Goal: Information Seeking & Learning: Check status

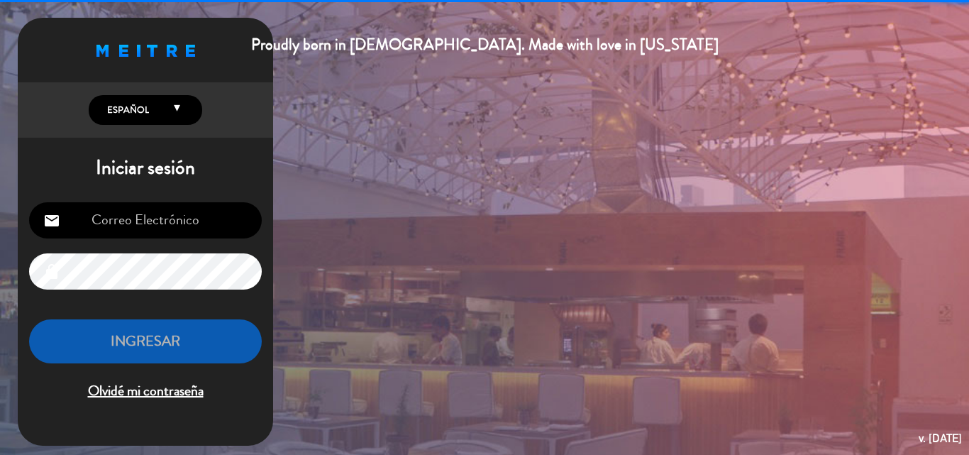
click at [172, 228] on input "email" at bounding box center [145, 220] width 233 height 36
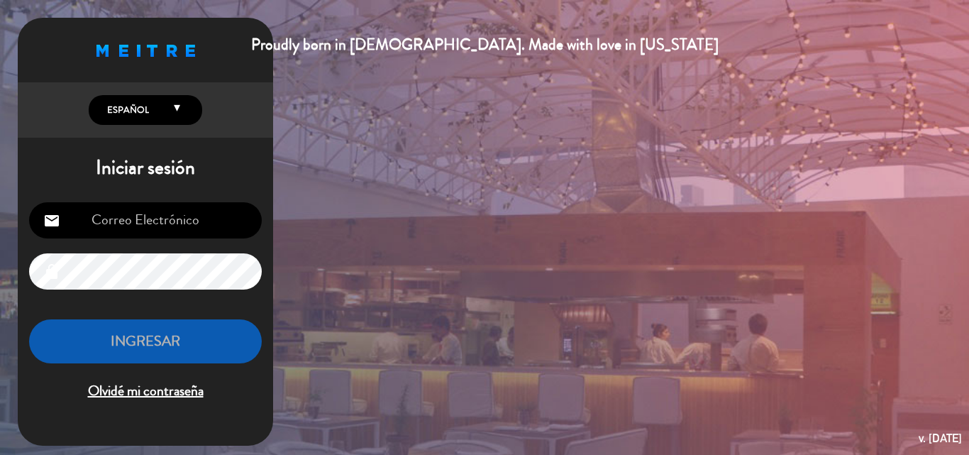
click at [171, 225] on input "email" at bounding box center [145, 220] width 233 height 36
click at [199, 220] on input "receop" at bounding box center [145, 220] width 233 height 36
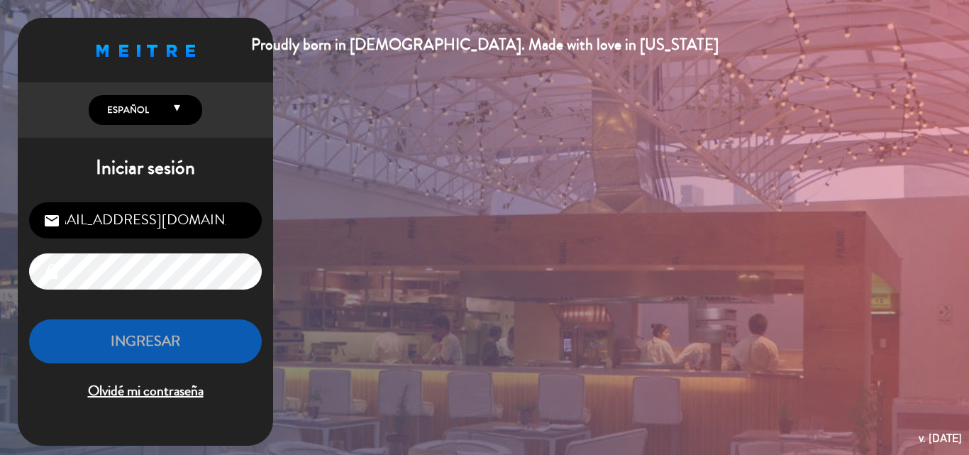
type input "[EMAIL_ADDRESS][DOMAIN_NAME]"
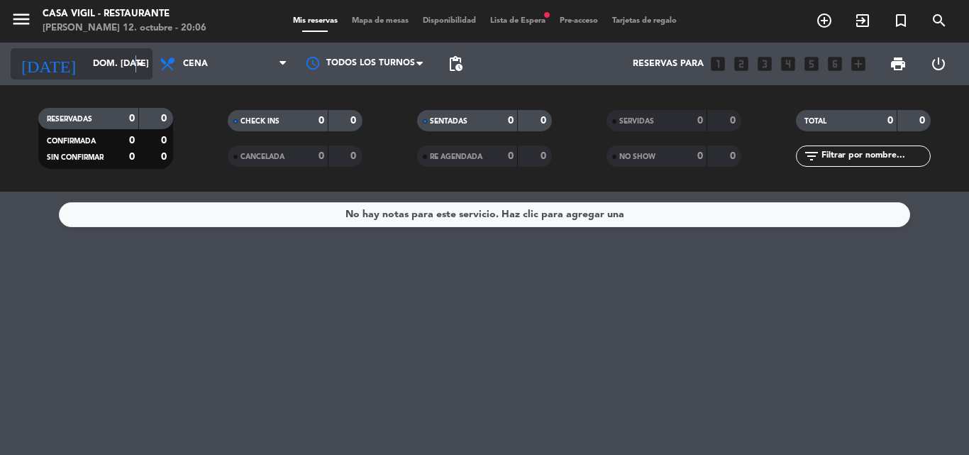
click at [136, 63] on icon "arrow_drop_down" at bounding box center [140, 63] width 17 height 17
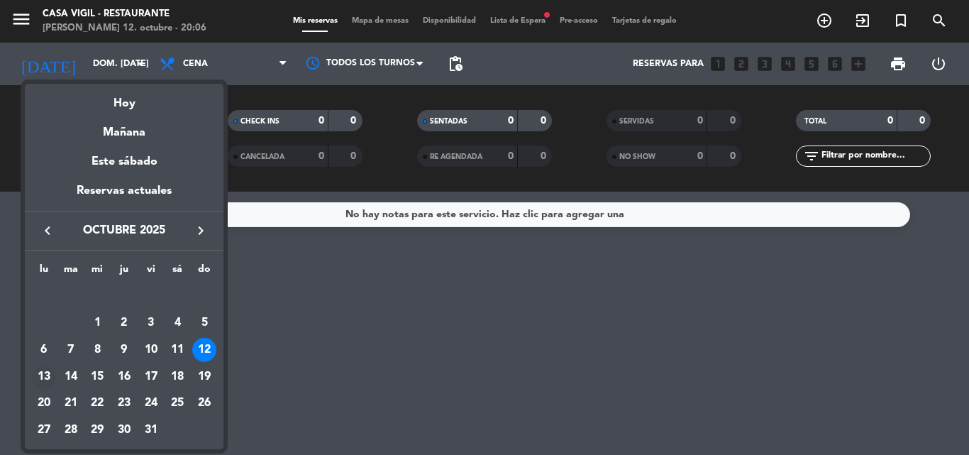
click at [42, 377] on div "13" at bounding box center [44, 377] width 24 height 24
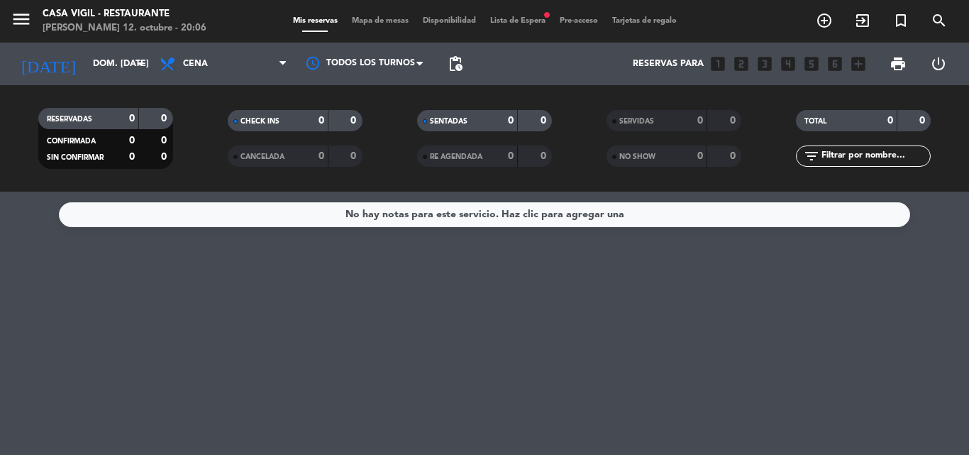
type input "lun. [DATE]"
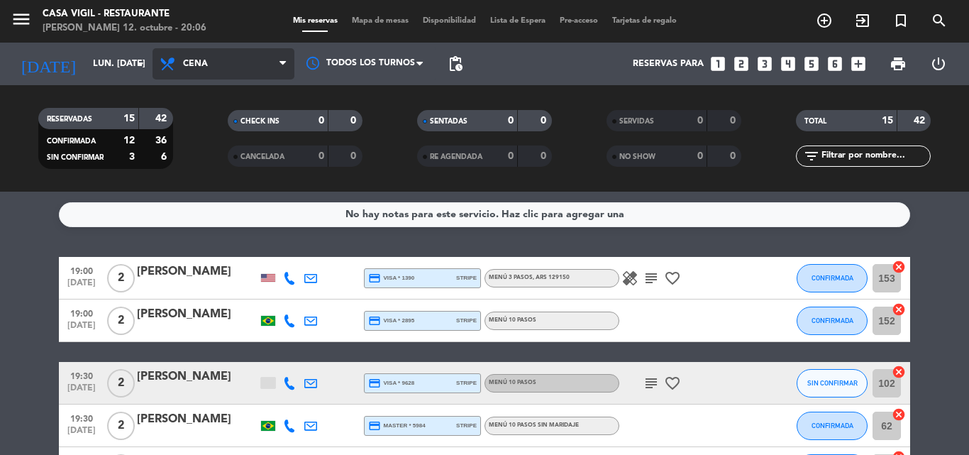
click at [244, 65] on span "Cena" at bounding box center [224, 63] width 142 height 31
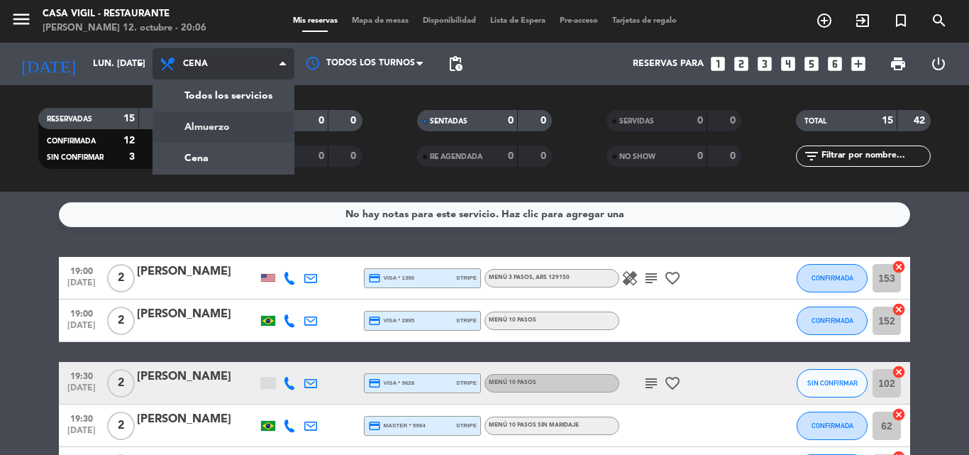
click at [201, 123] on div "menu Casa [PERSON_NAME] - Restaurante [PERSON_NAME] 12. octubre - 20:06 Mis res…" at bounding box center [484, 96] width 969 height 192
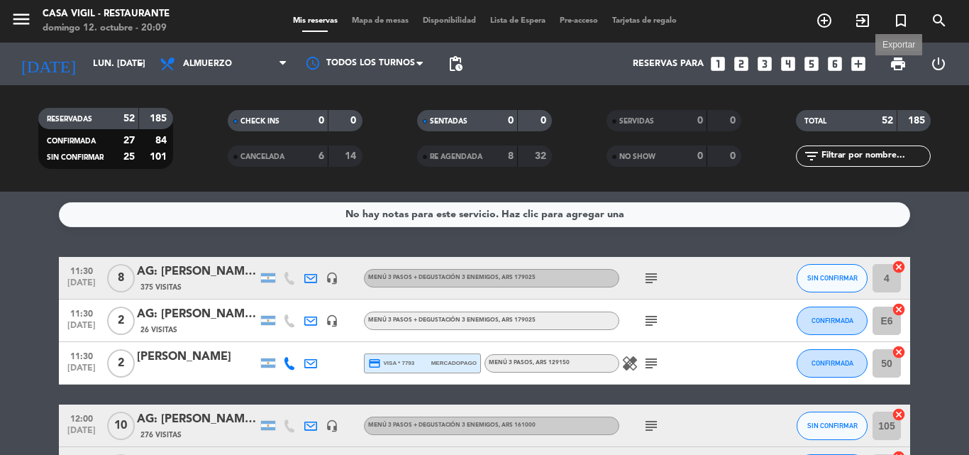
click at [904, 65] on span "print" at bounding box center [898, 63] width 17 height 17
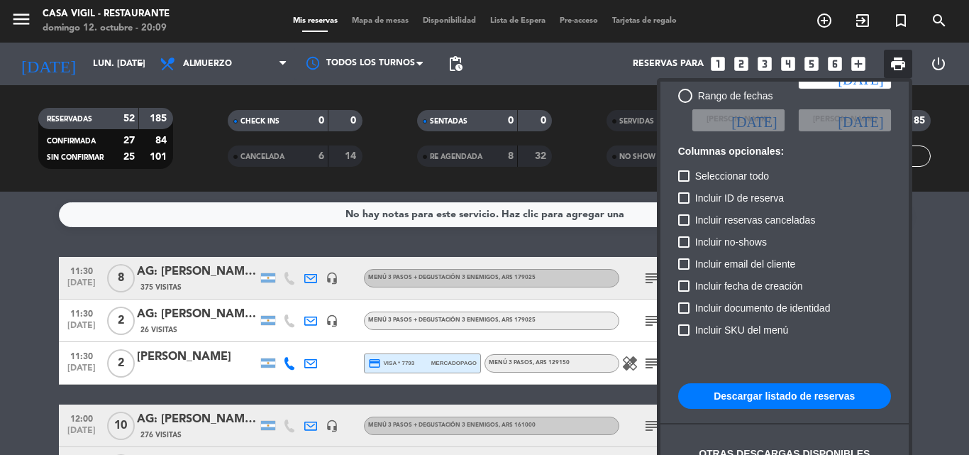
scroll to position [87, 0]
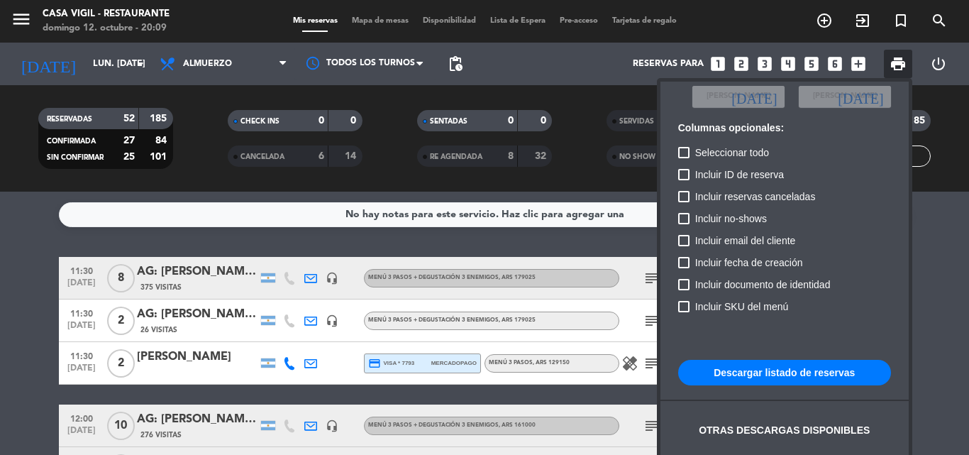
click at [846, 325] on div "Única fecha lun. [DATE] [DATE] Rango de fechas Elegir Fecha [DATE] Elegir Fecha…" at bounding box center [784, 266] width 227 height 460
click at [926, 322] on div at bounding box center [484, 227] width 969 height 455
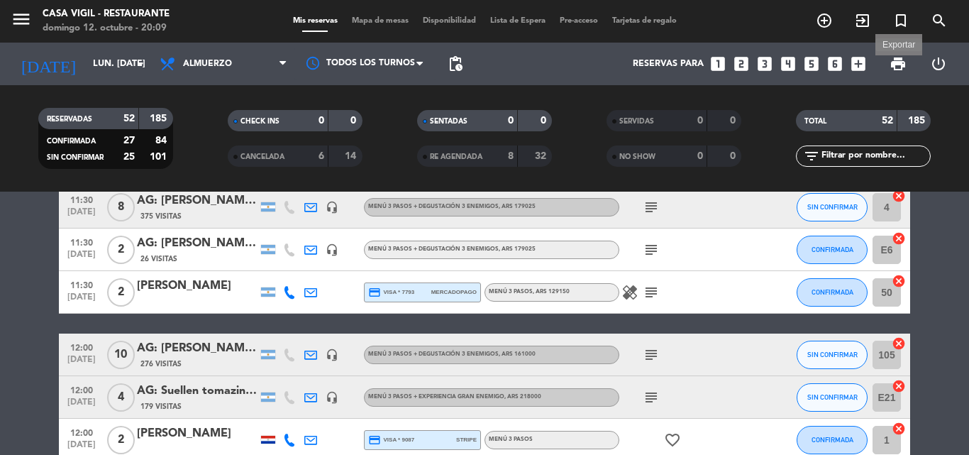
click at [897, 65] on span "print" at bounding box center [898, 63] width 17 height 17
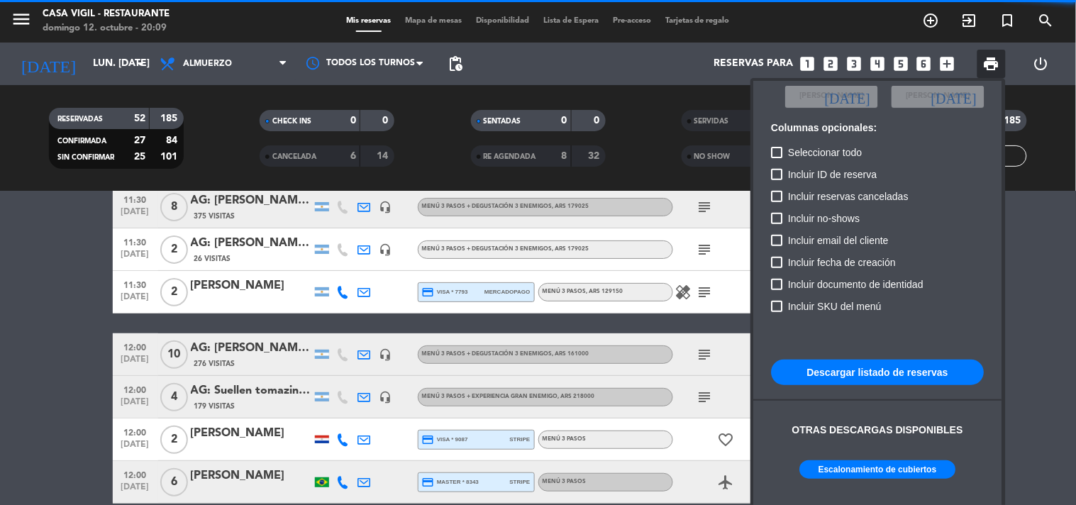
drag, startPoint x: 912, startPoint y: 0, endPoint x: 43, endPoint y: 348, distance: 936.0
click at [43, 348] on div at bounding box center [538, 252] width 1076 height 505
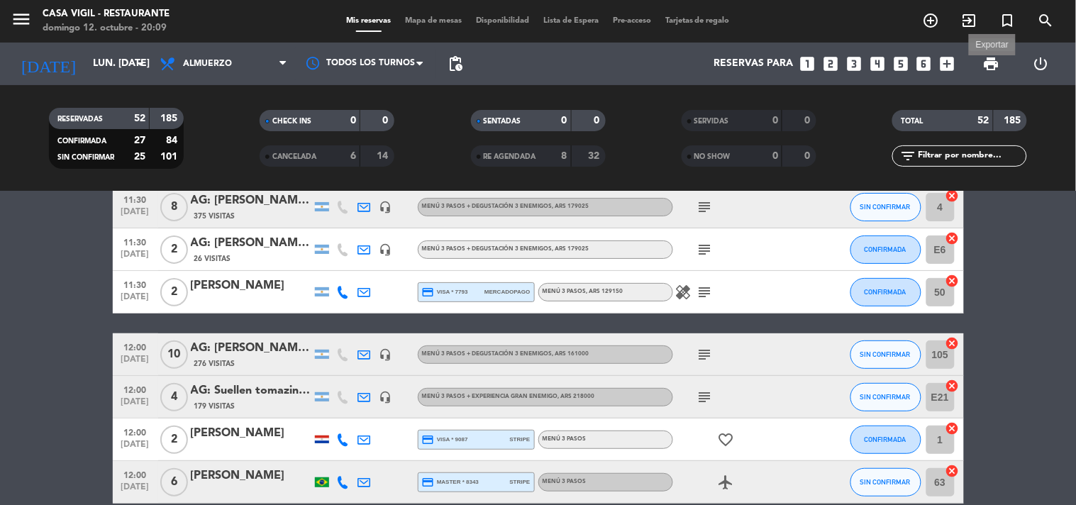
click at [968, 68] on span "print" at bounding box center [991, 63] width 17 height 17
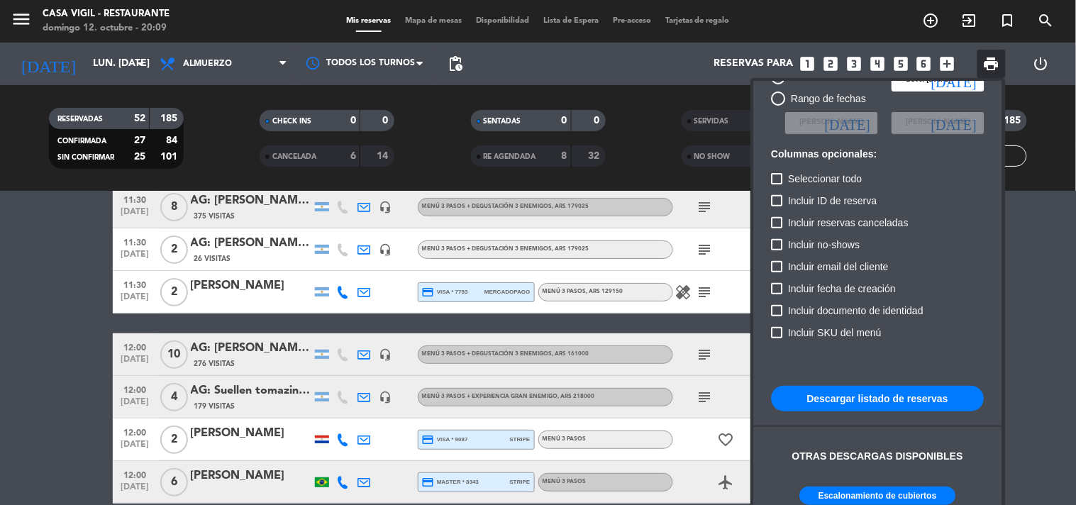
scroll to position [86, 0]
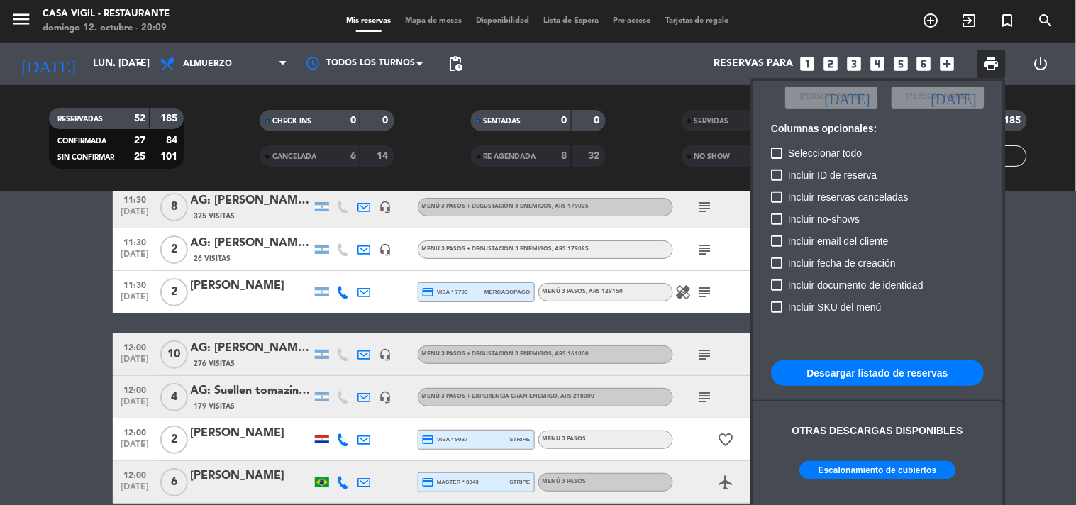
click at [900, 454] on button "Escalonamiento de cubiertos" at bounding box center [878, 470] width 156 height 18
click at [75, 289] on div at bounding box center [538, 252] width 1076 height 505
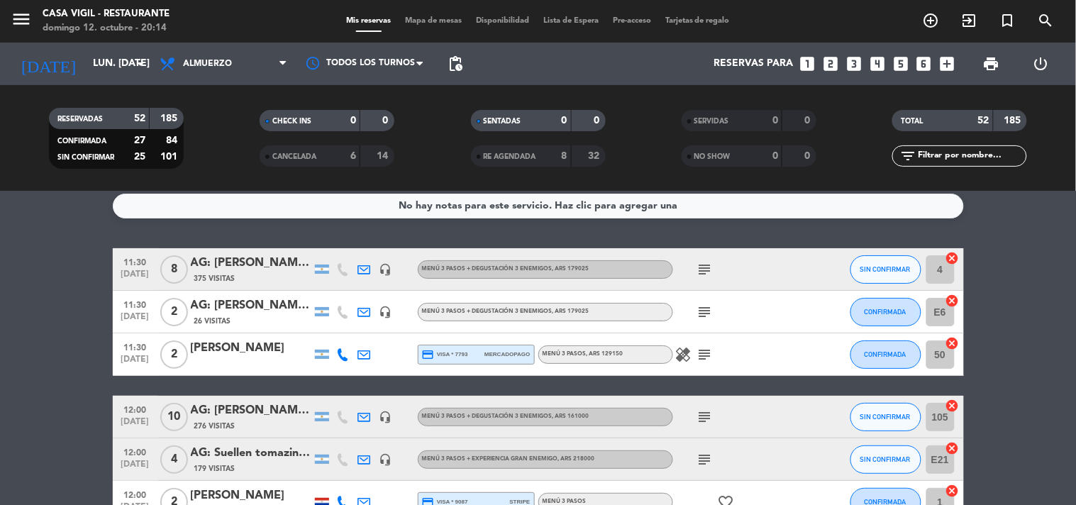
scroll to position [0, 0]
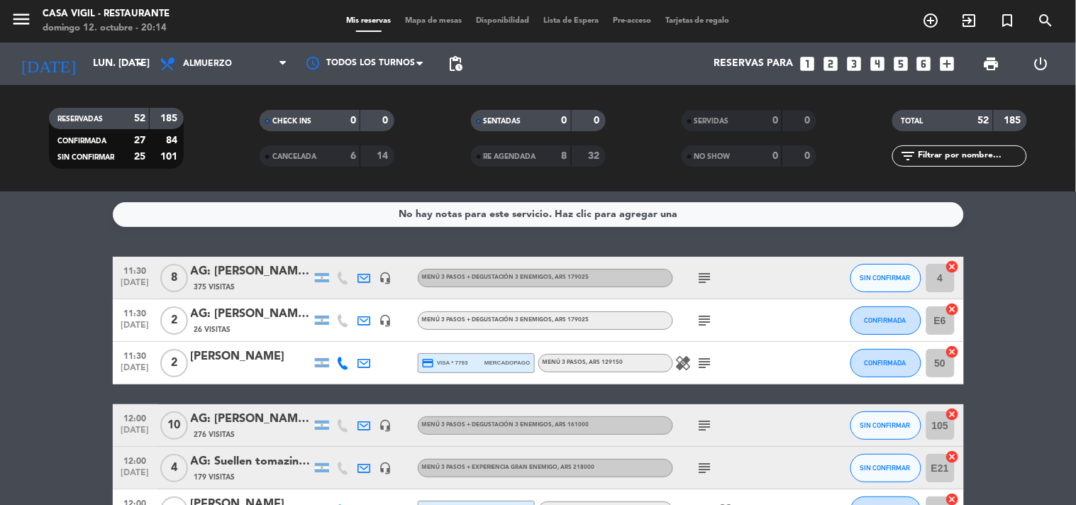
click at [252, 275] on div "AG: [PERSON_NAME] X 8 / [PERSON_NAME] HOLIDAYS" at bounding box center [251, 271] width 121 height 18
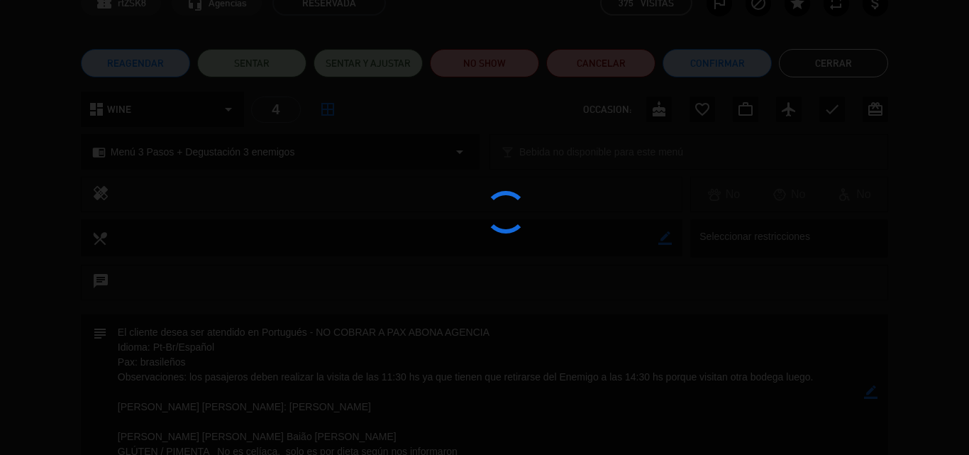
scroll to position [79, 0]
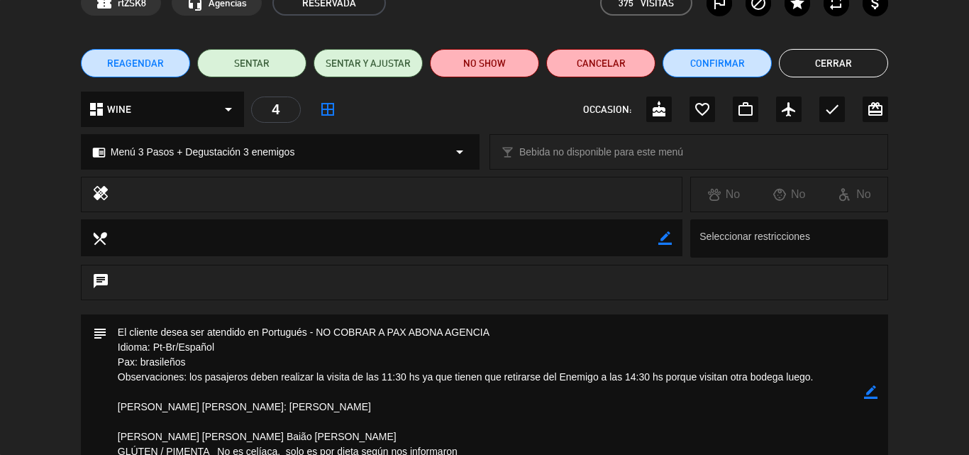
drag, startPoint x: 996, startPoint y: 1, endPoint x: 452, endPoint y: 258, distance: 601.7
click at [452, 258] on div "local_dining border_color Seleccionar restricciones" at bounding box center [484, 241] width 969 height 45
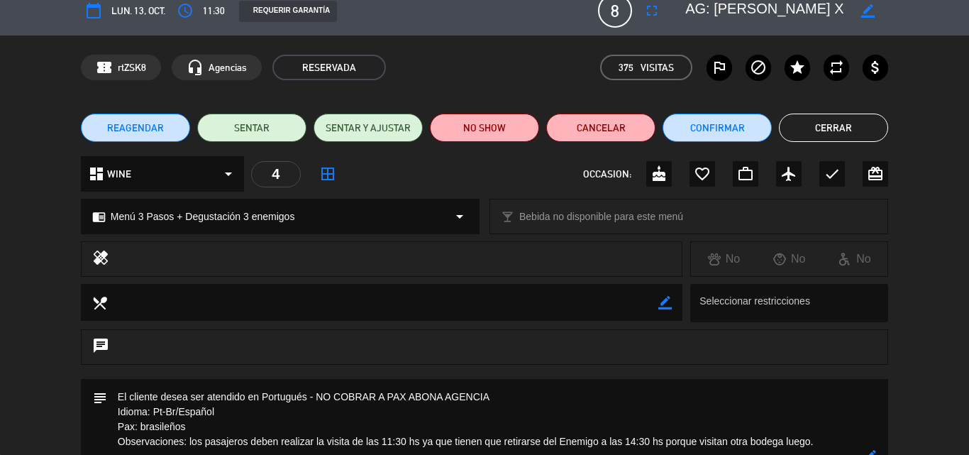
scroll to position [0, 0]
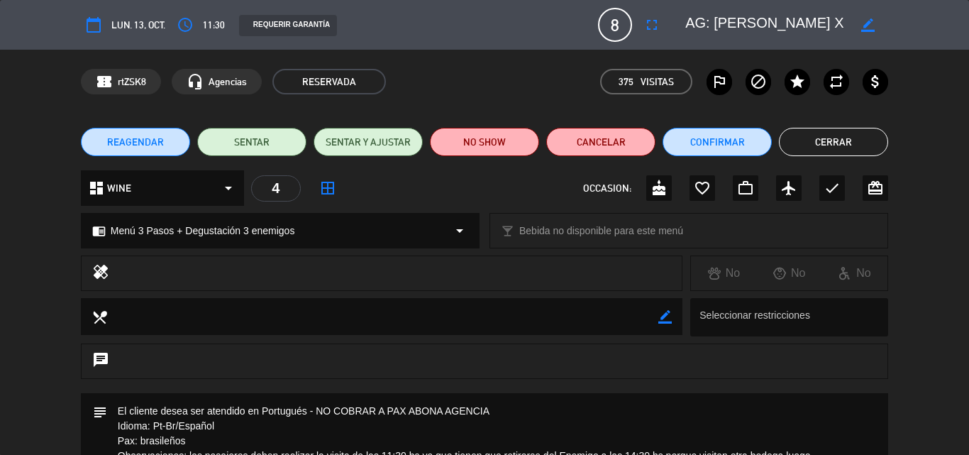
click at [819, 148] on button "Cerrar" at bounding box center [833, 142] width 109 height 28
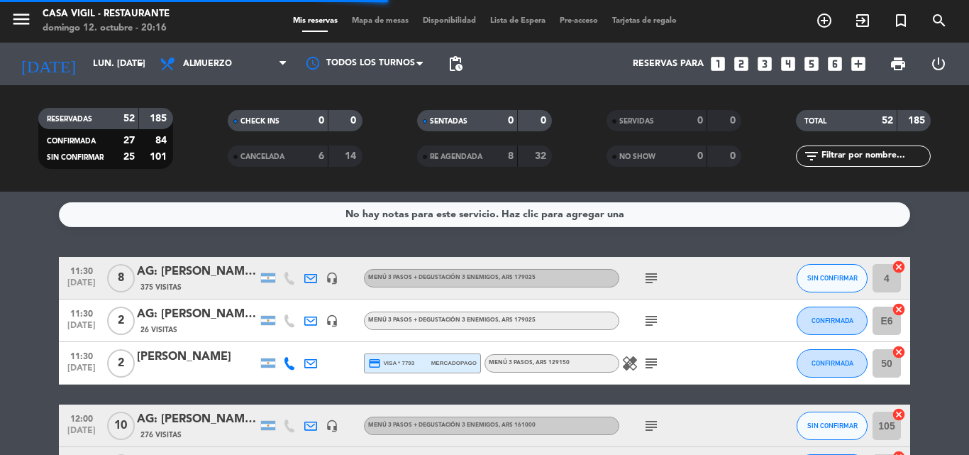
click at [234, 319] on div "AG: [PERSON_NAME] X2/ GEOVIX" at bounding box center [197, 314] width 121 height 18
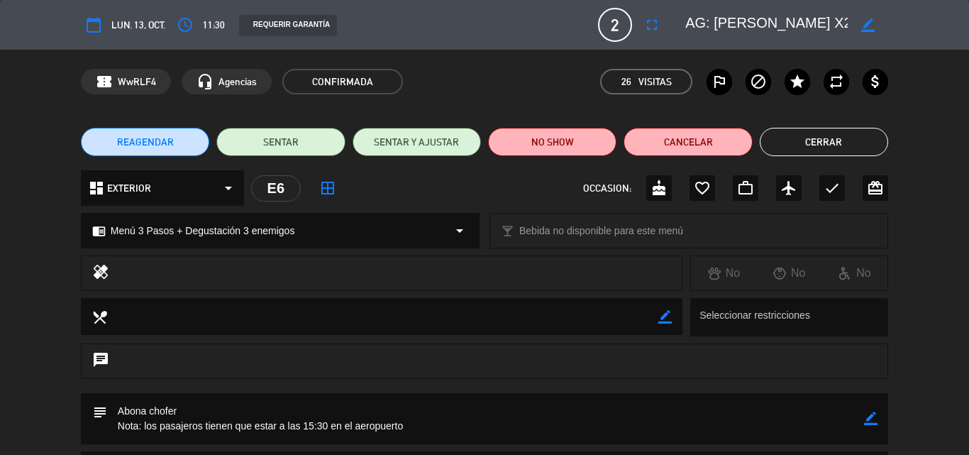
click at [788, 147] on button "Cerrar" at bounding box center [824, 142] width 128 height 28
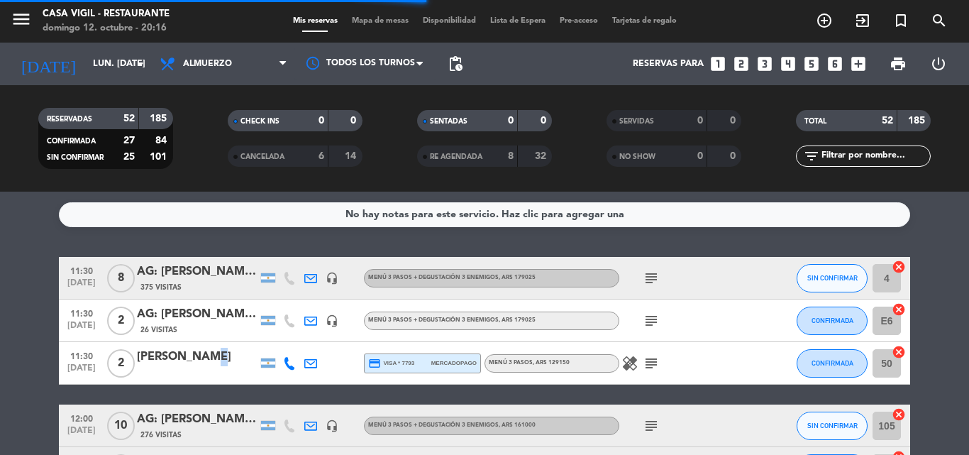
click at [197, 352] on div "[PERSON_NAME]" at bounding box center [197, 357] width 121 height 18
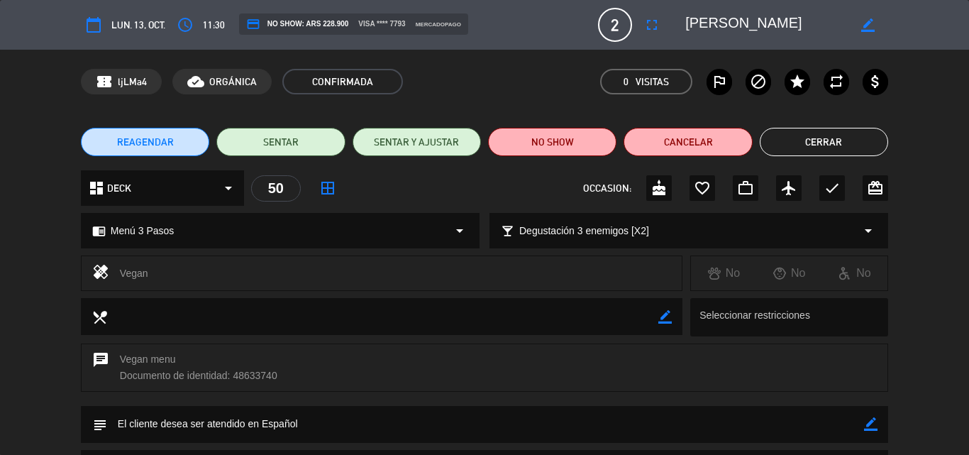
click at [814, 143] on button "Cerrar" at bounding box center [824, 142] width 128 height 28
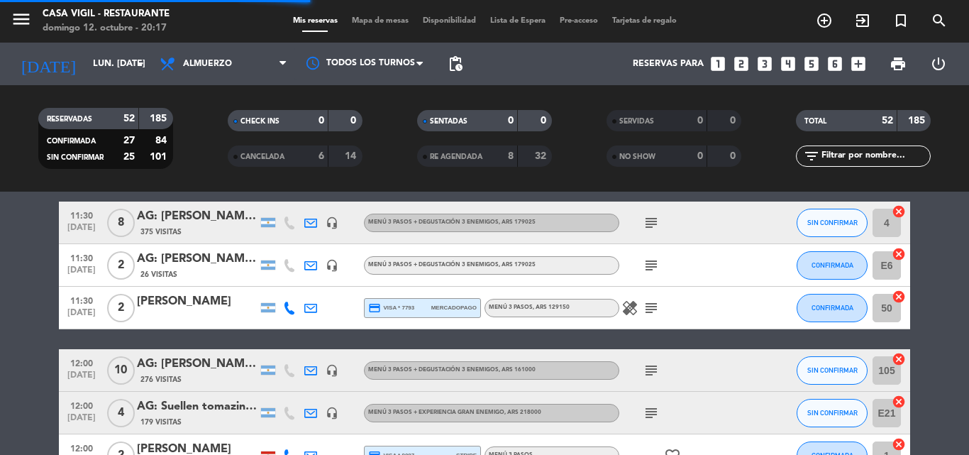
scroll to position [71, 0]
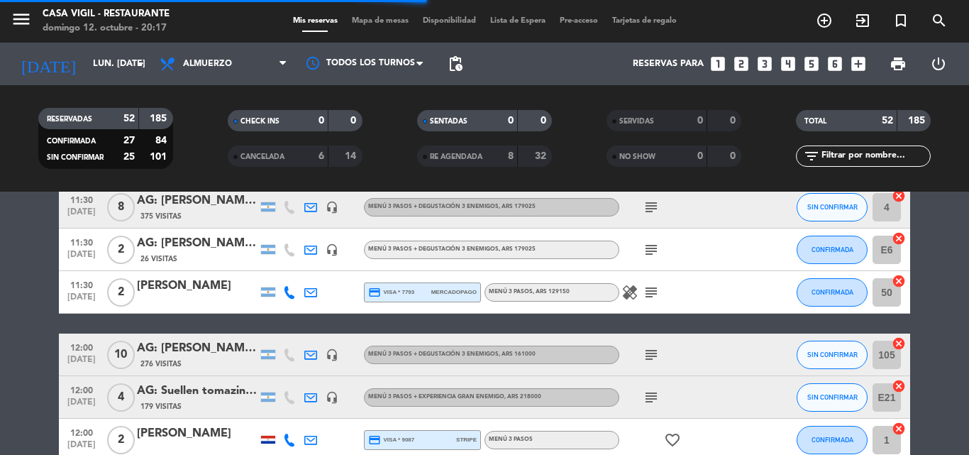
click at [215, 346] on div "AG: [PERSON_NAME] [PERSON_NAME] X10 / SUNTRIP" at bounding box center [197, 348] width 121 height 18
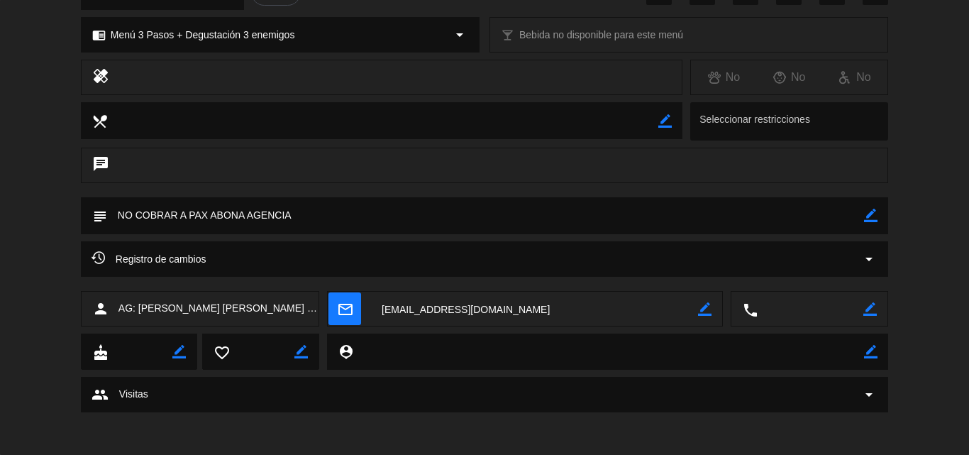
scroll to position [0, 0]
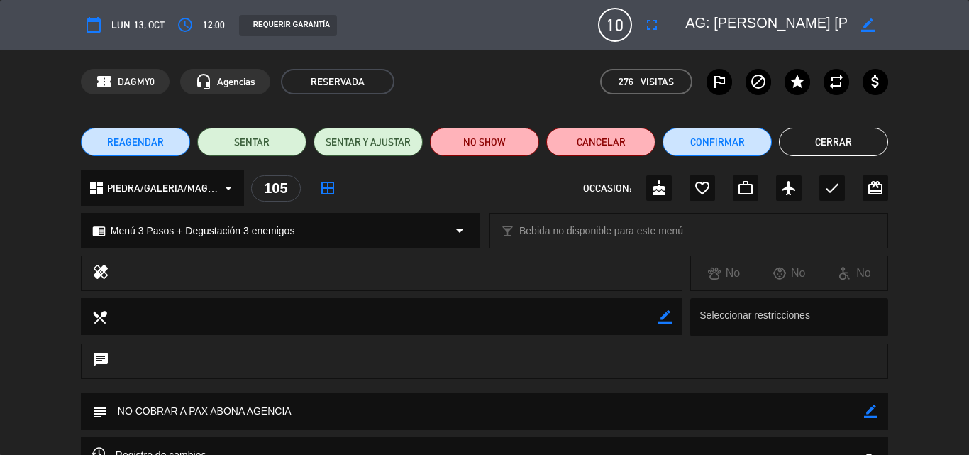
click at [799, 152] on button "Cerrar" at bounding box center [833, 142] width 109 height 28
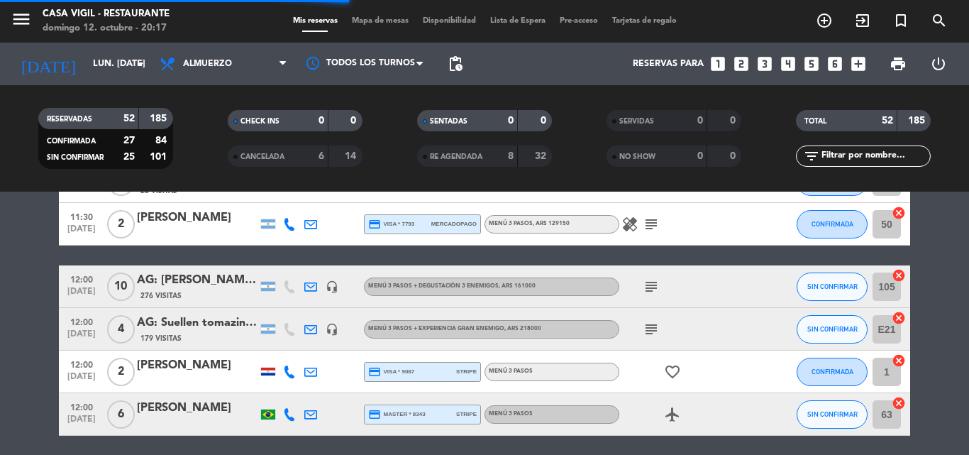
scroll to position [142, 0]
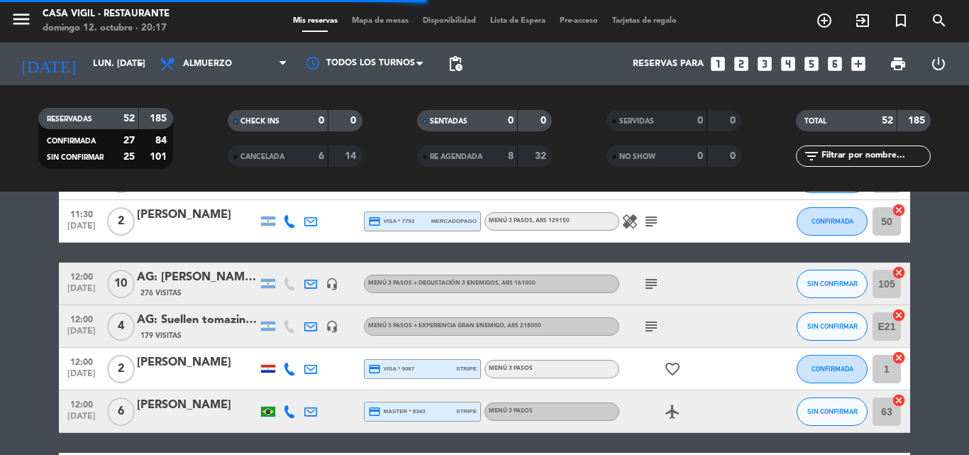
click at [197, 324] on div "AG: Suellen tomazini X4/ VINO A LA MONTAÑA" at bounding box center [197, 320] width 121 height 18
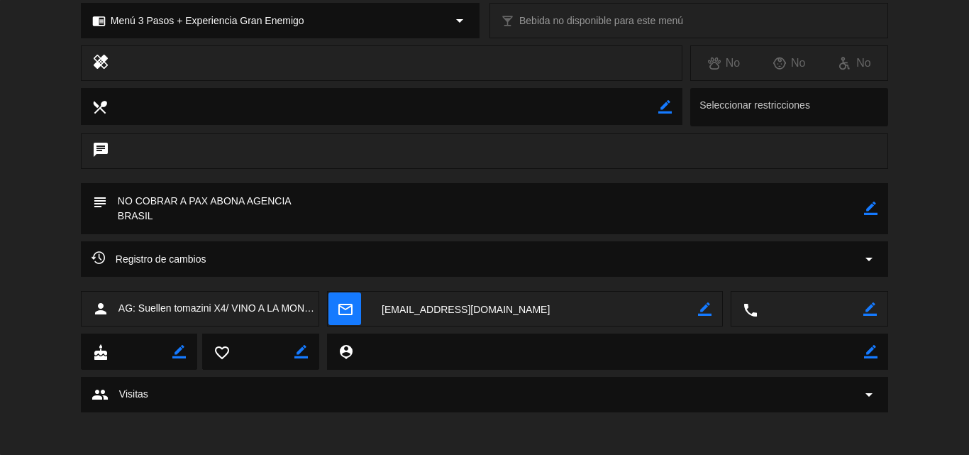
scroll to position [0, 0]
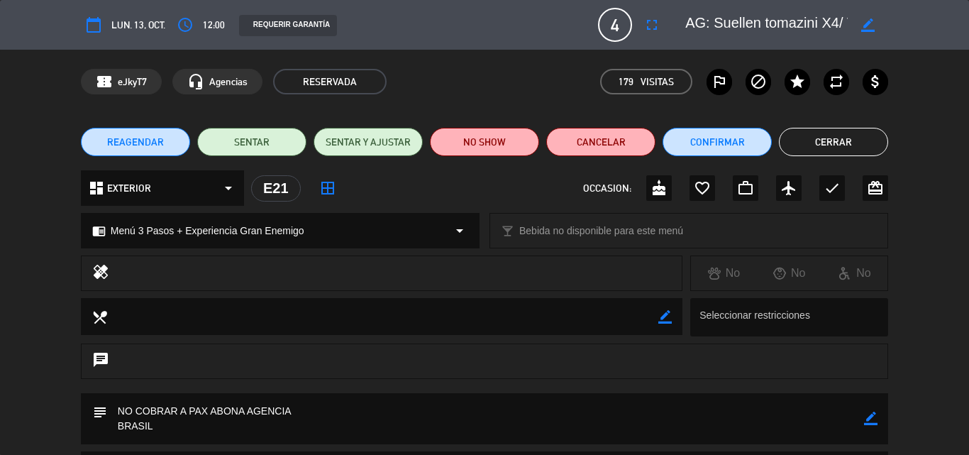
click at [802, 140] on button "Cerrar" at bounding box center [833, 142] width 109 height 28
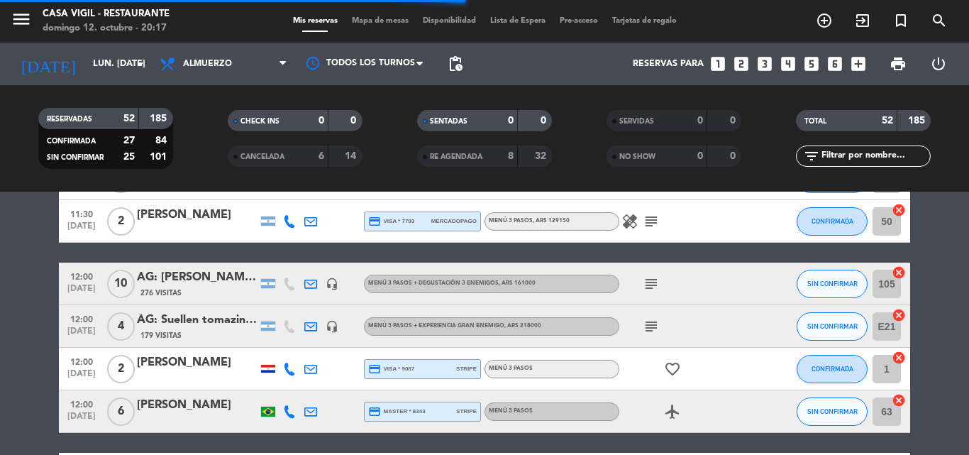
click at [174, 363] on div "[PERSON_NAME]" at bounding box center [197, 362] width 121 height 18
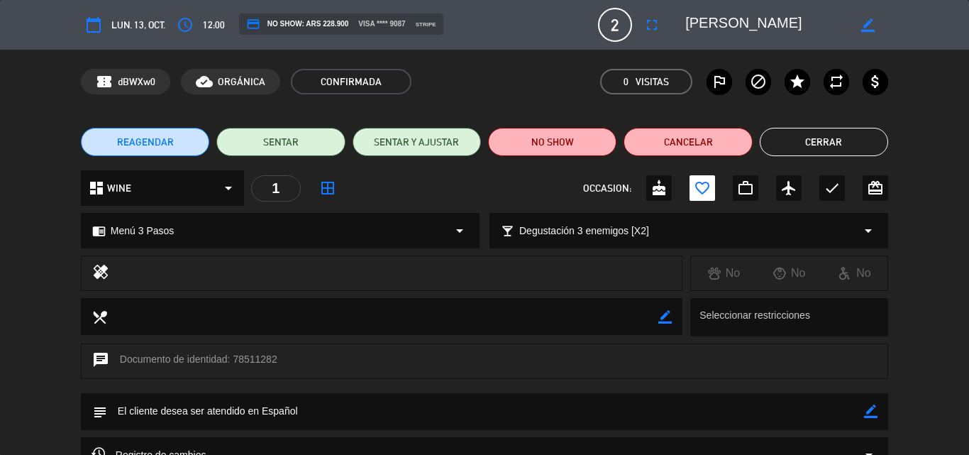
click at [812, 138] on button "Cerrar" at bounding box center [824, 142] width 128 height 28
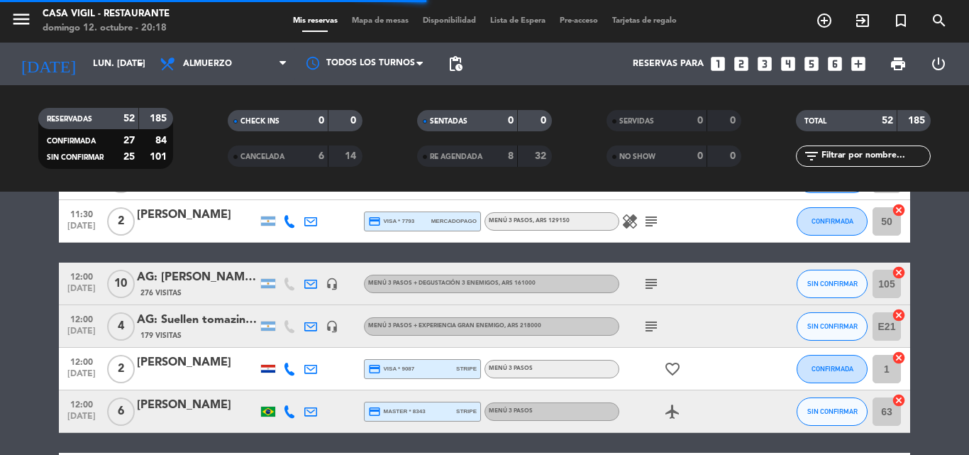
click at [190, 368] on div "[PERSON_NAME]" at bounding box center [197, 362] width 121 height 18
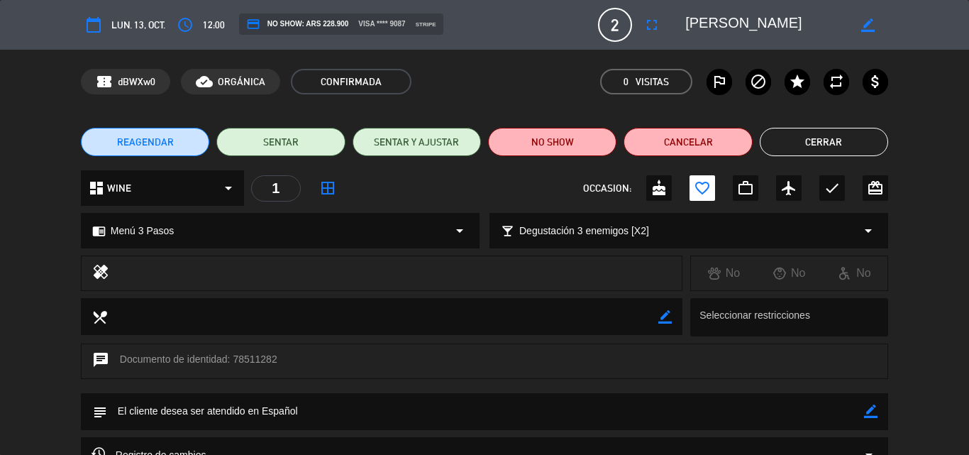
click at [804, 143] on button "Cerrar" at bounding box center [824, 142] width 128 height 28
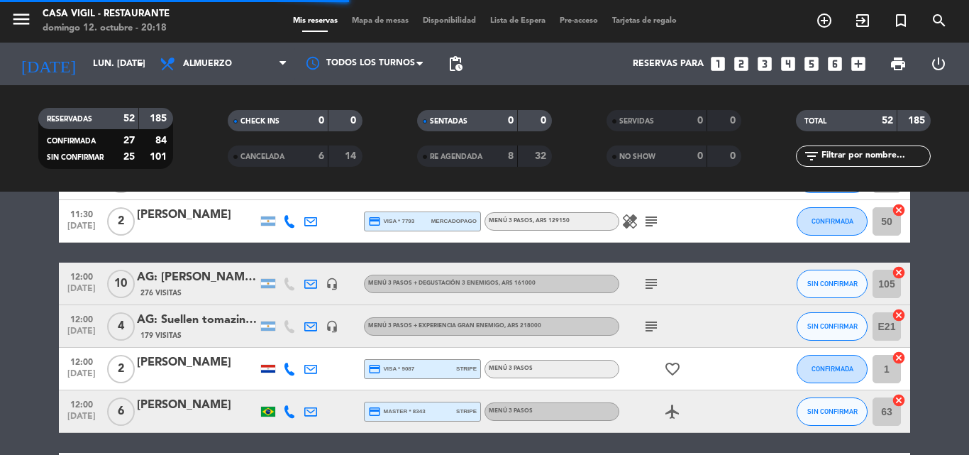
click at [272, 371] on div at bounding box center [268, 369] width 14 height 8
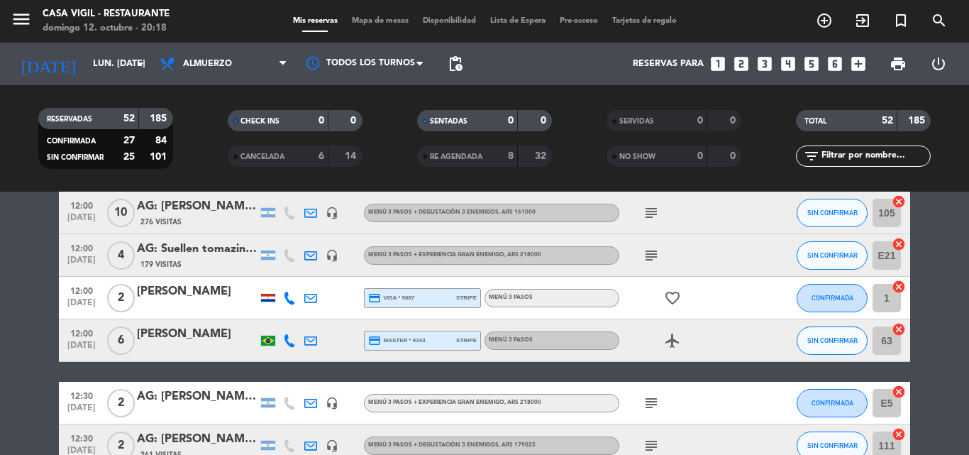
click at [185, 342] on div "[PERSON_NAME]" at bounding box center [197, 334] width 121 height 18
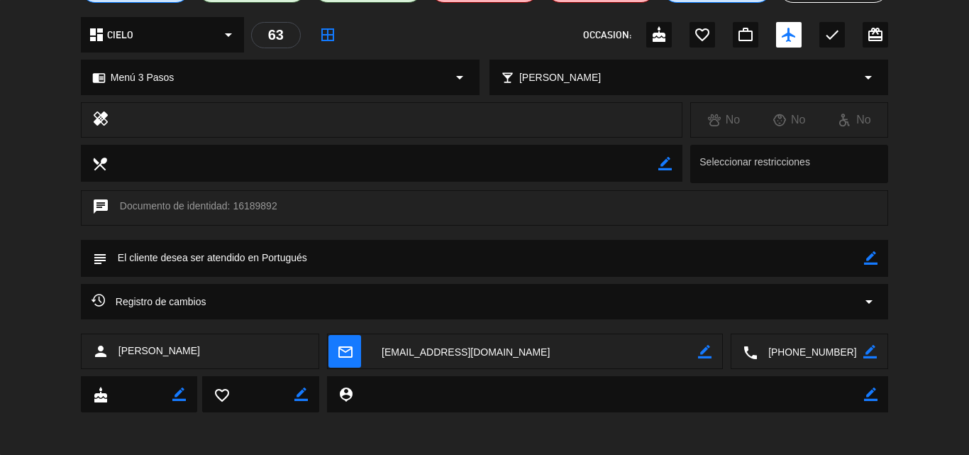
scroll to position [0, 0]
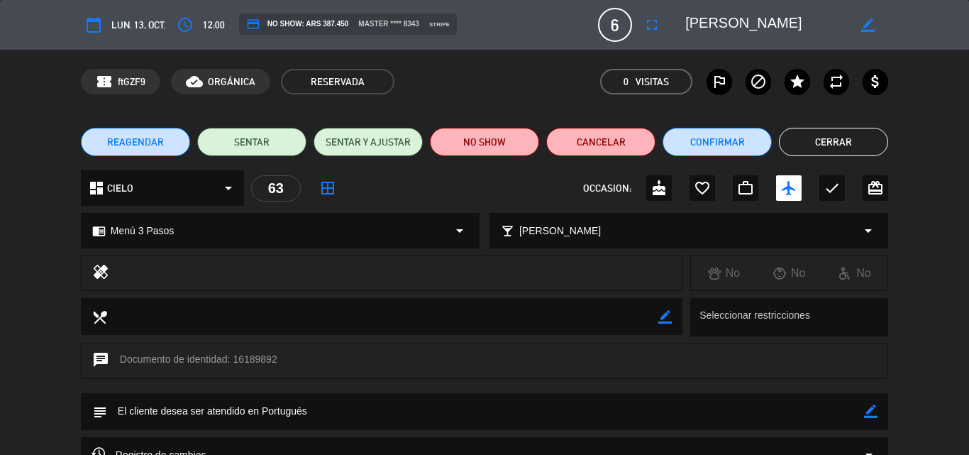
click at [841, 141] on button "Cerrar" at bounding box center [833, 142] width 109 height 28
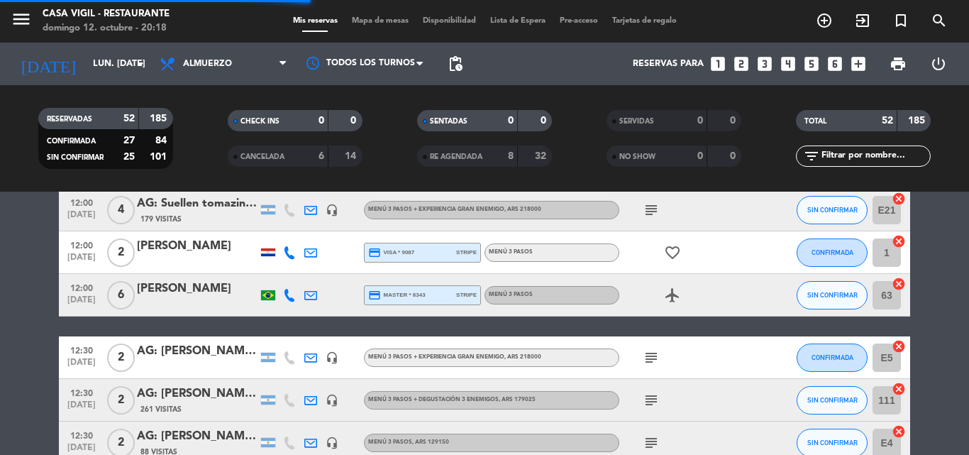
scroll to position [284, 0]
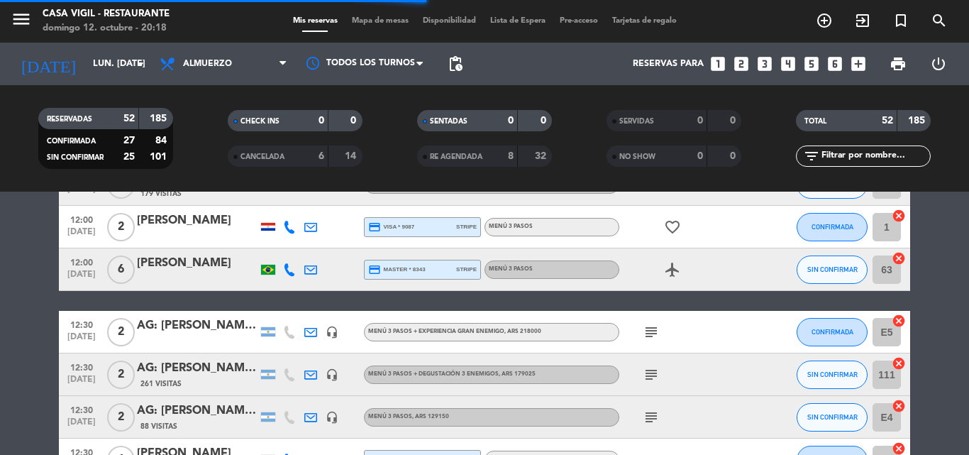
click at [196, 328] on div "AG: [PERSON_NAME] X2/ AMPORA" at bounding box center [197, 325] width 121 height 18
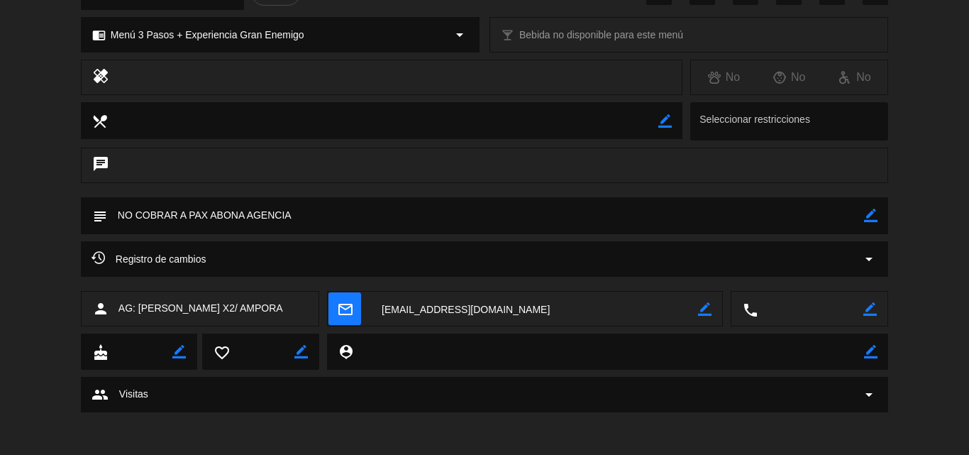
scroll to position [0, 0]
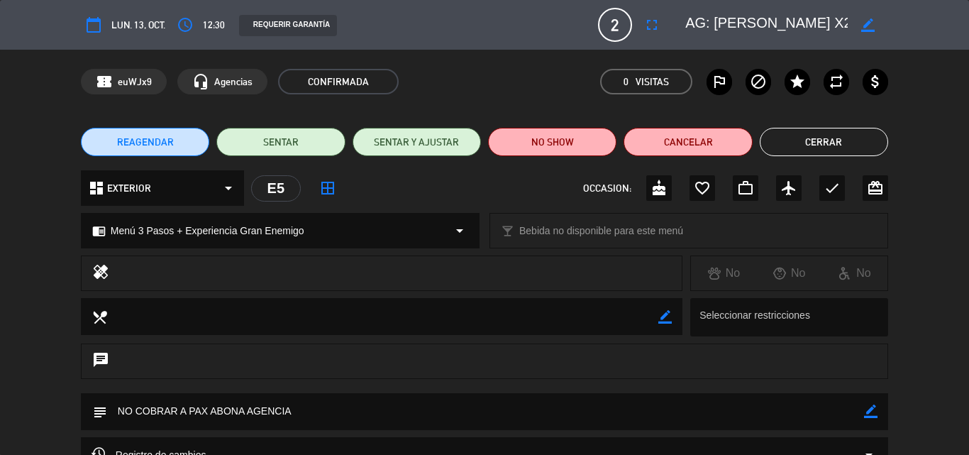
click at [801, 145] on button "Cerrar" at bounding box center [824, 142] width 128 height 28
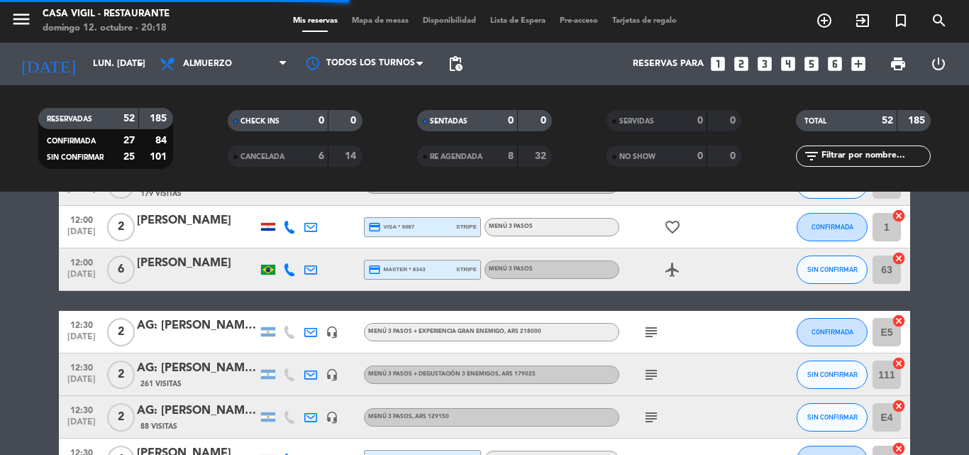
scroll to position [355, 0]
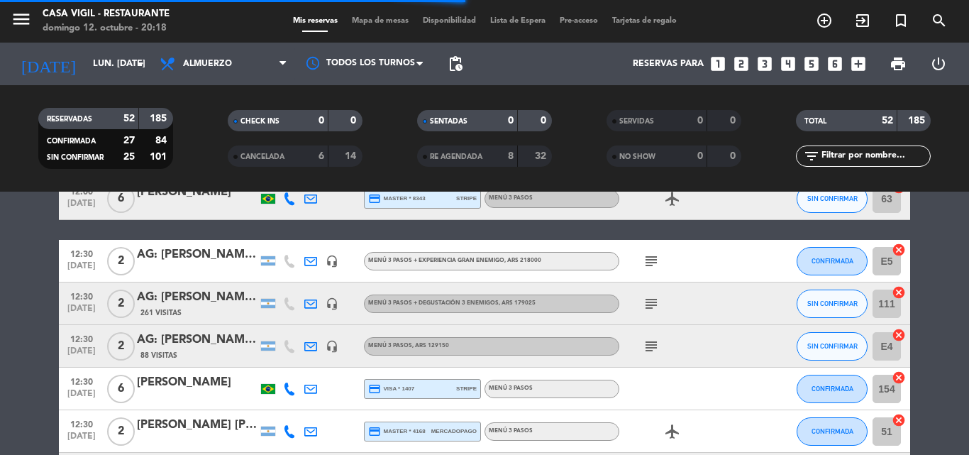
click at [206, 299] on div "AG: [PERSON_NAME] [PERSON_NAME] x 2 / SUNTRIP" at bounding box center [197, 297] width 121 height 18
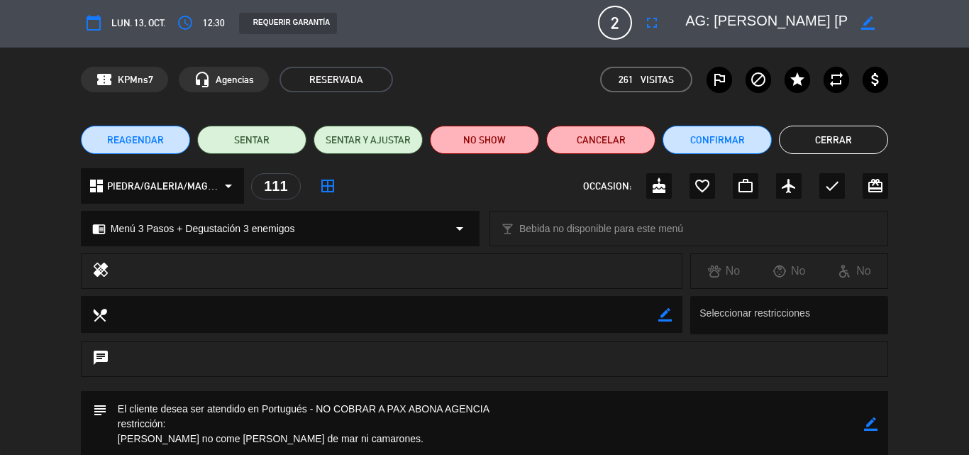
scroll to position [0, 0]
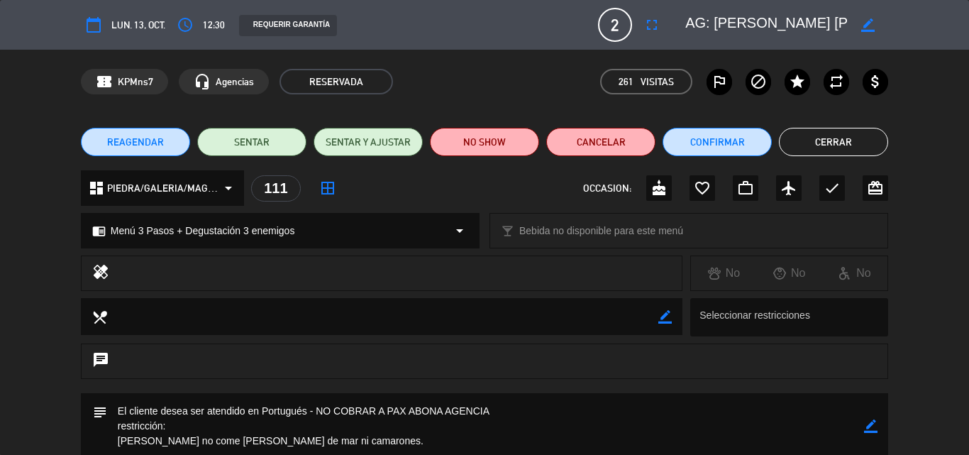
click at [804, 149] on button "Cerrar" at bounding box center [833, 142] width 109 height 28
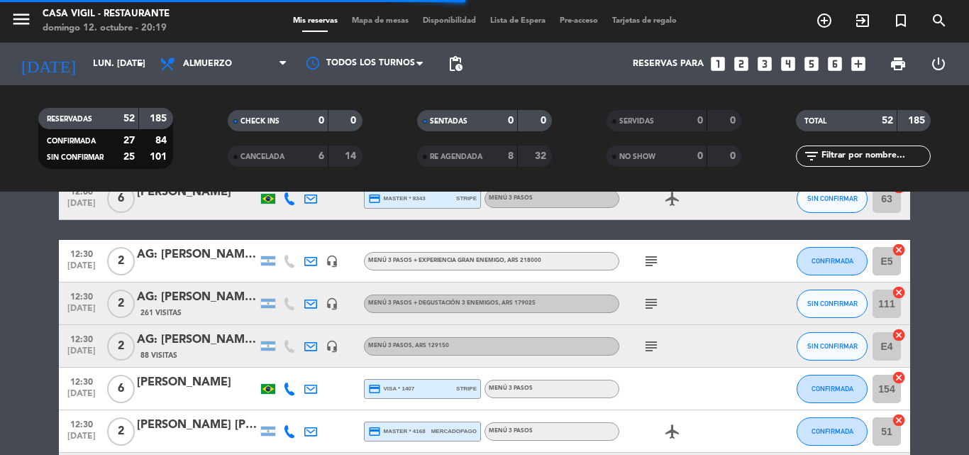
click at [184, 343] on div "AG: [PERSON_NAME] [PERSON_NAME] X2/ FUTURO TRAVELS" at bounding box center [197, 340] width 121 height 18
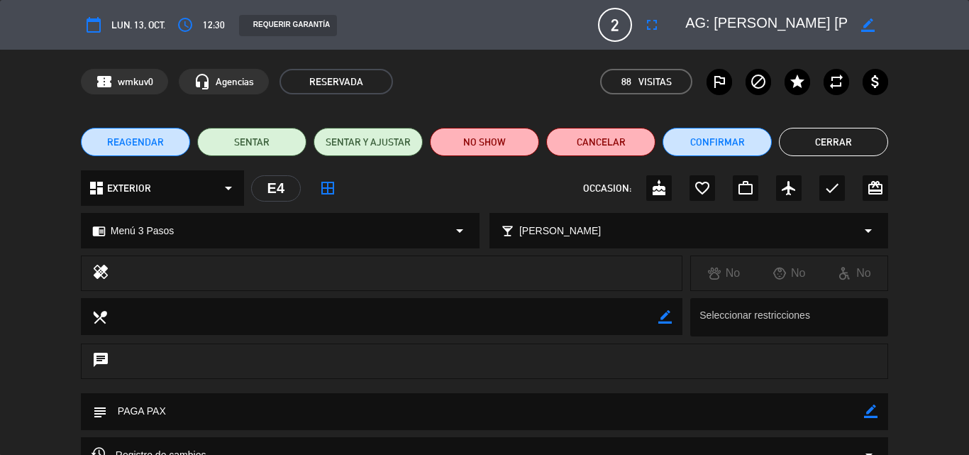
click at [830, 143] on button "Cerrar" at bounding box center [833, 142] width 109 height 28
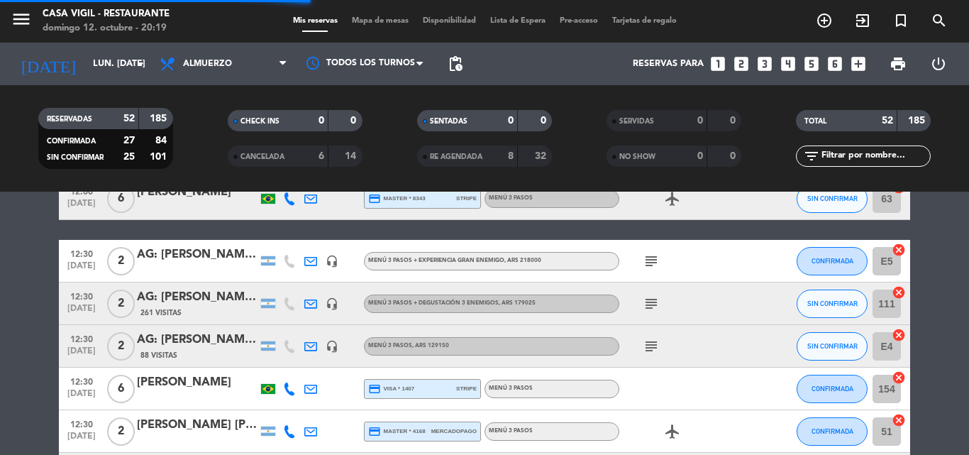
scroll to position [426, 0]
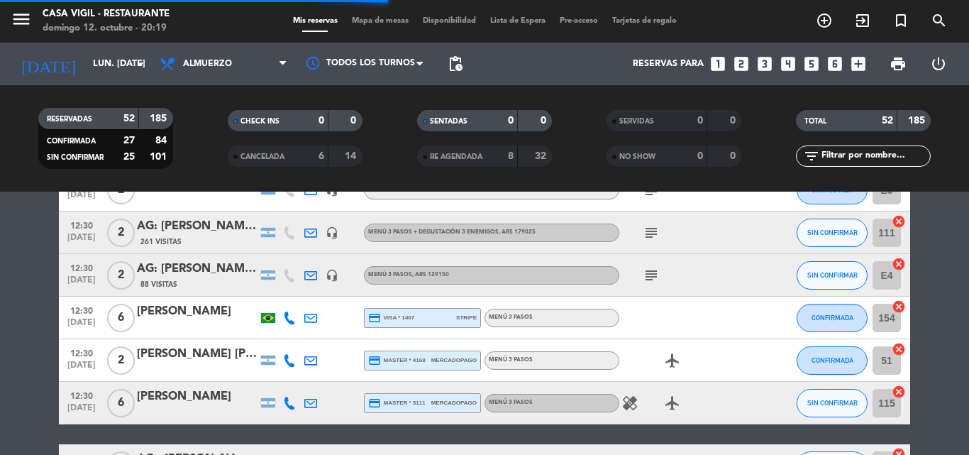
click at [189, 316] on div "[PERSON_NAME]" at bounding box center [197, 311] width 121 height 18
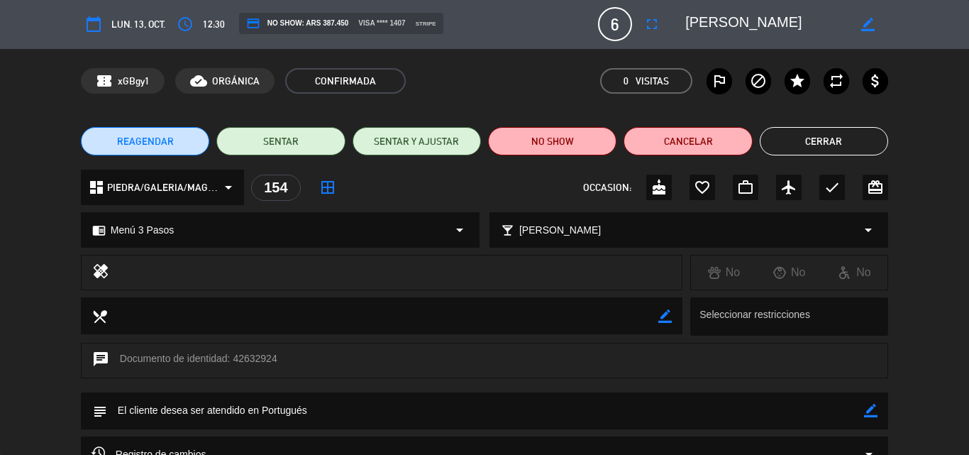
scroll to position [0, 0]
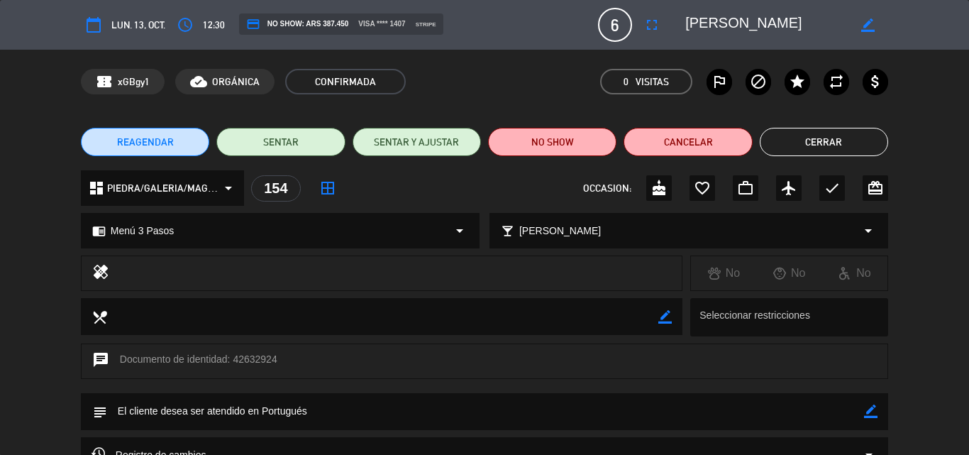
click at [789, 135] on button "Cerrar" at bounding box center [824, 142] width 128 height 28
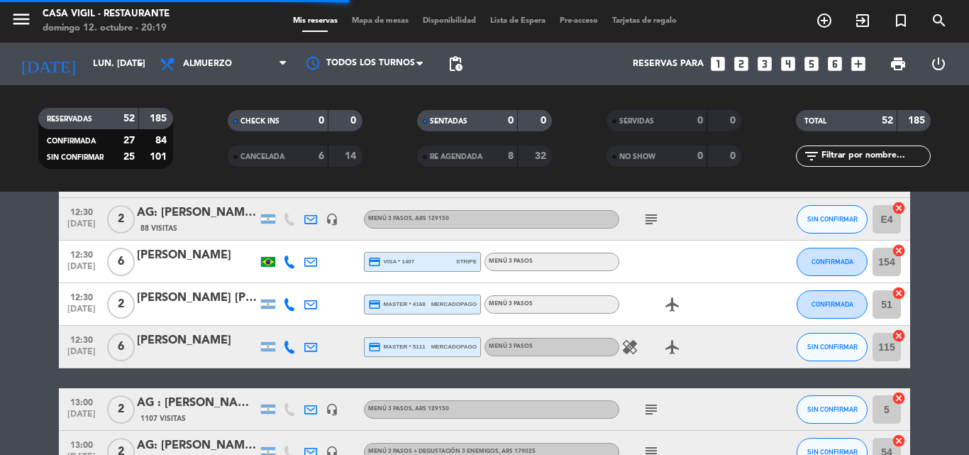
scroll to position [497, 0]
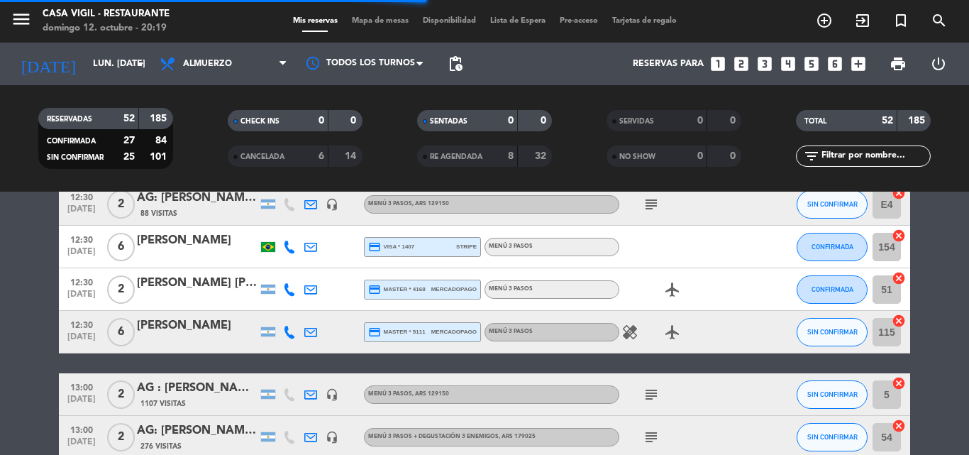
click at [191, 325] on div "[PERSON_NAME]" at bounding box center [197, 325] width 121 height 18
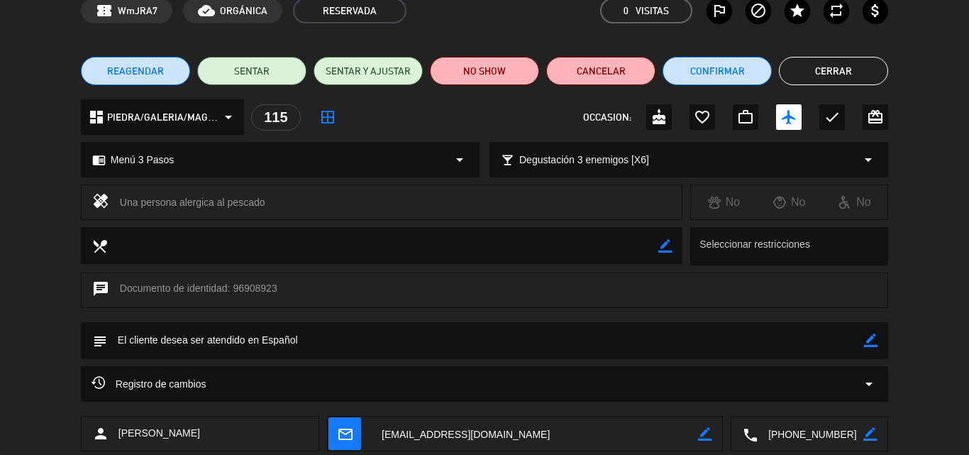
scroll to position [0, 0]
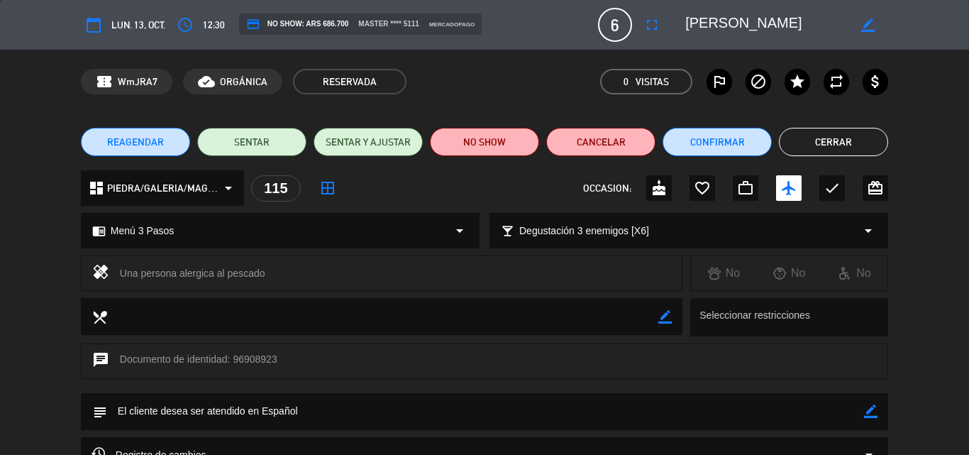
click at [853, 143] on button "Cerrar" at bounding box center [833, 142] width 109 height 28
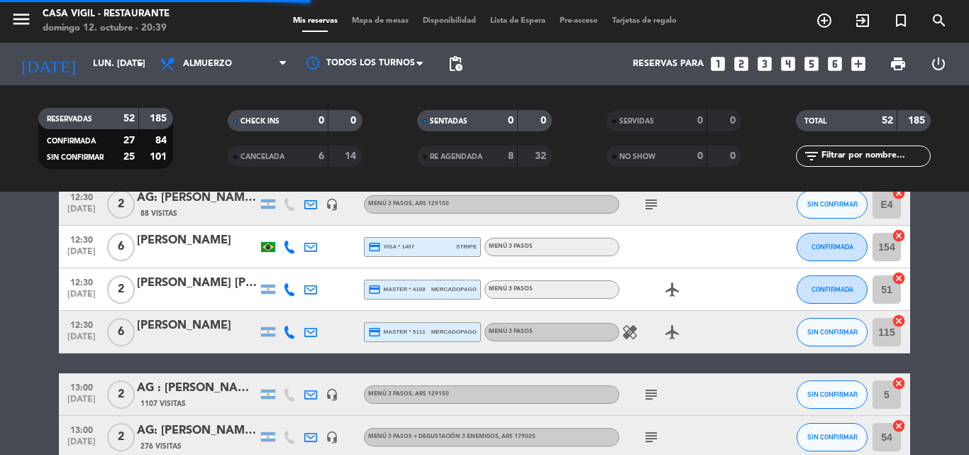
scroll to position [568, 0]
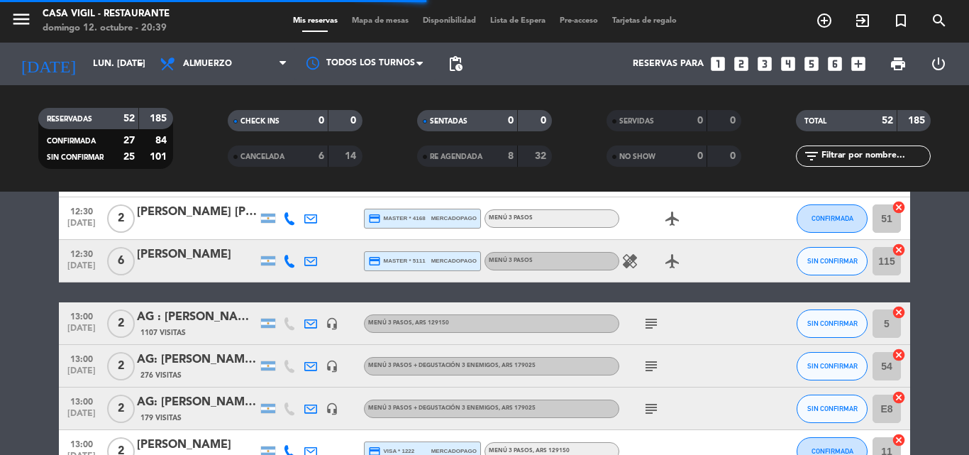
click at [205, 315] on div "AG : [PERSON_NAME] X 2 / [PERSON_NAME]" at bounding box center [197, 317] width 121 height 18
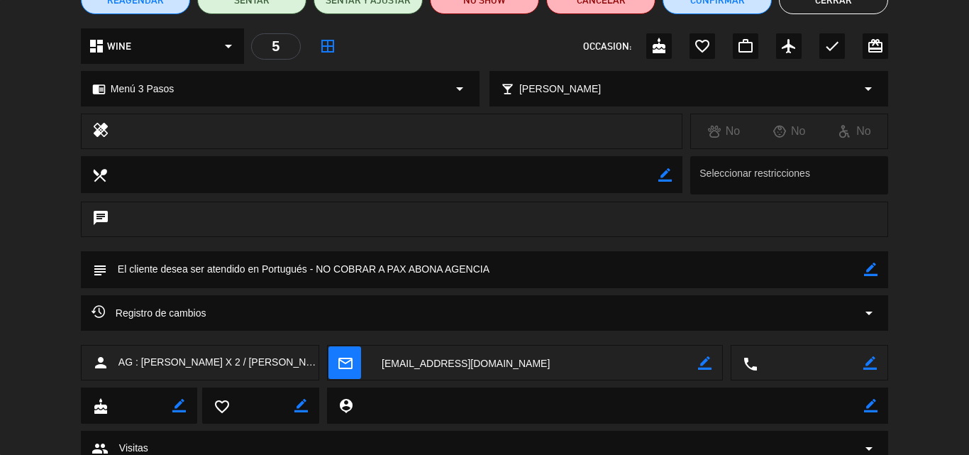
scroll to position [0, 0]
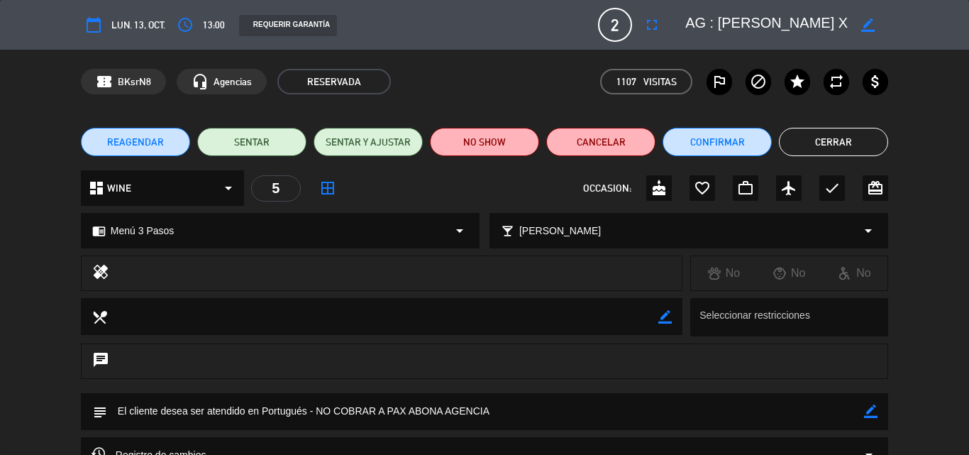
click at [815, 149] on button "Cerrar" at bounding box center [833, 142] width 109 height 28
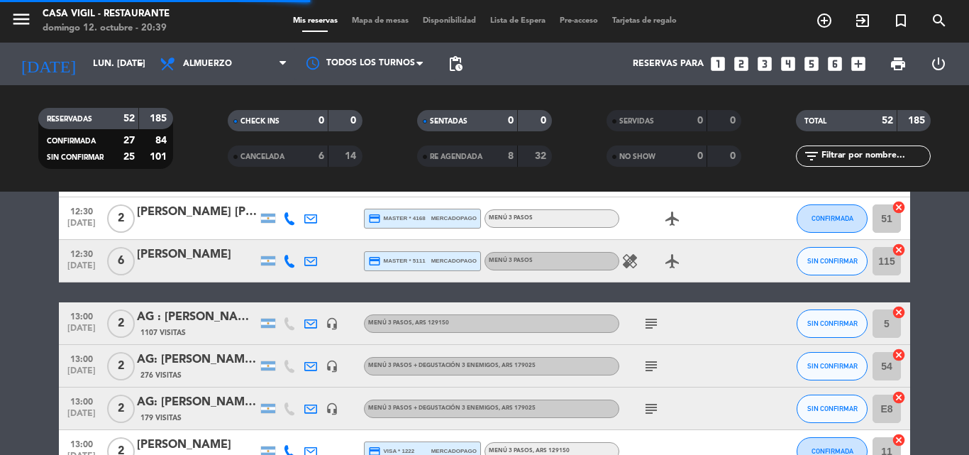
scroll to position [638, 0]
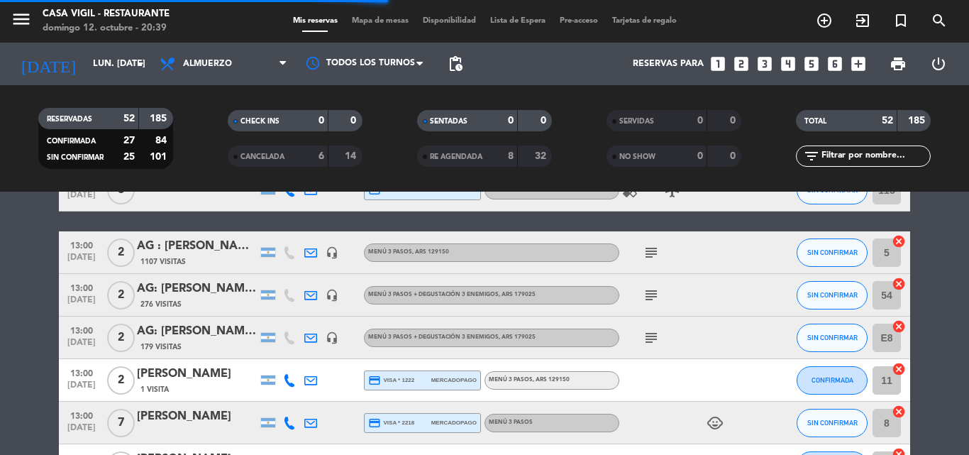
click at [216, 296] on div "AG: [PERSON_NAME] [PERSON_NAME] X 2 / SUNTRIP" at bounding box center [197, 289] width 121 height 18
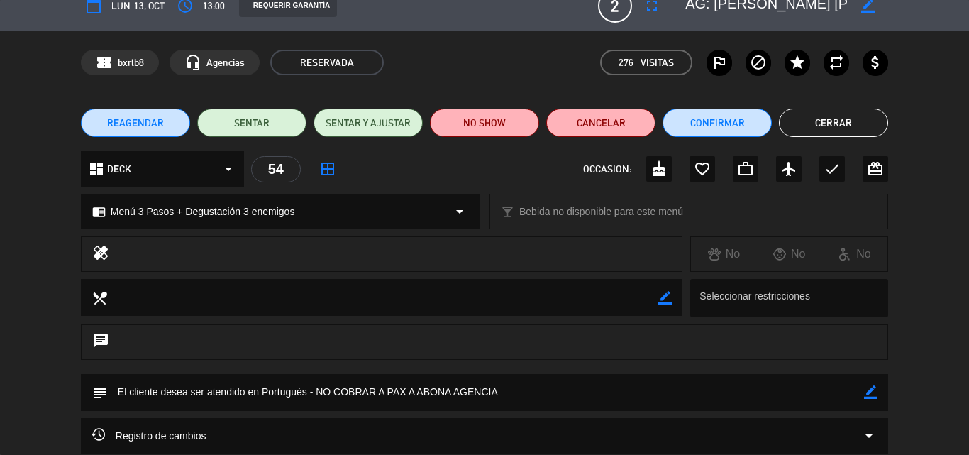
scroll to position [0, 0]
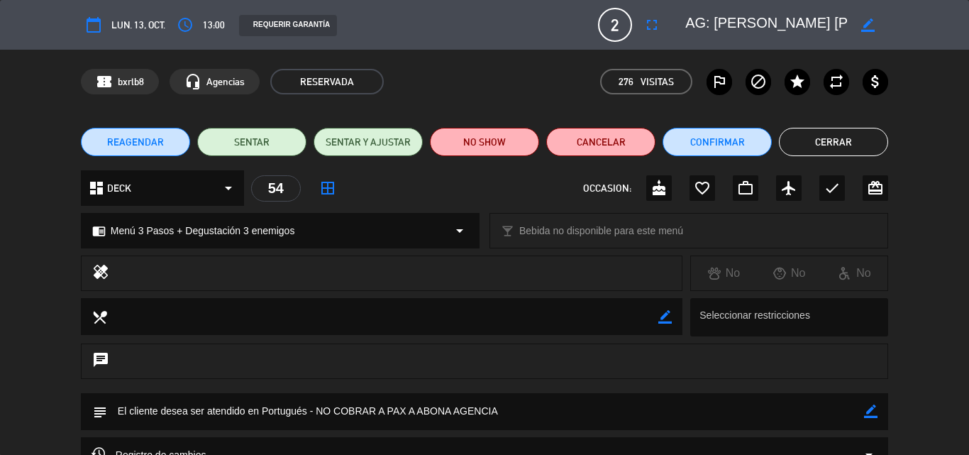
click at [807, 148] on button "Cerrar" at bounding box center [833, 142] width 109 height 28
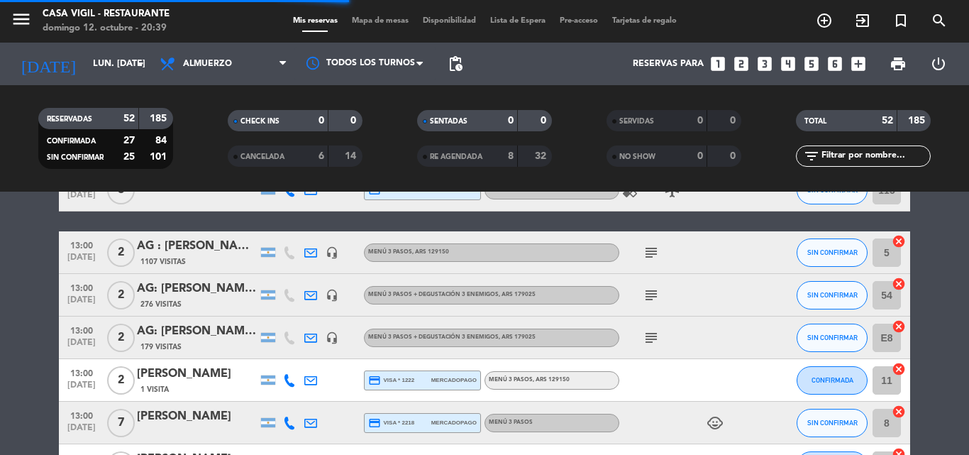
click at [191, 338] on div "AG: [PERSON_NAME] x2 / VINO A LA MONTAÑA" at bounding box center [197, 331] width 121 height 18
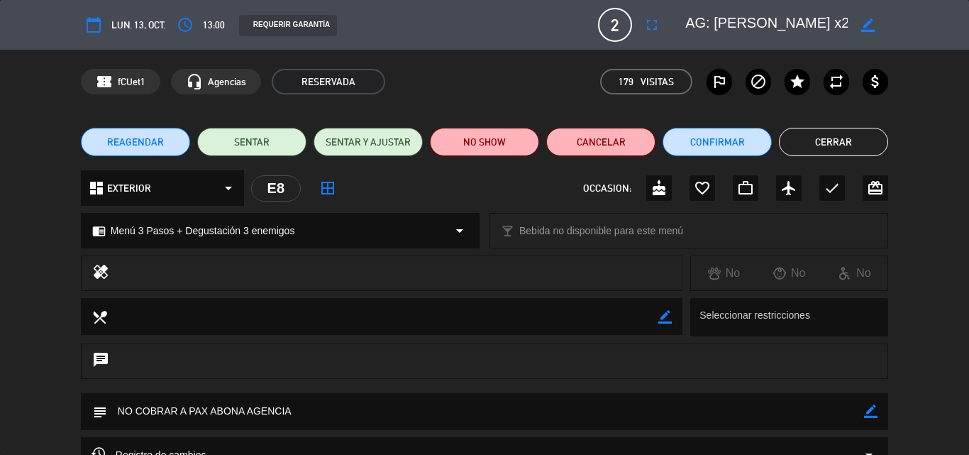
click at [825, 142] on button "Cerrar" at bounding box center [833, 142] width 109 height 28
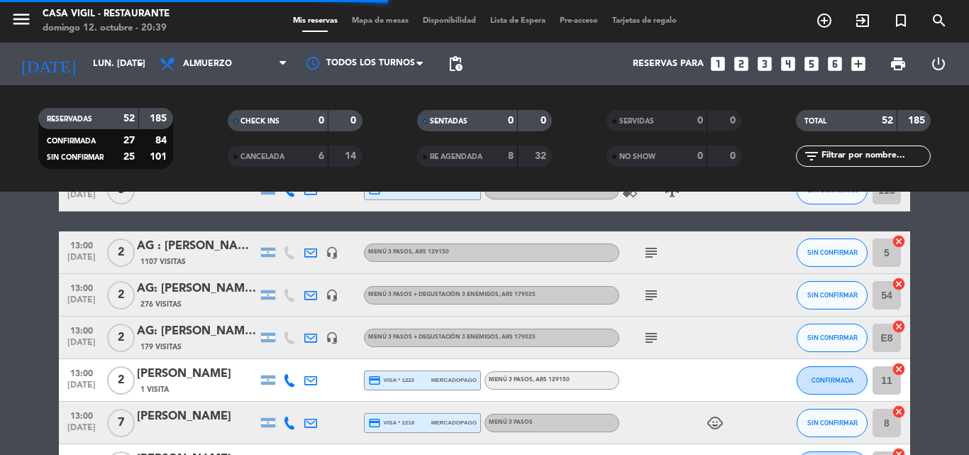
click at [186, 382] on div "[PERSON_NAME]" at bounding box center [197, 374] width 121 height 18
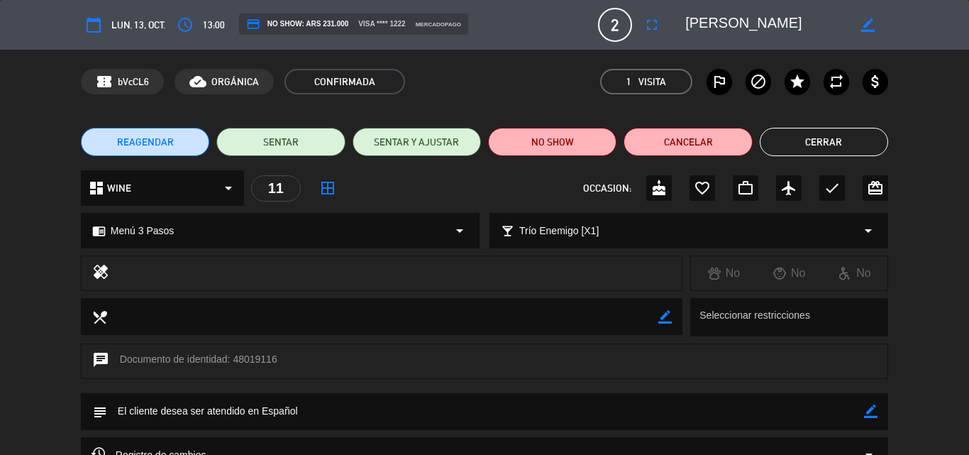
click at [821, 138] on button "Cerrar" at bounding box center [824, 142] width 128 height 28
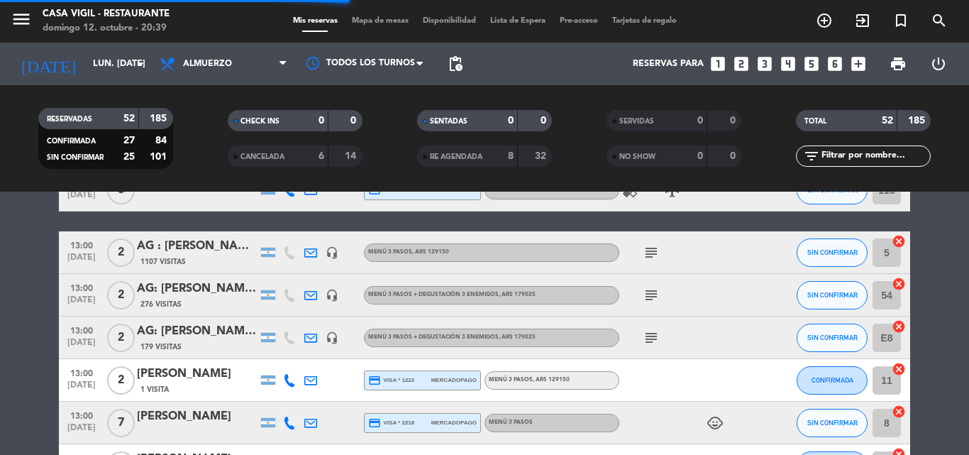
scroll to position [709, 0]
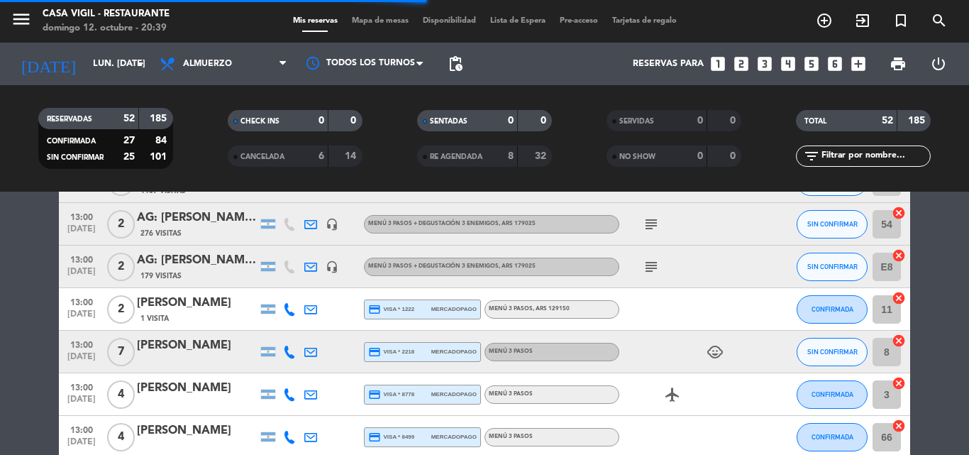
click at [185, 350] on div "[PERSON_NAME]" at bounding box center [197, 345] width 121 height 18
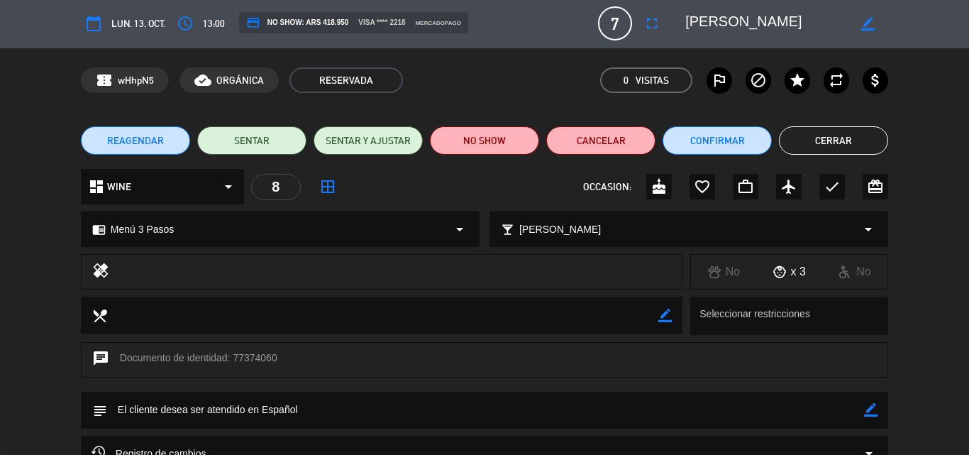
scroll to position [0, 0]
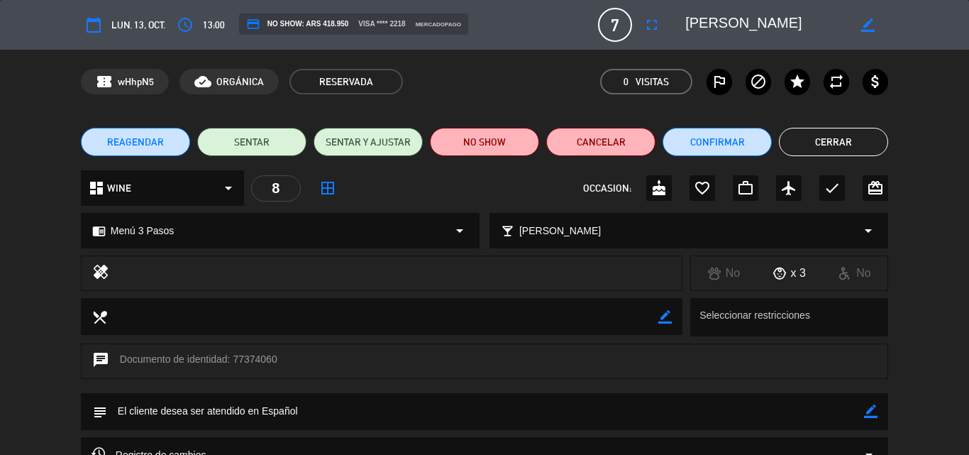
click at [809, 148] on button "Cerrar" at bounding box center [833, 142] width 109 height 28
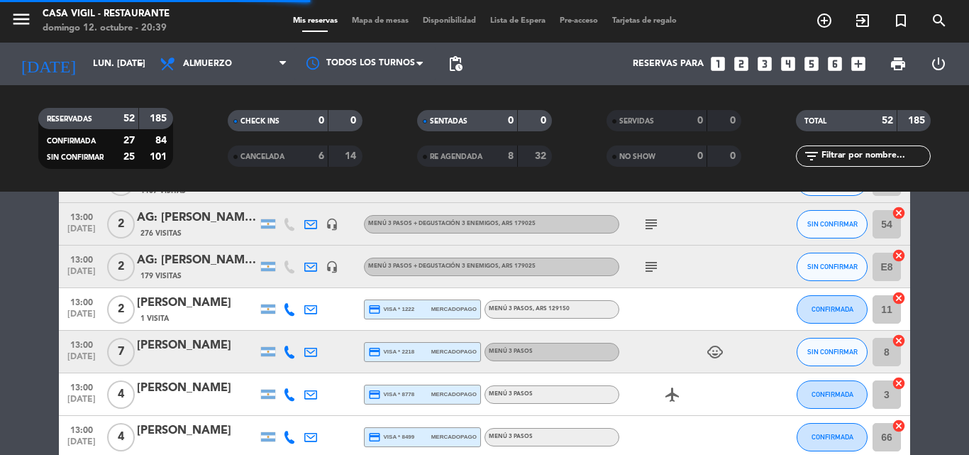
scroll to position [780, 0]
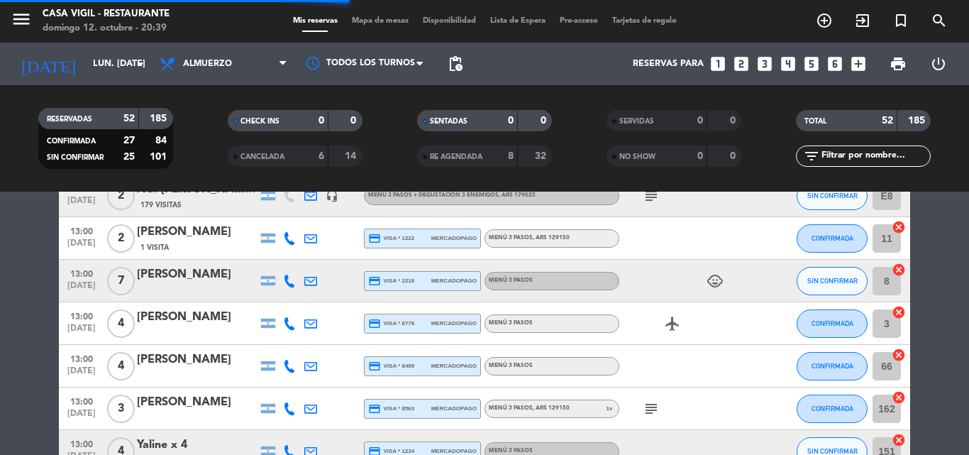
click at [168, 319] on div "[PERSON_NAME]" at bounding box center [197, 317] width 121 height 18
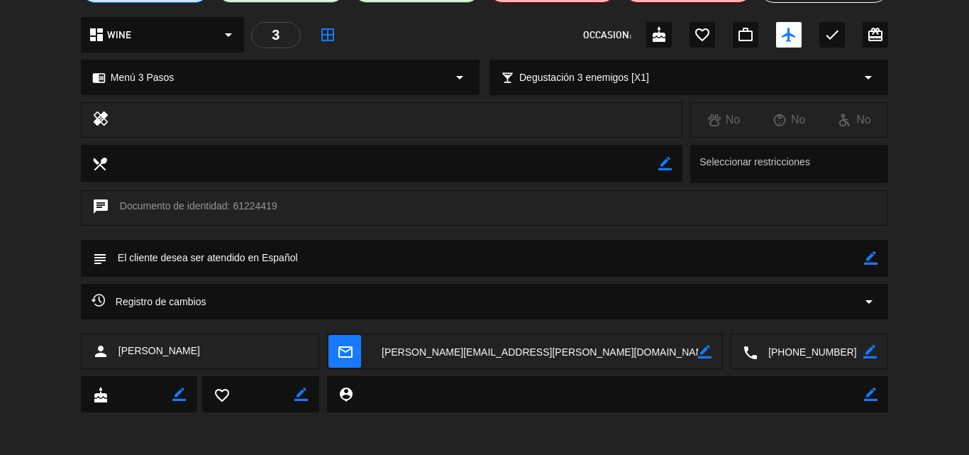
scroll to position [0, 0]
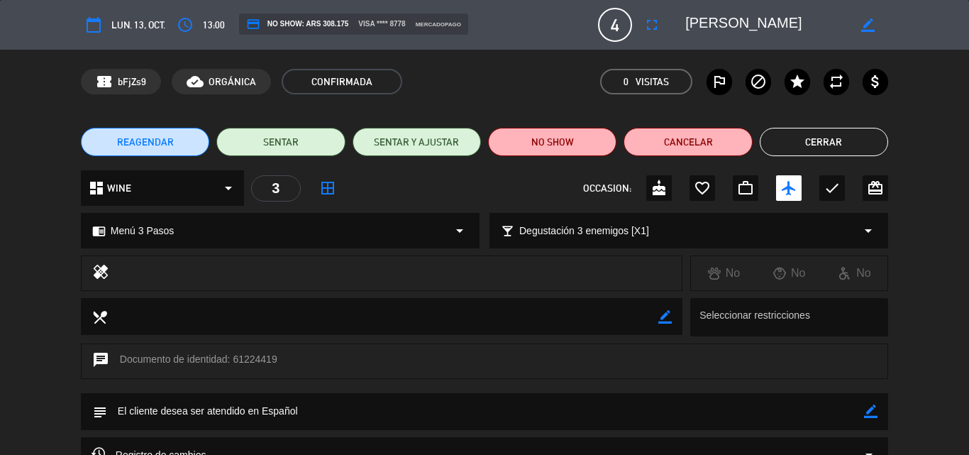
click at [815, 139] on button "Cerrar" at bounding box center [824, 142] width 128 height 28
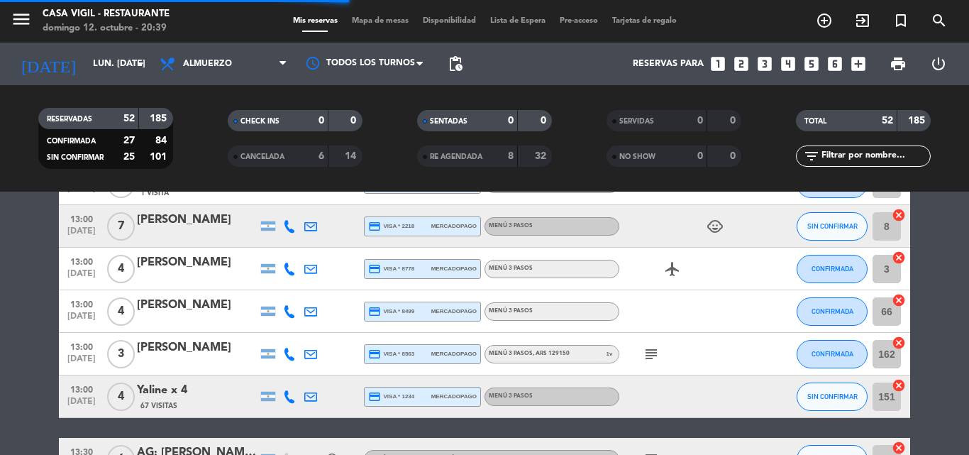
scroll to position [851, 0]
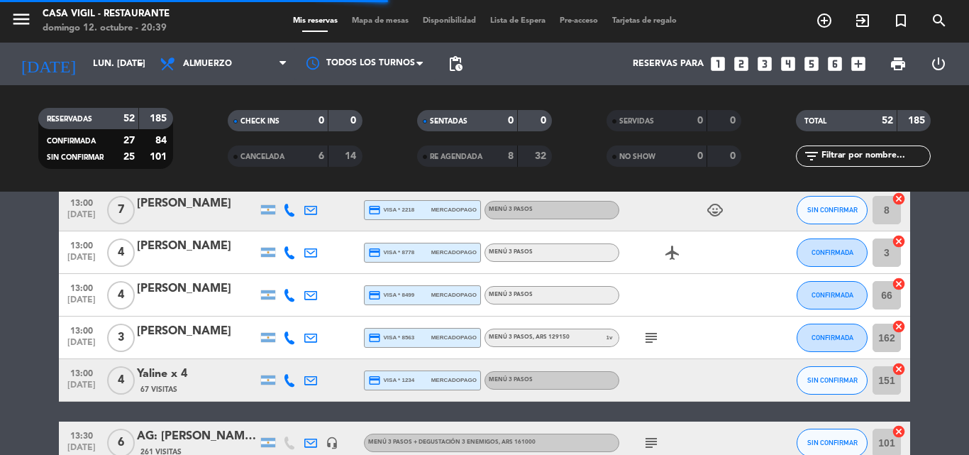
click at [187, 331] on div "[PERSON_NAME]" at bounding box center [197, 331] width 121 height 18
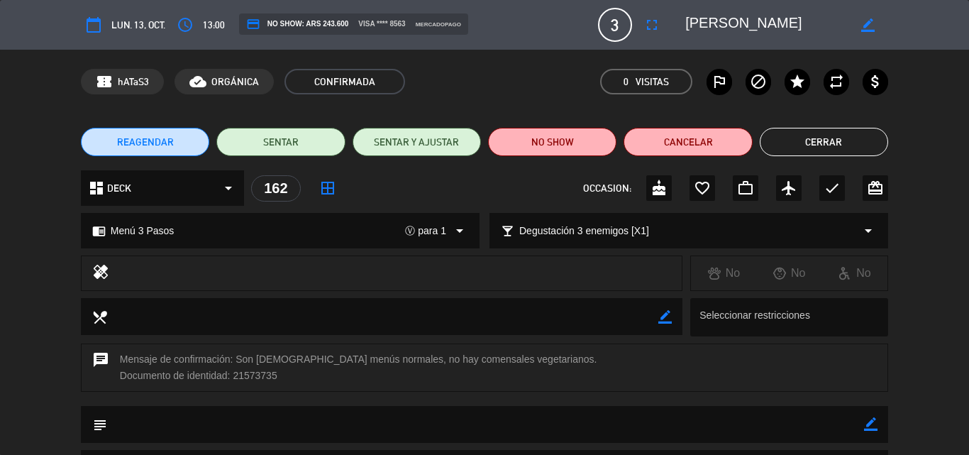
click at [853, 145] on button "Cerrar" at bounding box center [824, 142] width 128 height 28
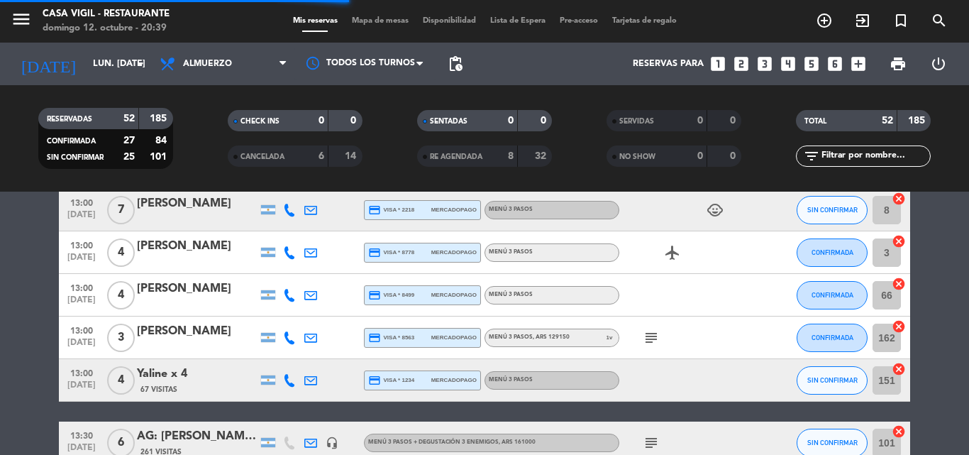
click at [165, 371] on div "Yaline x 4" at bounding box center [197, 374] width 121 height 18
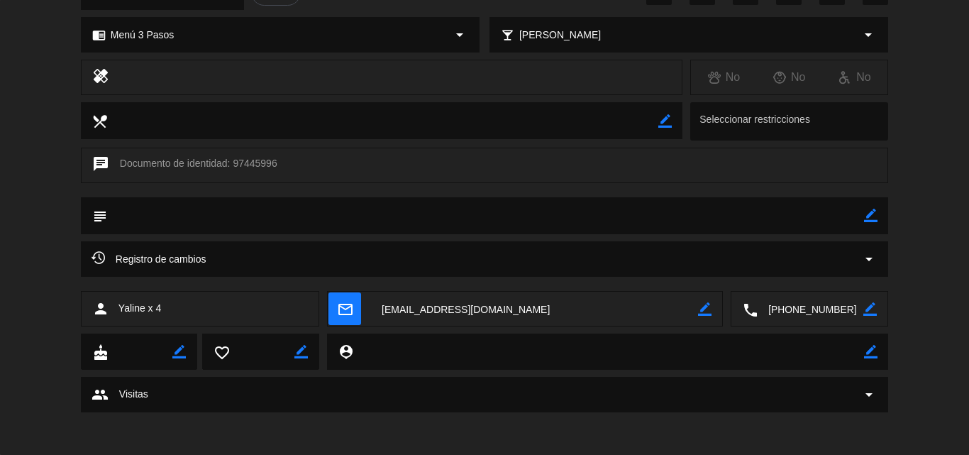
scroll to position [0, 0]
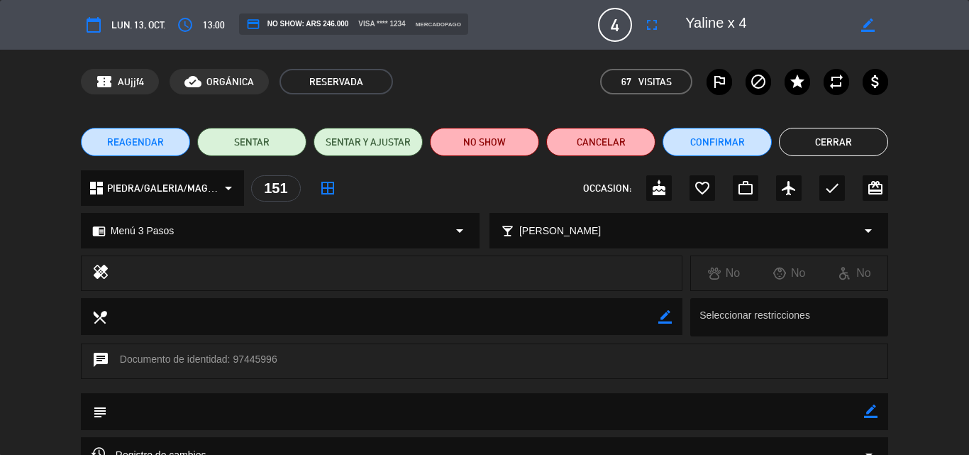
click at [844, 138] on button "Cerrar" at bounding box center [833, 142] width 109 height 28
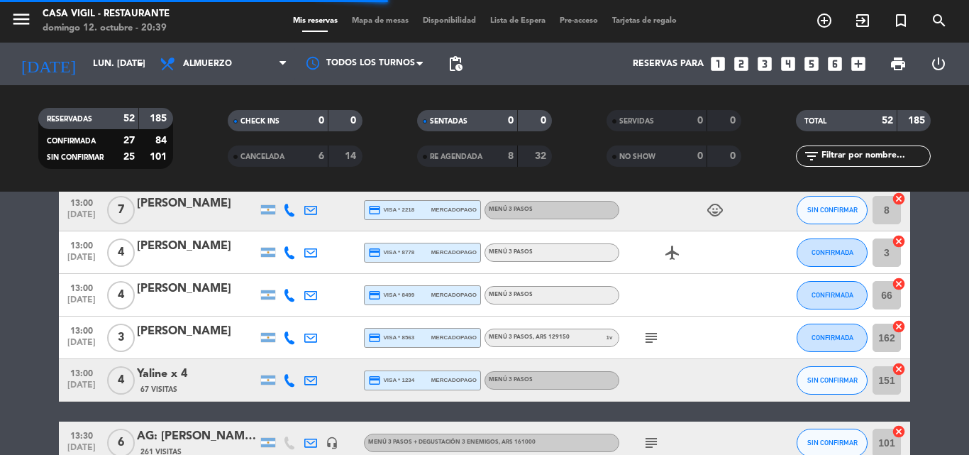
scroll to position [922, 0]
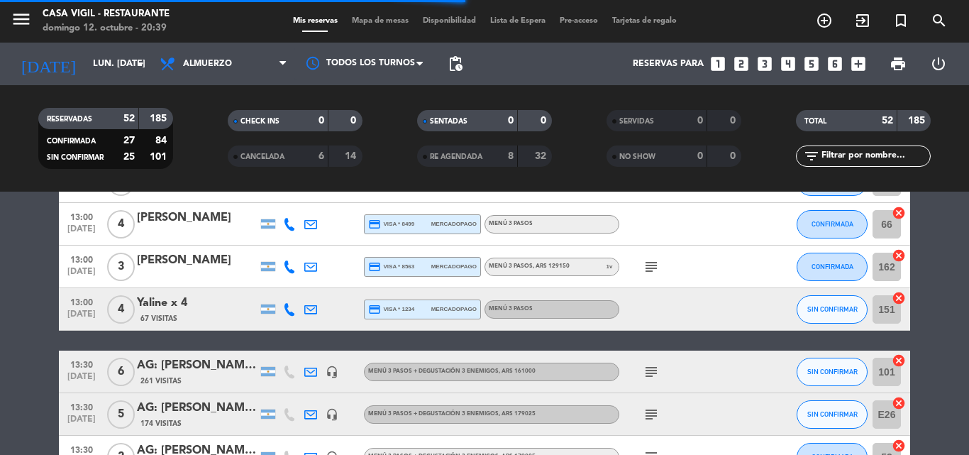
click at [193, 365] on div "AG: [PERSON_NAME] Profiti [PERSON_NAME] X 6 / SUNTRIP" at bounding box center [197, 365] width 121 height 18
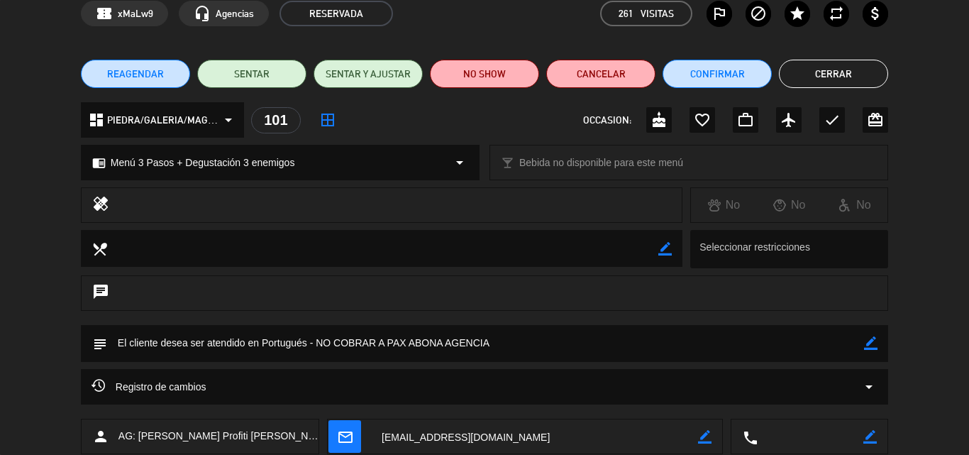
scroll to position [0, 0]
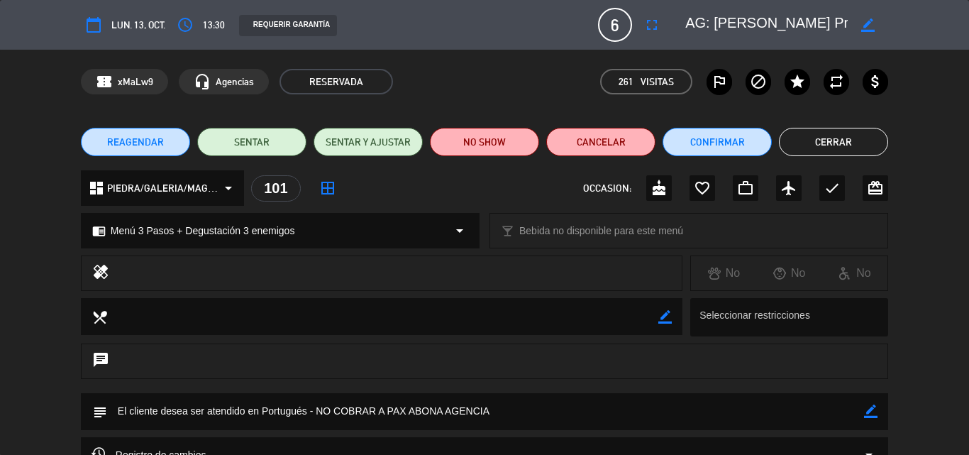
click at [836, 145] on button "Cerrar" at bounding box center [833, 142] width 109 height 28
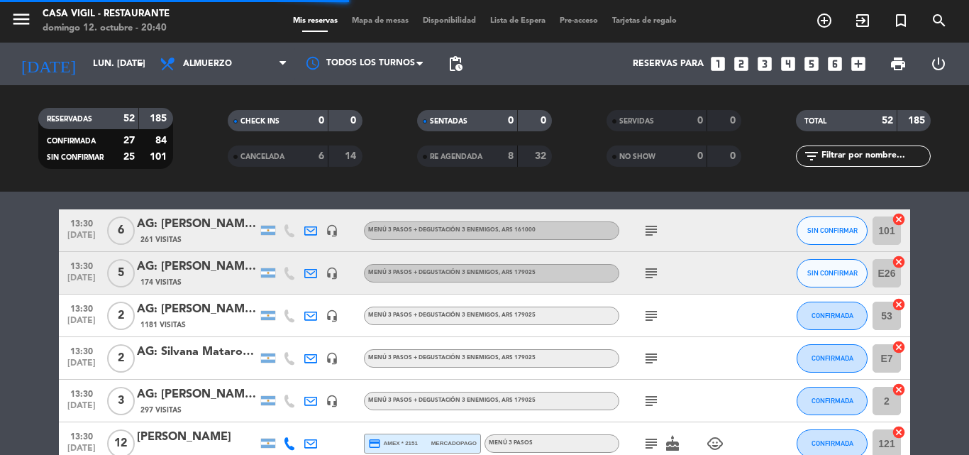
scroll to position [1064, 0]
click at [222, 275] on div "AG: [PERSON_NAME] X5/ NEW HARVEST" at bounding box center [197, 266] width 121 height 18
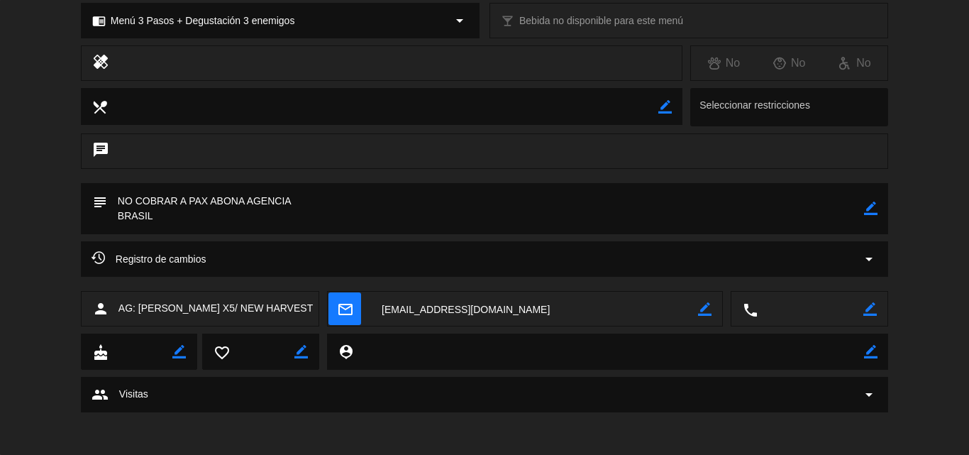
scroll to position [0, 0]
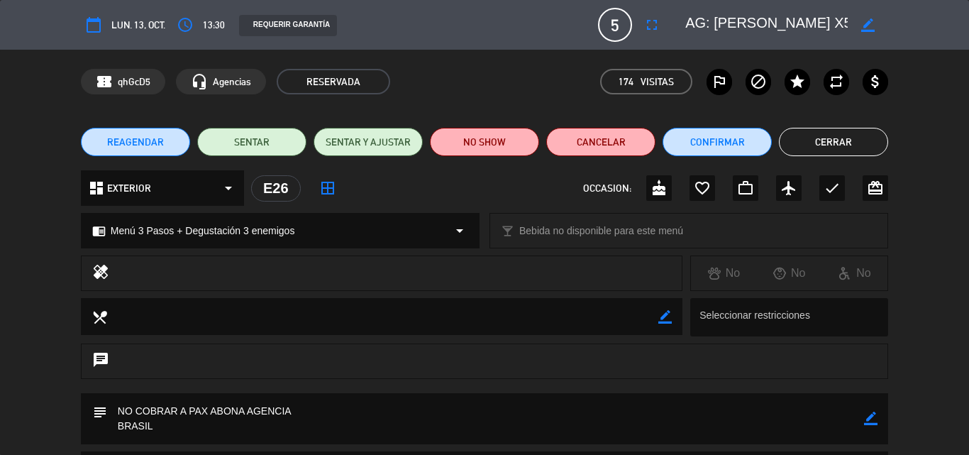
click at [841, 140] on button "Cerrar" at bounding box center [833, 142] width 109 height 28
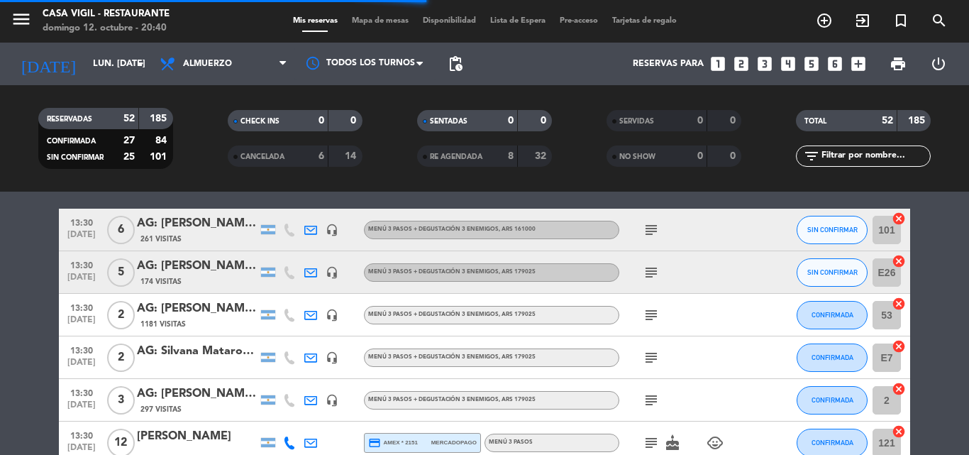
click at [204, 301] on div "AG: [PERSON_NAME] X 2 / [PERSON_NAME] WINE CAMP" at bounding box center [197, 308] width 121 height 18
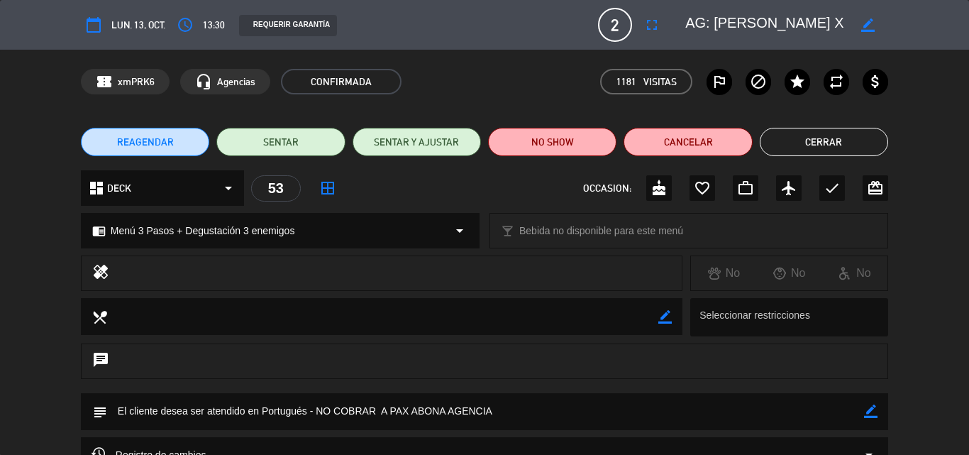
click at [824, 143] on button "Cerrar" at bounding box center [824, 142] width 128 height 28
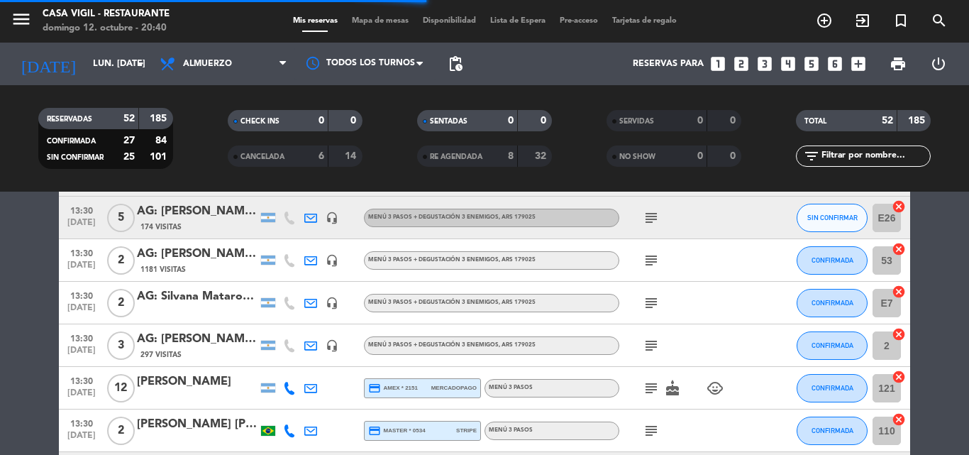
scroll to position [1135, 0]
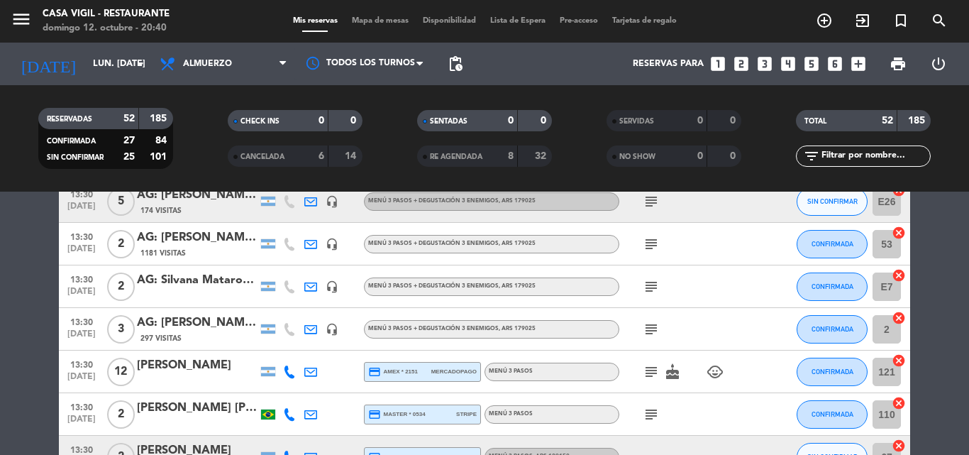
click at [189, 283] on div "AG: Silvana Matarozzo X2/ DV WINE TOURS" at bounding box center [197, 280] width 121 height 18
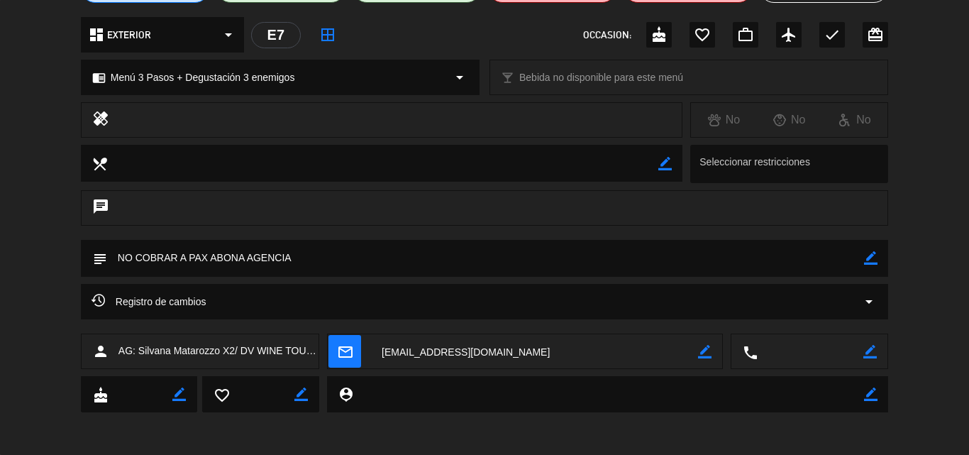
scroll to position [0, 0]
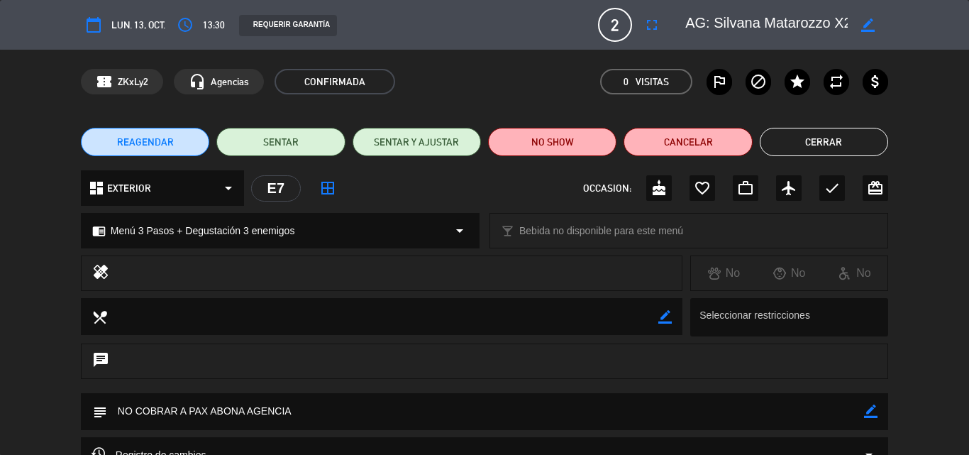
click at [780, 145] on button "Cerrar" at bounding box center [824, 142] width 128 height 28
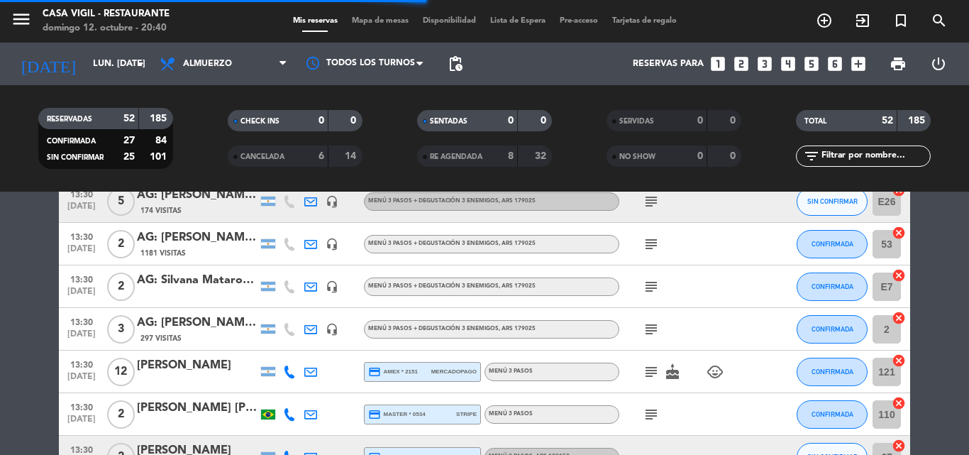
click at [189, 328] on div "AG: [PERSON_NAME] [PERSON_NAME] [PERSON_NAME] x3 / SUNTRIP" at bounding box center [197, 323] width 121 height 18
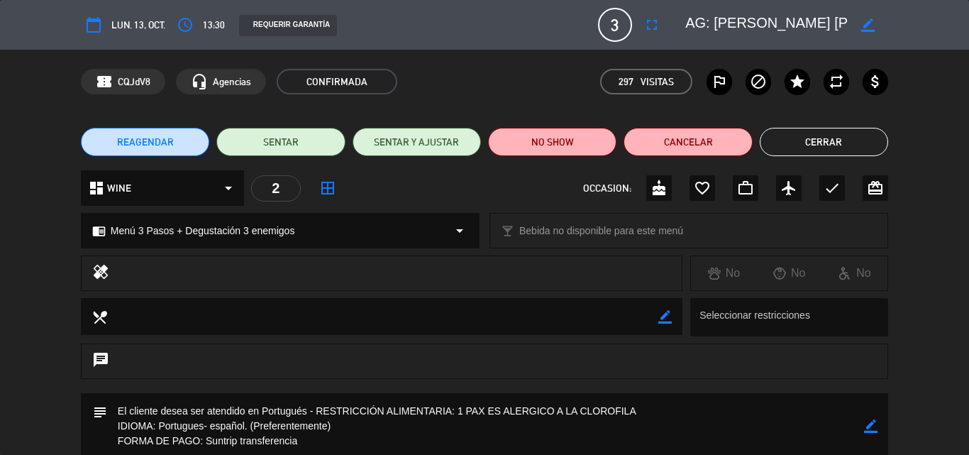
click at [812, 147] on button "Cerrar" at bounding box center [824, 142] width 128 height 28
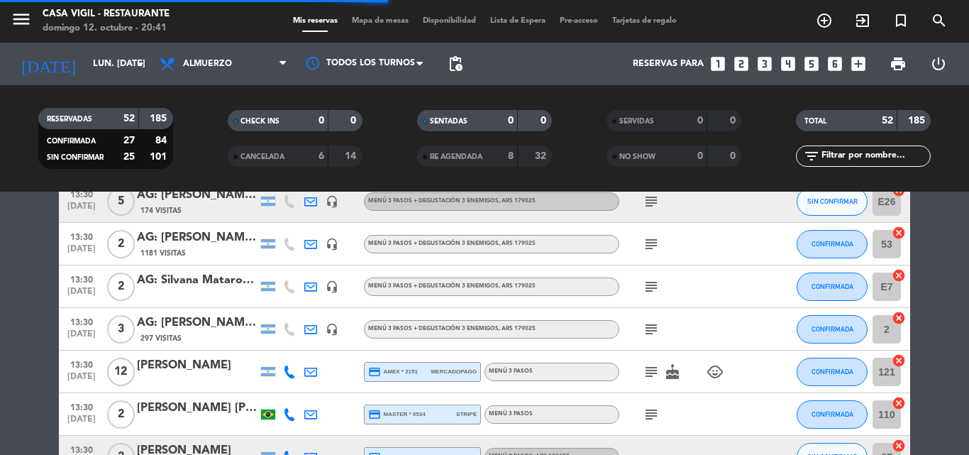
click at [199, 372] on div "[PERSON_NAME]" at bounding box center [197, 365] width 121 height 18
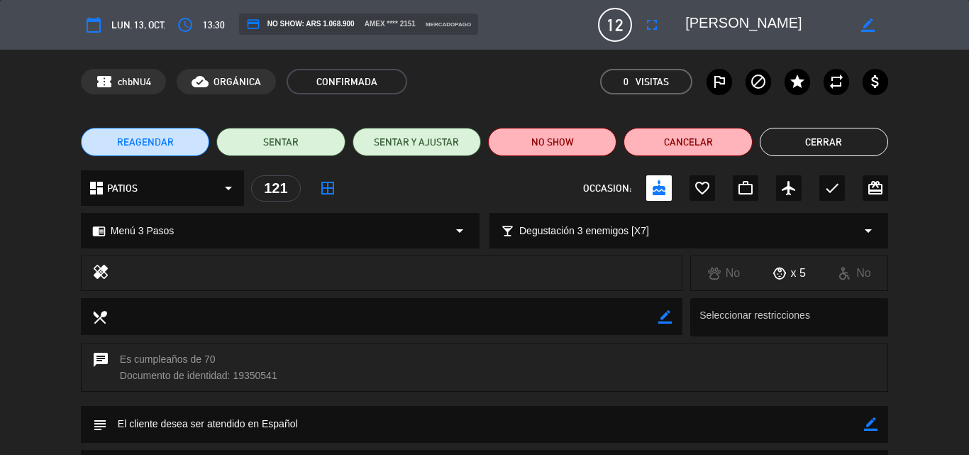
click at [836, 143] on button "Cerrar" at bounding box center [824, 142] width 128 height 28
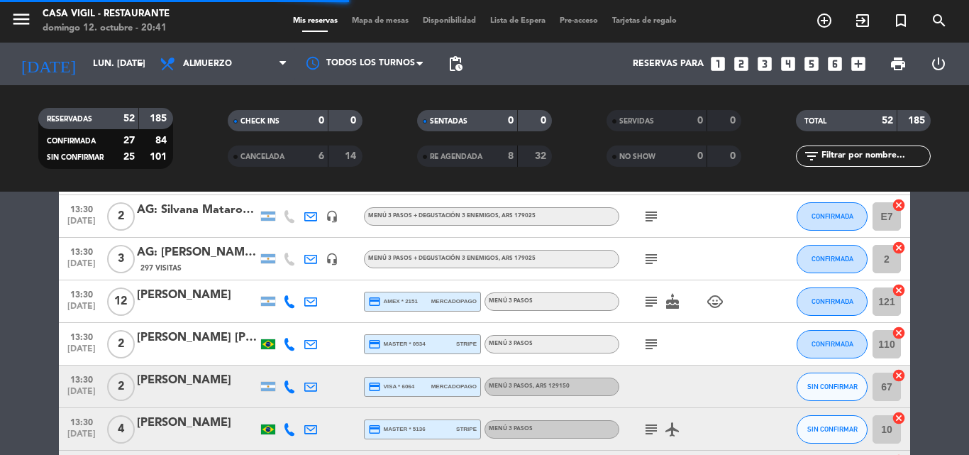
scroll to position [1206, 0]
click at [216, 333] on div "[PERSON_NAME] [PERSON_NAME]" at bounding box center [197, 337] width 121 height 18
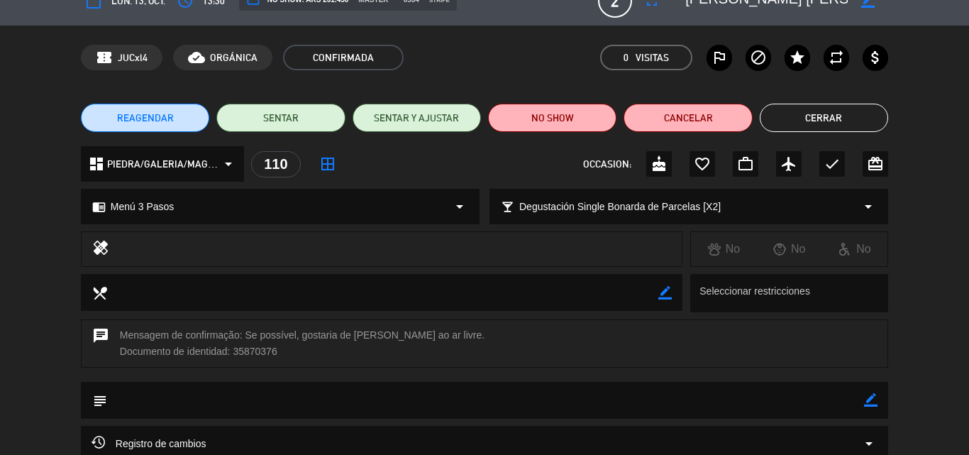
scroll to position [0, 0]
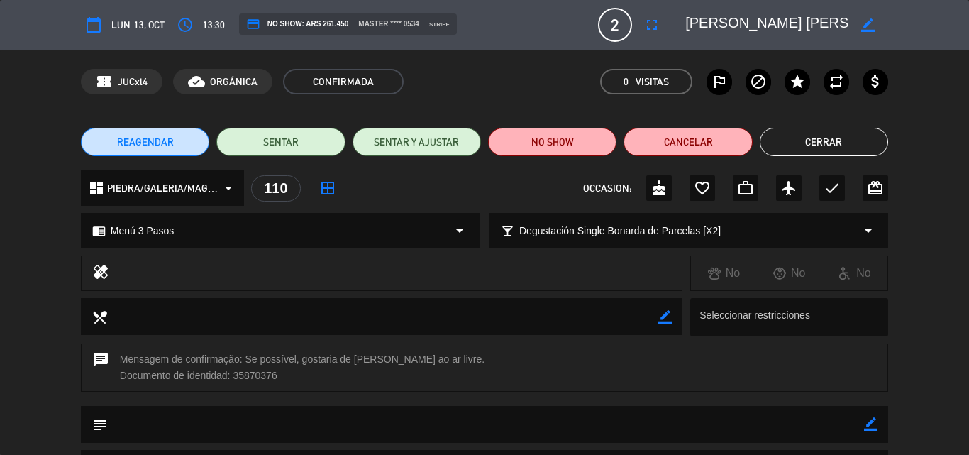
click at [812, 141] on button "Cerrar" at bounding box center [824, 142] width 128 height 28
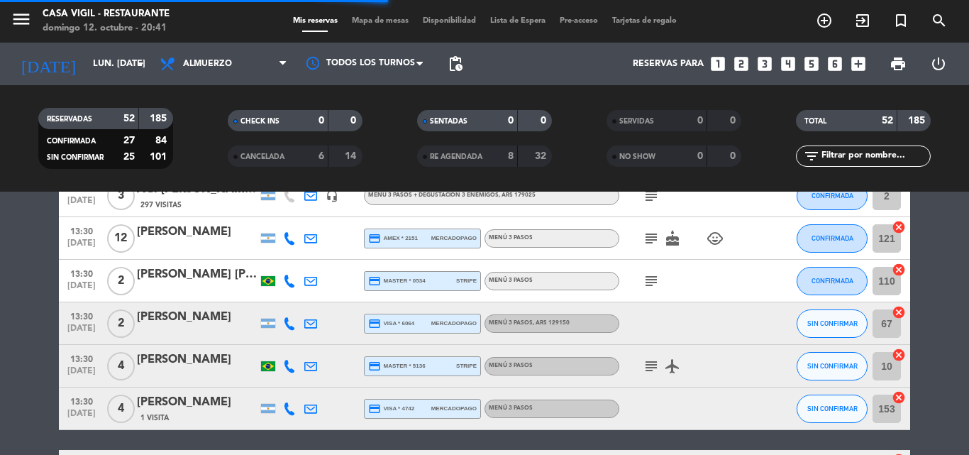
scroll to position [1277, 0]
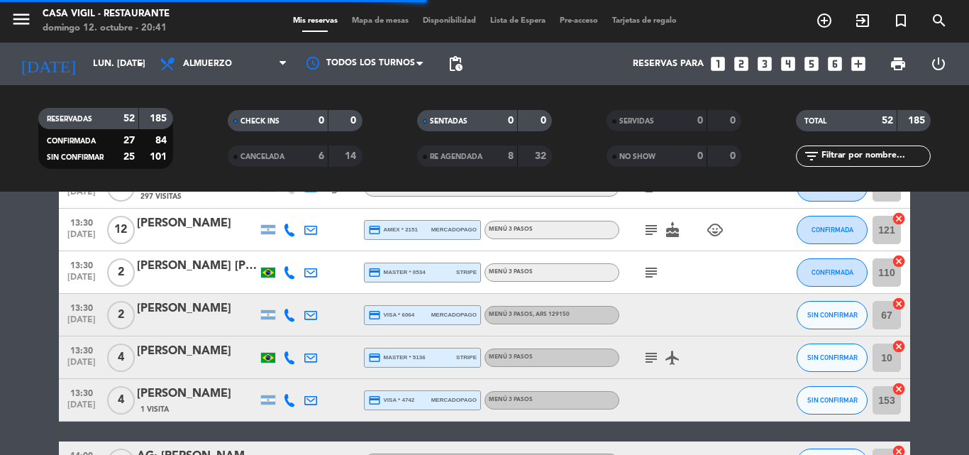
click at [196, 306] on div "[PERSON_NAME]" at bounding box center [197, 308] width 121 height 18
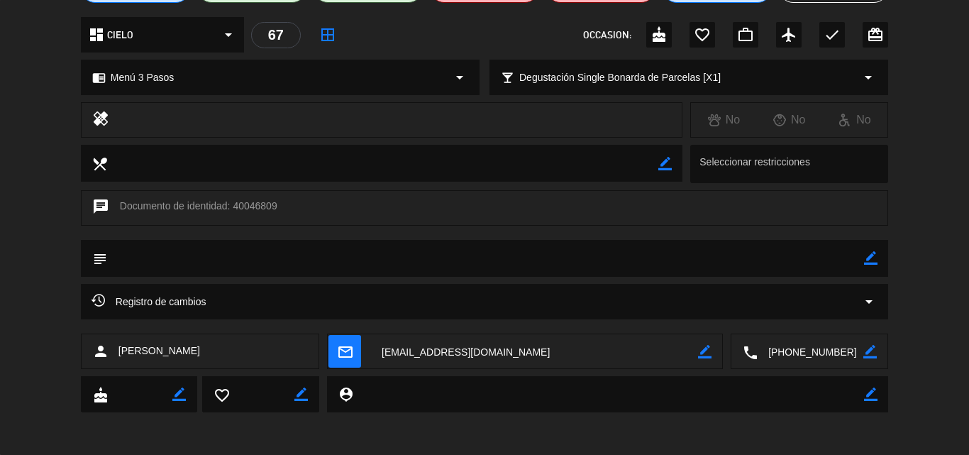
scroll to position [0, 0]
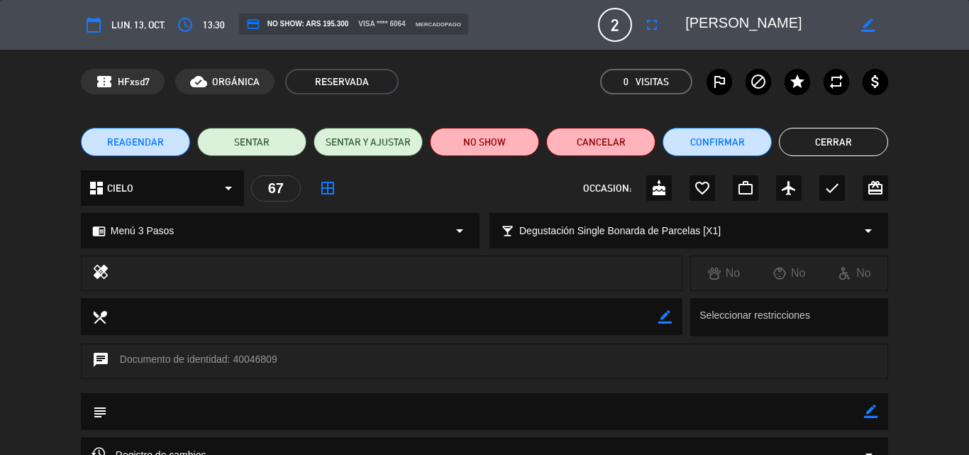
click at [804, 145] on button "Cerrar" at bounding box center [833, 142] width 109 height 28
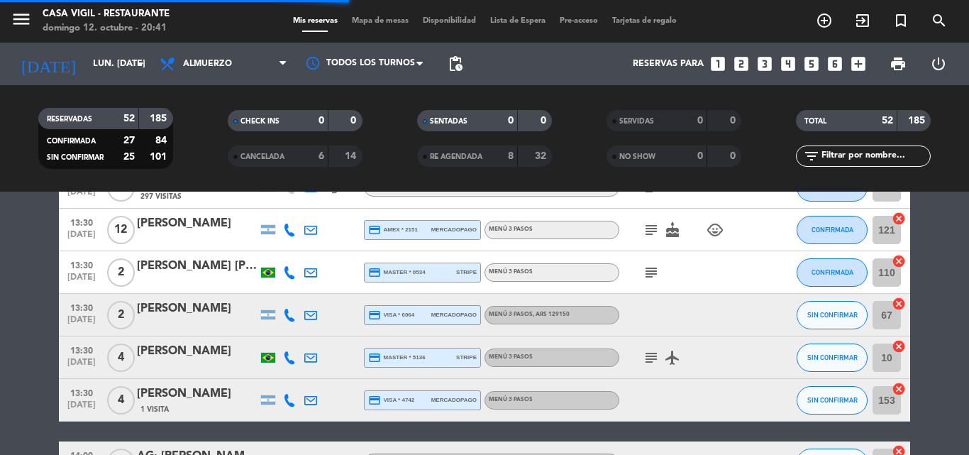
click at [199, 357] on div "[PERSON_NAME]" at bounding box center [197, 351] width 121 height 18
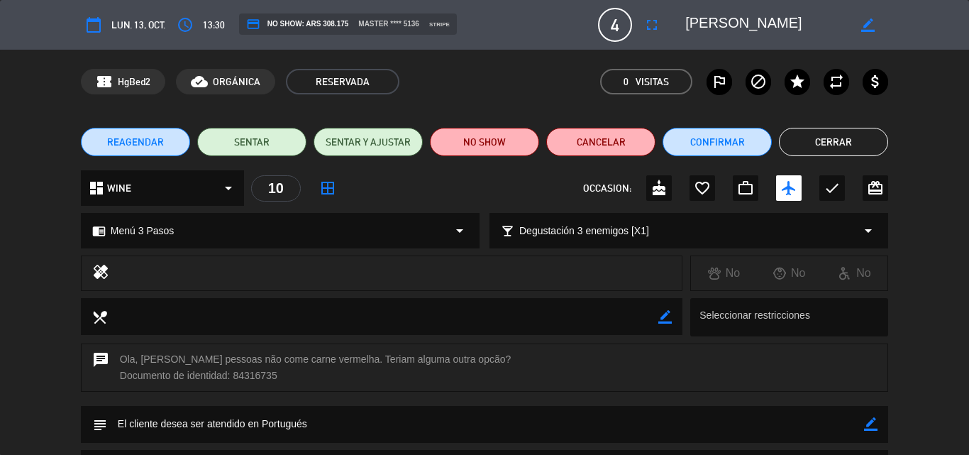
click at [806, 146] on button "Cerrar" at bounding box center [833, 142] width 109 height 28
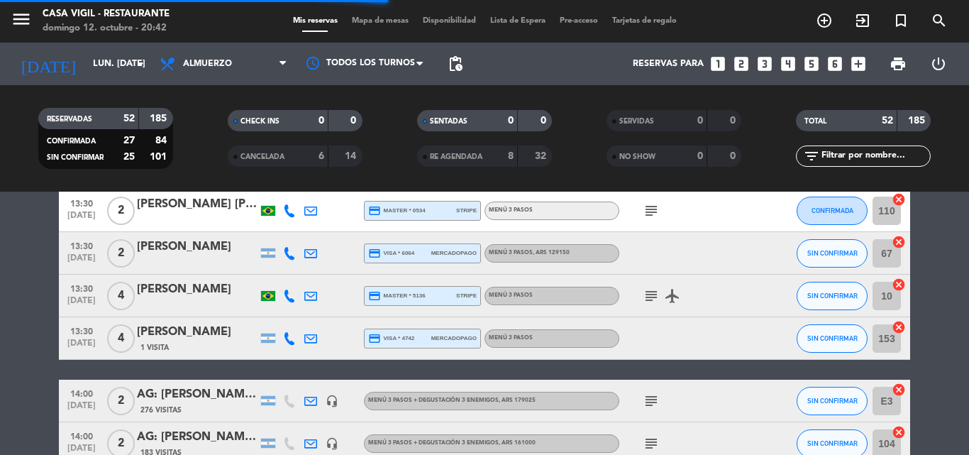
scroll to position [1348, 0]
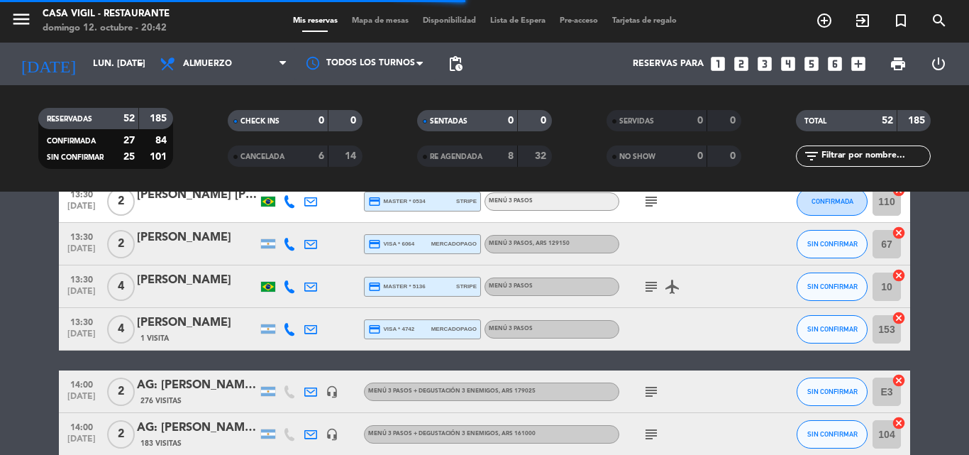
click at [192, 328] on div "[PERSON_NAME]" at bounding box center [197, 323] width 121 height 18
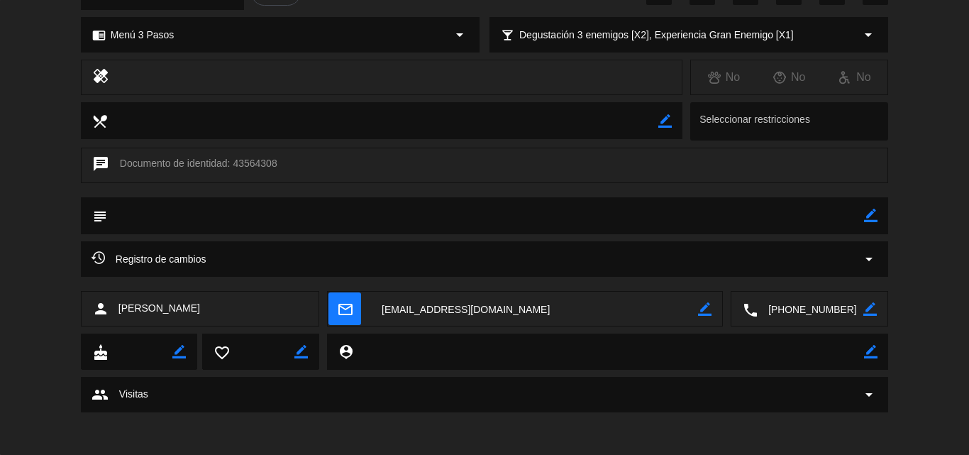
scroll to position [0, 0]
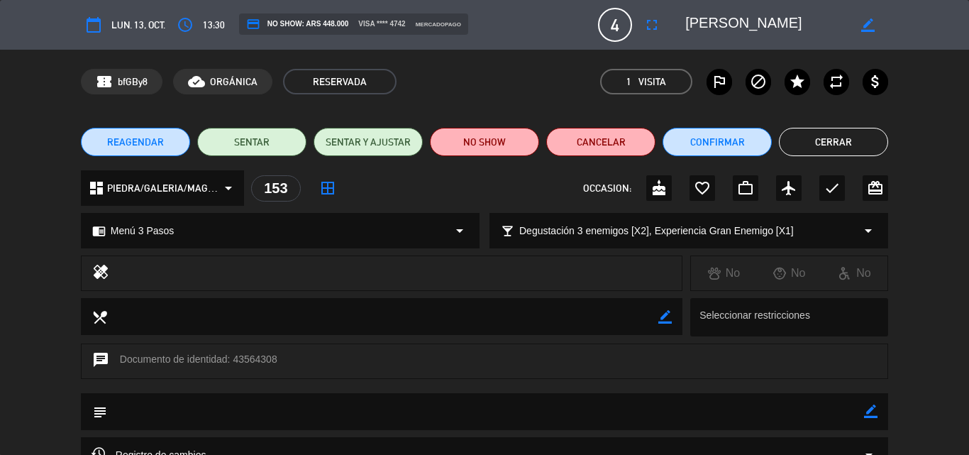
click at [812, 141] on button "Cerrar" at bounding box center [833, 142] width 109 height 28
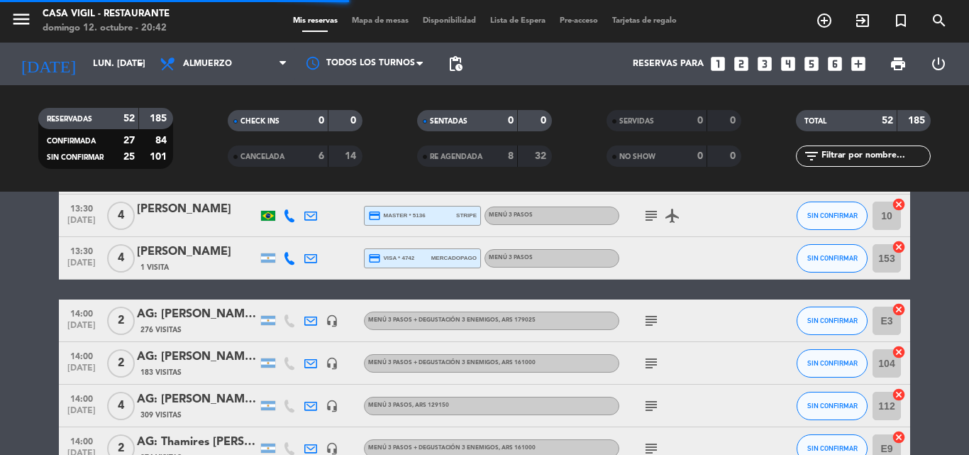
scroll to position [1490, 0]
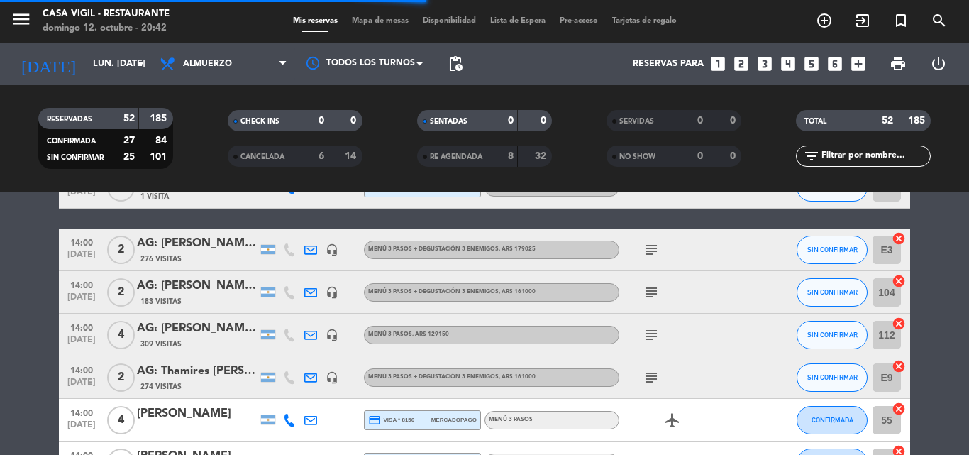
click at [214, 242] on div "AG: [PERSON_NAME] [PERSON_NAME] X2/ SUNTRIP" at bounding box center [197, 243] width 121 height 18
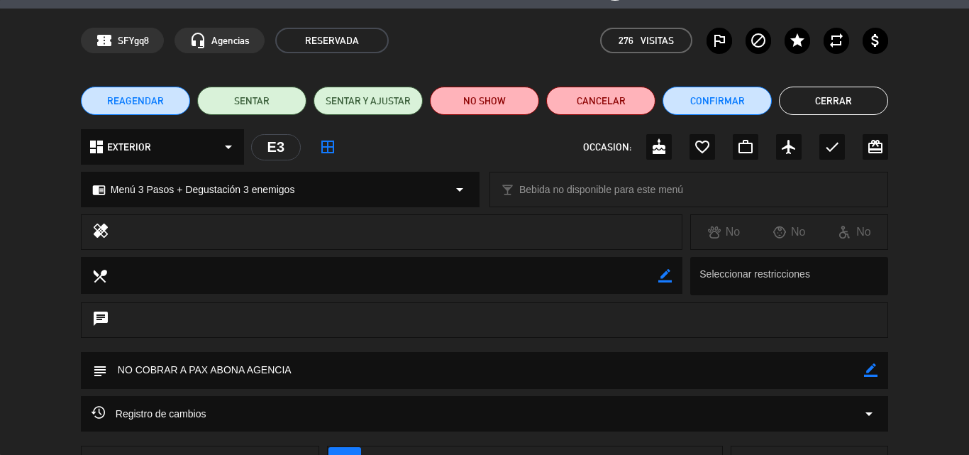
scroll to position [0, 0]
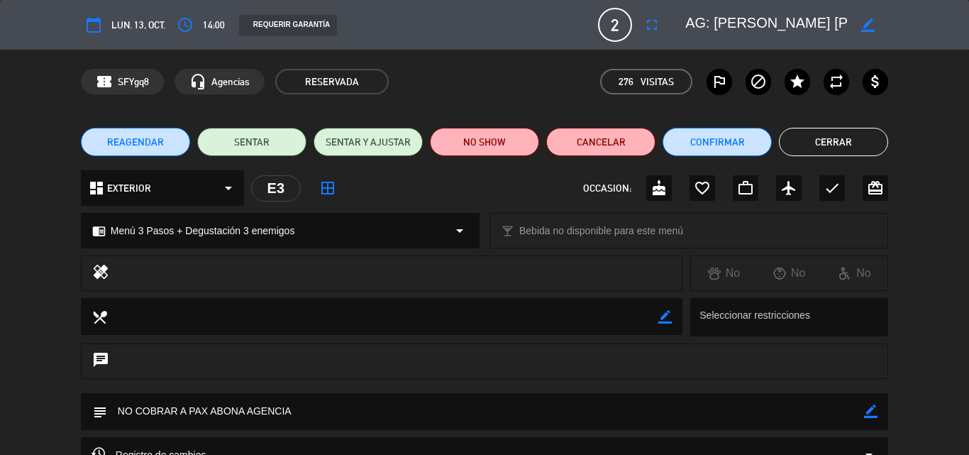
click at [808, 145] on button "Cerrar" at bounding box center [833, 142] width 109 height 28
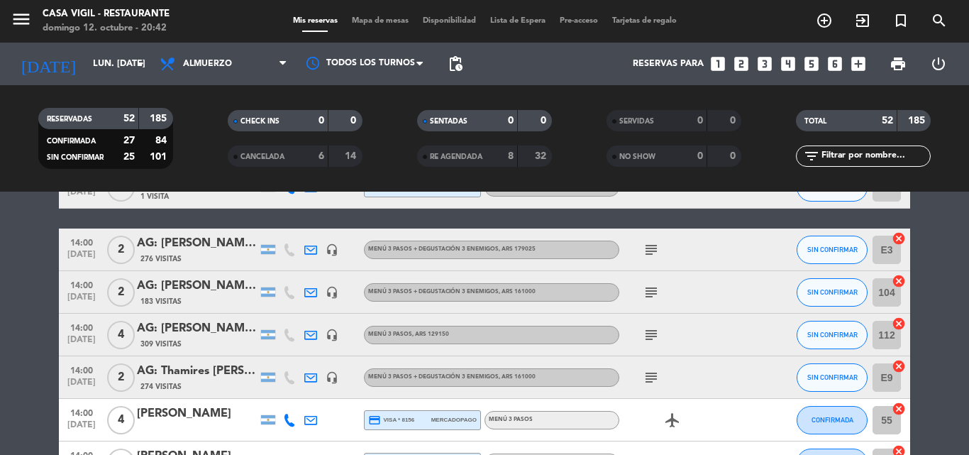
click at [194, 292] on div "AG: [PERSON_NAME] X 2 / SUNTRIP" at bounding box center [197, 286] width 121 height 18
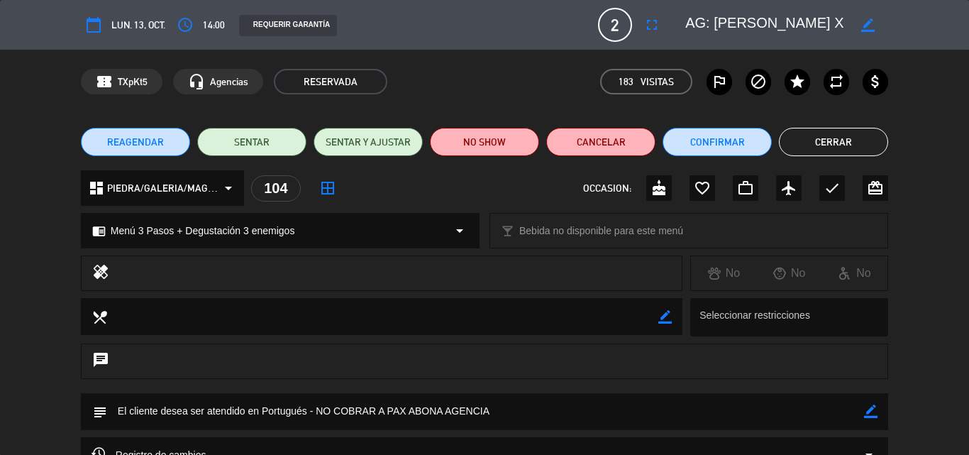
click at [817, 143] on button "Cerrar" at bounding box center [833, 142] width 109 height 28
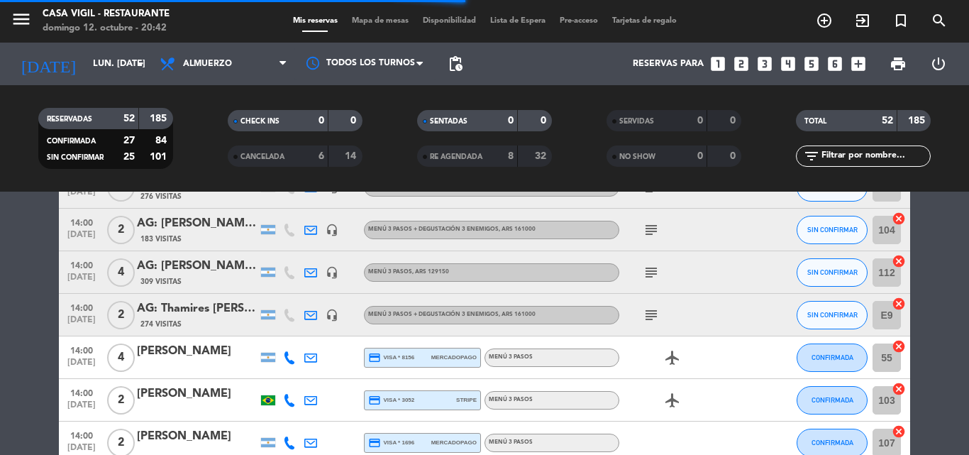
scroll to position [1561, 0]
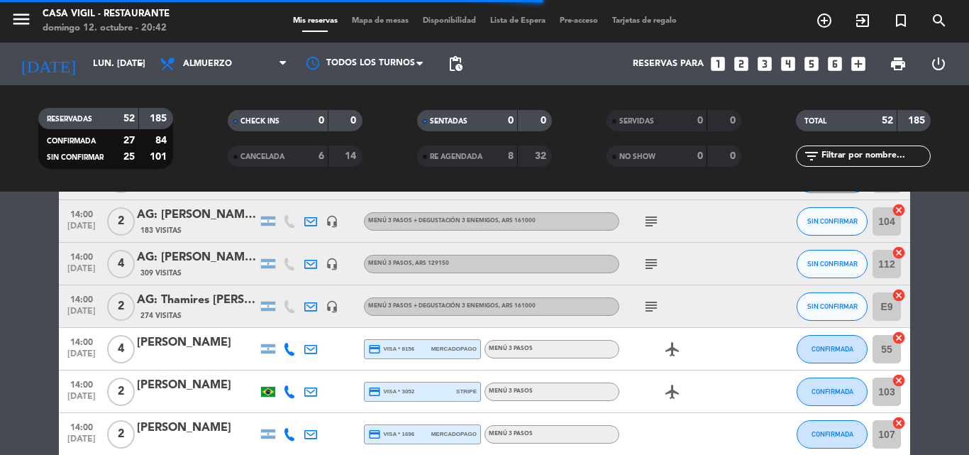
click at [194, 263] on div "AG: [PERSON_NAME] X 4 / [PERSON_NAME]" at bounding box center [197, 257] width 121 height 18
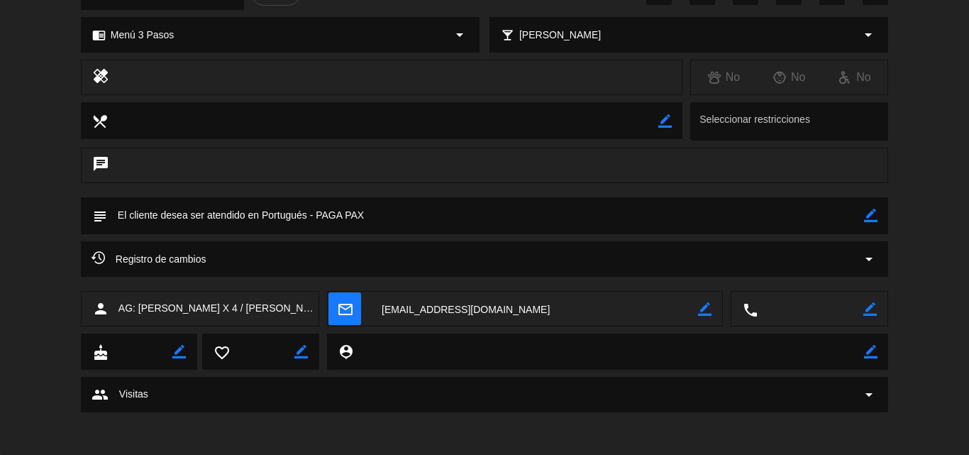
scroll to position [0, 0]
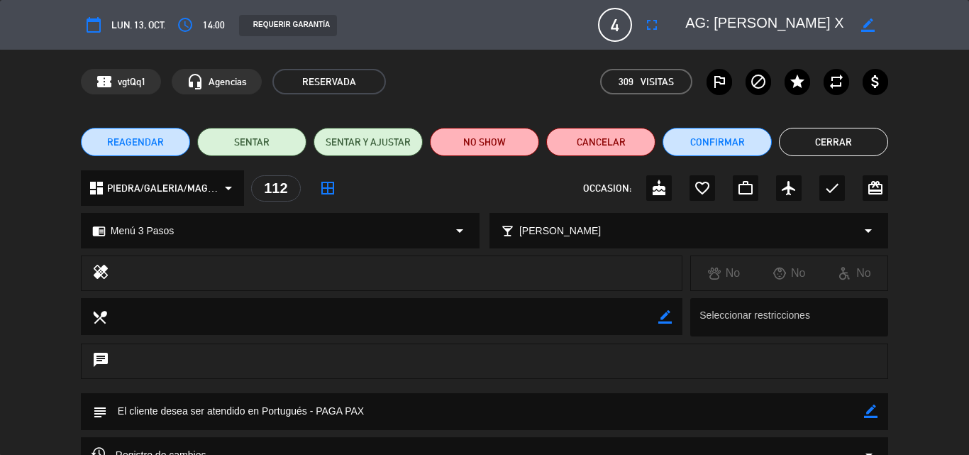
click at [851, 142] on button "Cerrar" at bounding box center [833, 142] width 109 height 28
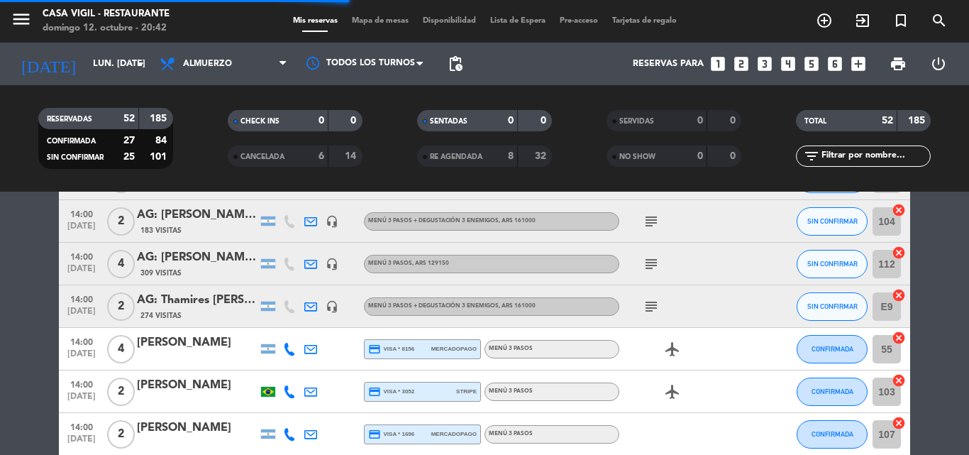
click at [195, 338] on div "[PERSON_NAME]" at bounding box center [197, 342] width 121 height 18
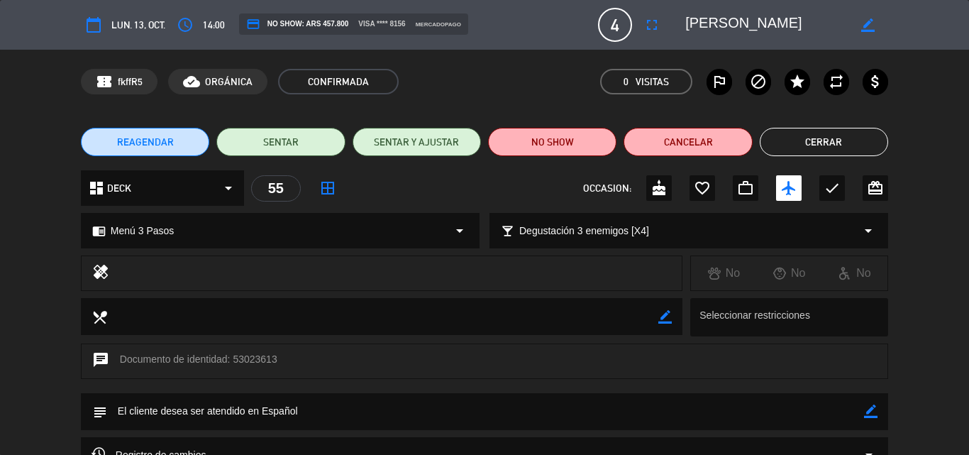
click at [835, 145] on button "Cerrar" at bounding box center [824, 142] width 128 height 28
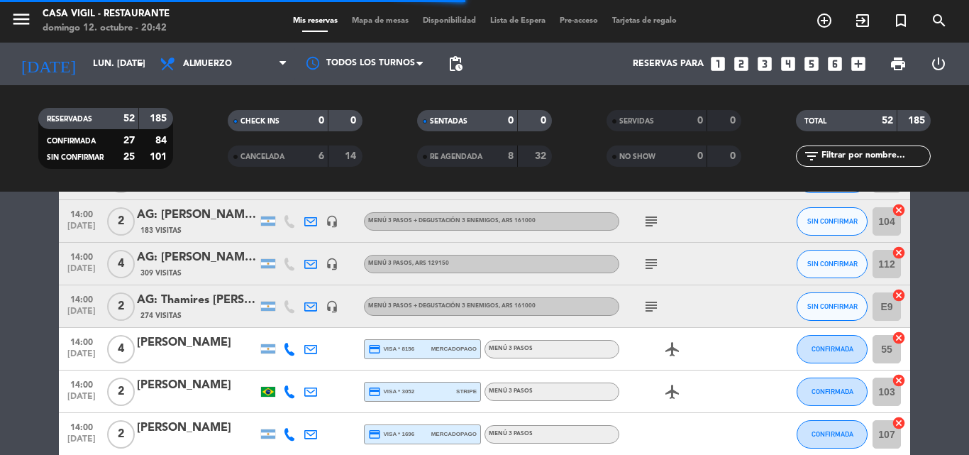
click at [192, 380] on div "[PERSON_NAME]" at bounding box center [197, 385] width 121 height 18
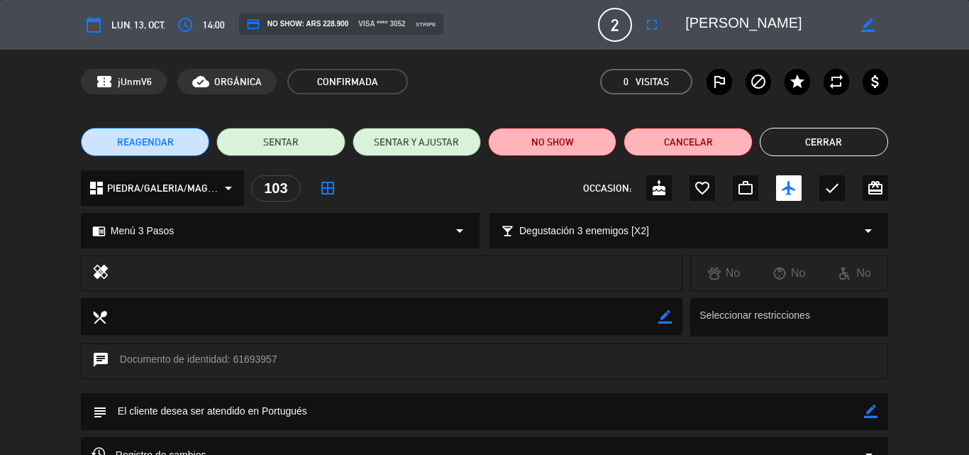
click at [828, 145] on button "Cerrar" at bounding box center [824, 142] width 128 height 28
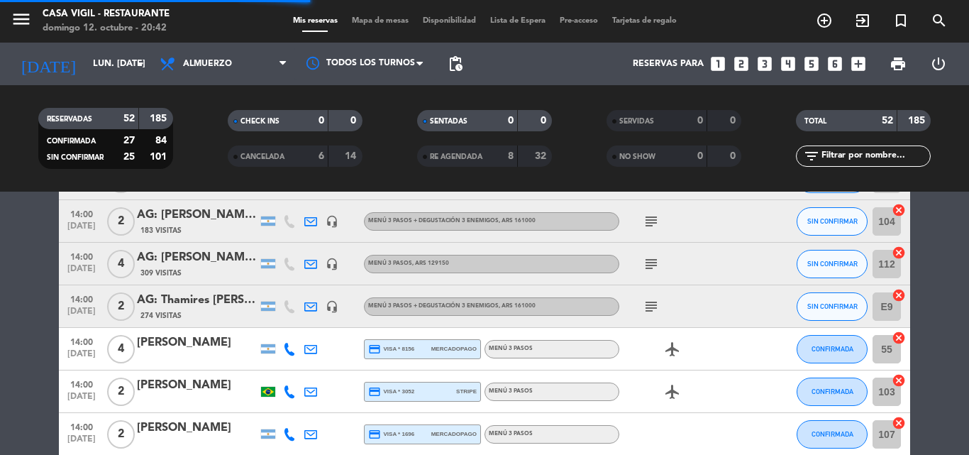
scroll to position [1632, 0]
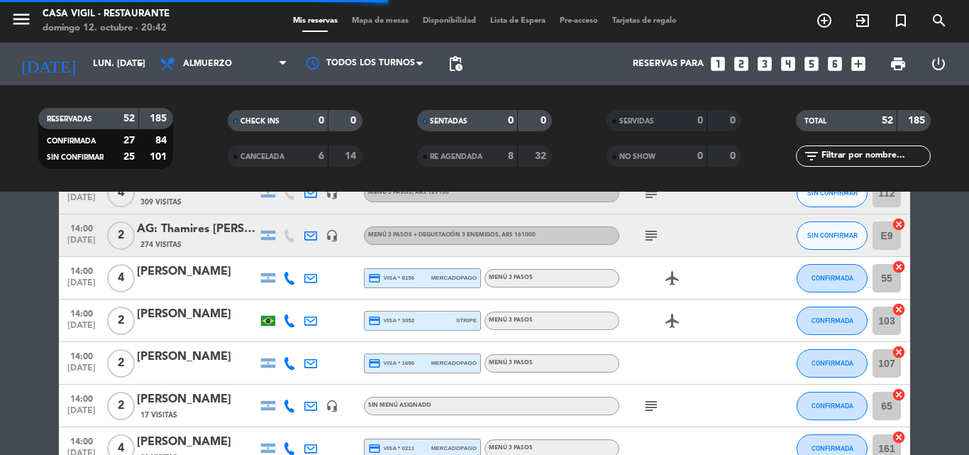
click at [175, 362] on div "[PERSON_NAME]" at bounding box center [197, 357] width 121 height 18
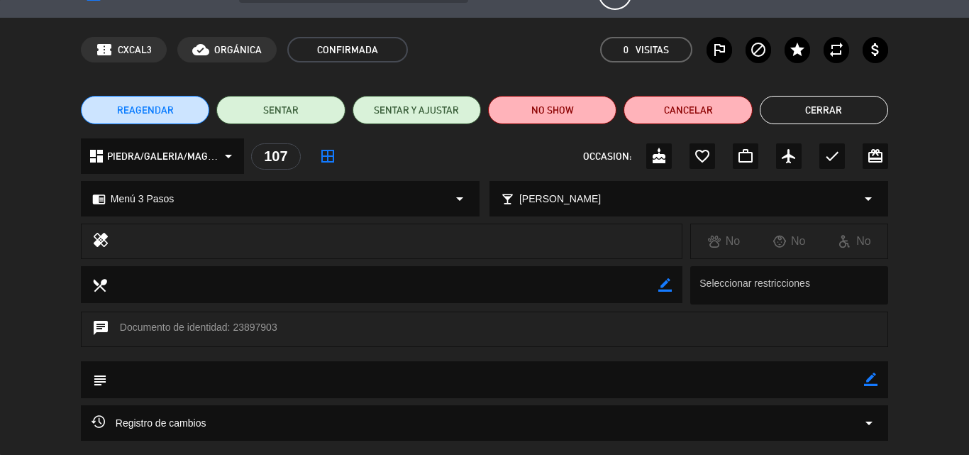
scroll to position [0, 0]
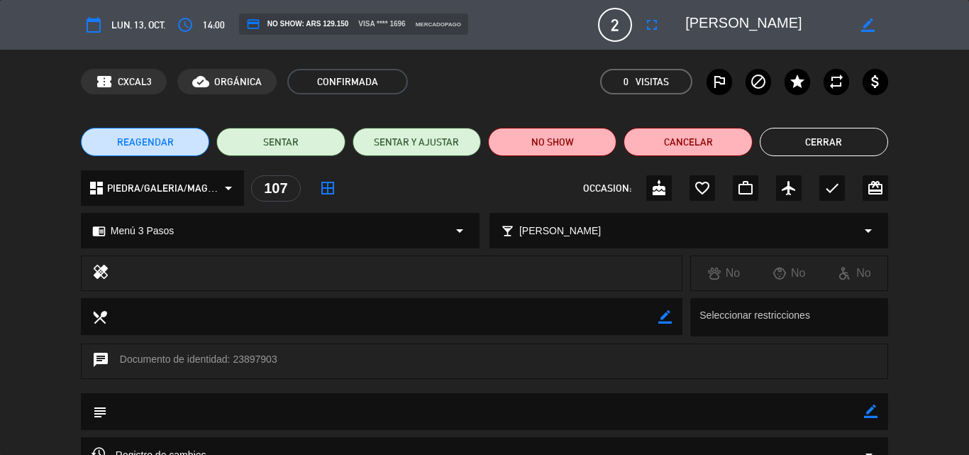
click at [825, 136] on button "Cerrar" at bounding box center [824, 142] width 128 height 28
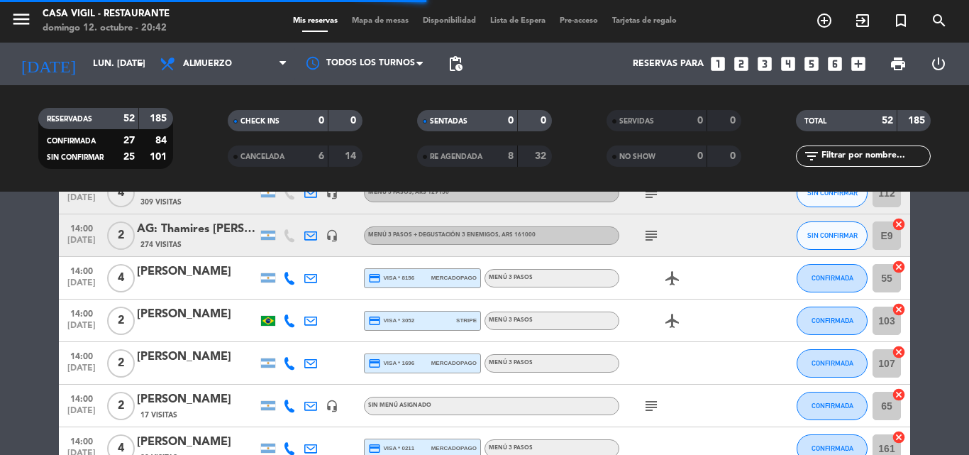
click at [193, 405] on div "[PERSON_NAME]" at bounding box center [197, 399] width 121 height 18
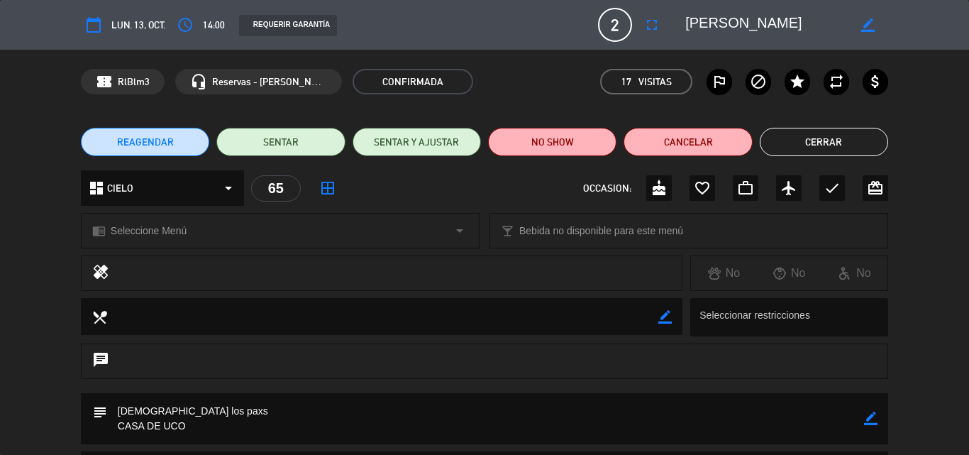
click at [814, 154] on button "Cerrar" at bounding box center [824, 142] width 128 height 28
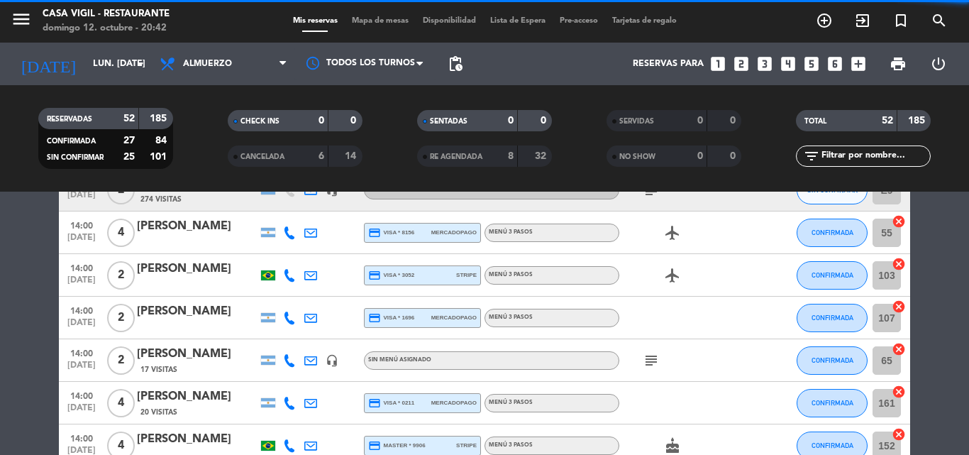
scroll to position [1703, 0]
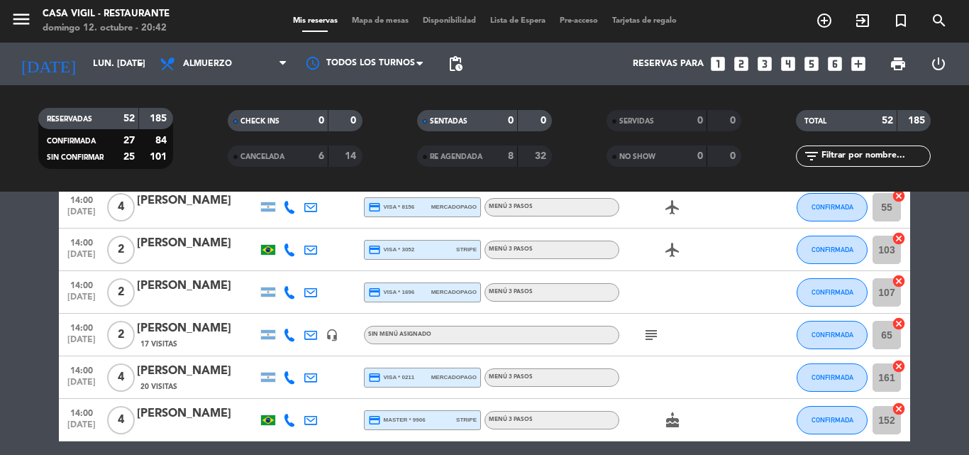
click at [181, 365] on div "[PERSON_NAME]" at bounding box center [197, 371] width 121 height 18
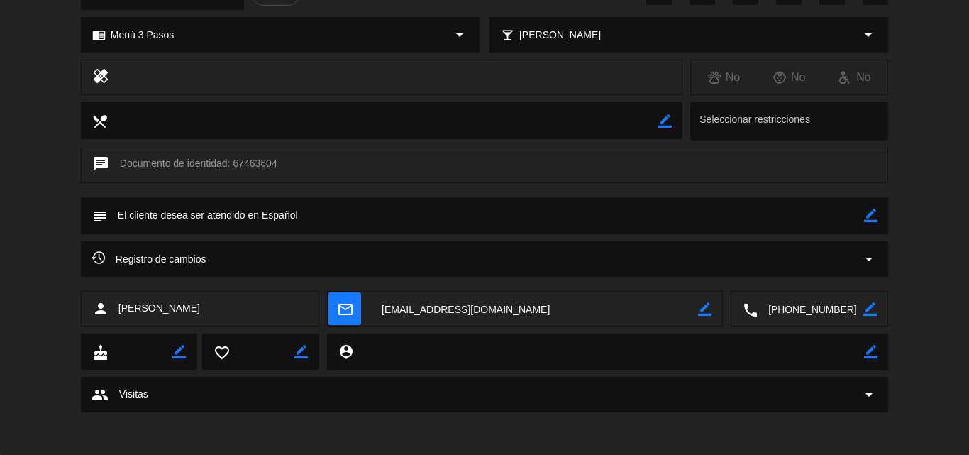
scroll to position [0, 0]
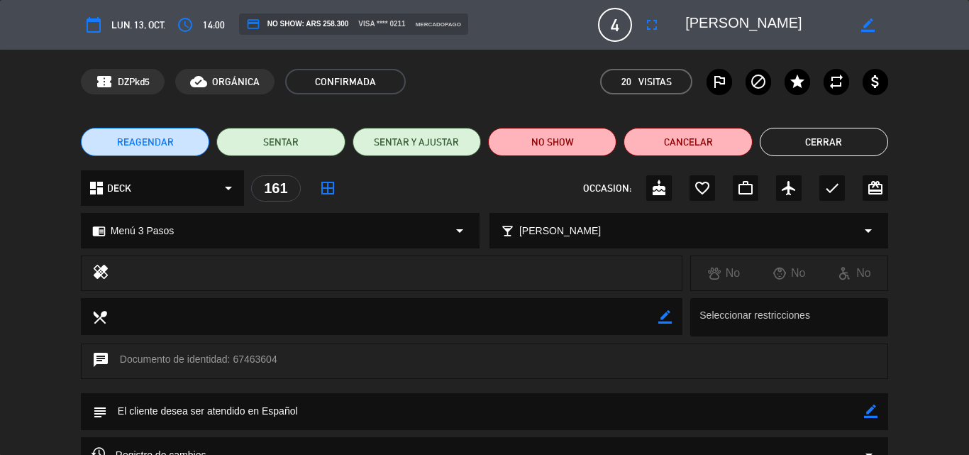
click at [816, 153] on button "Cerrar" at bounding box center [824, 142] width 128 height 28
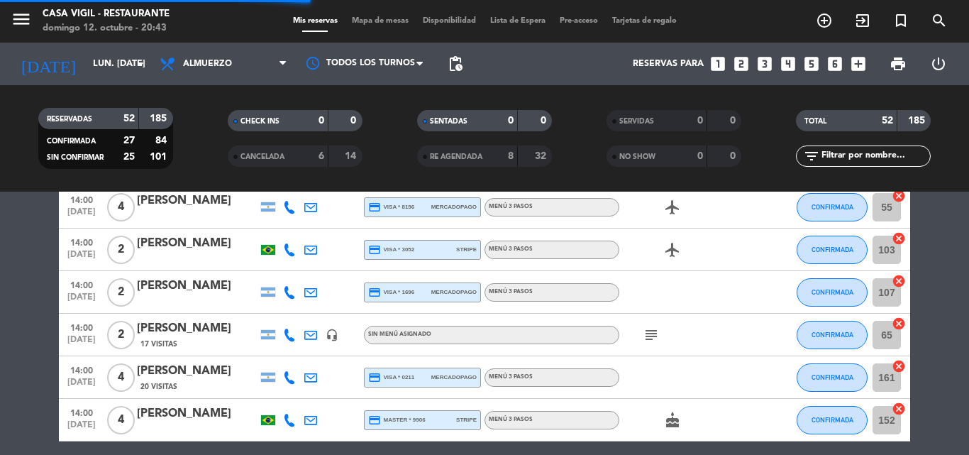
scroll to position [1773, 0]
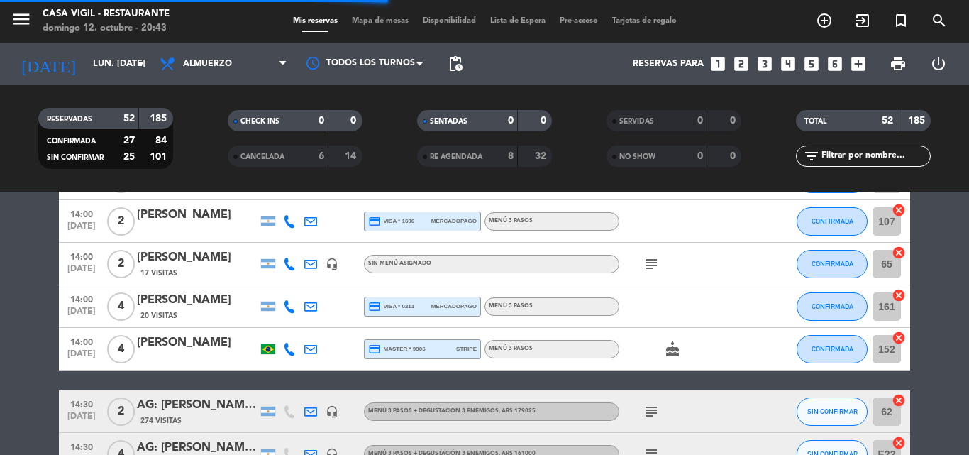
click at [193, 342] on div "[PERSON_NAME]" at bounding box center [197, 342] width 121 height 18
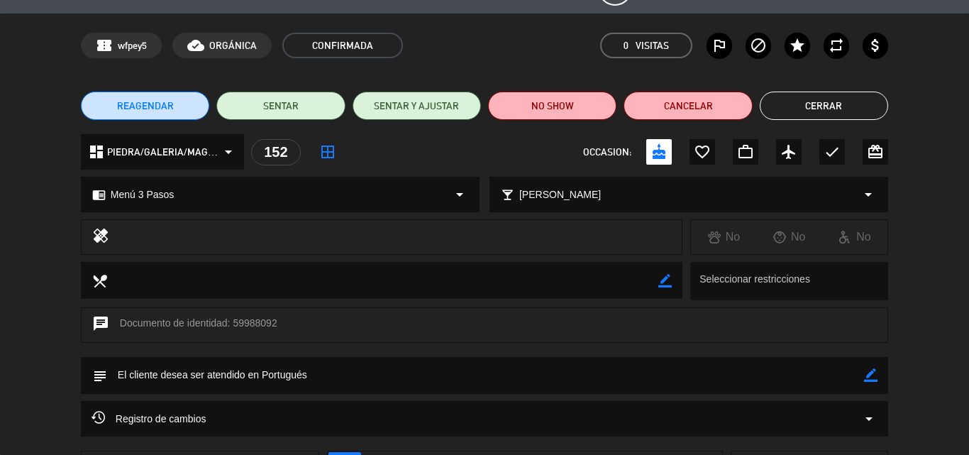
scroll to position [0, 0]
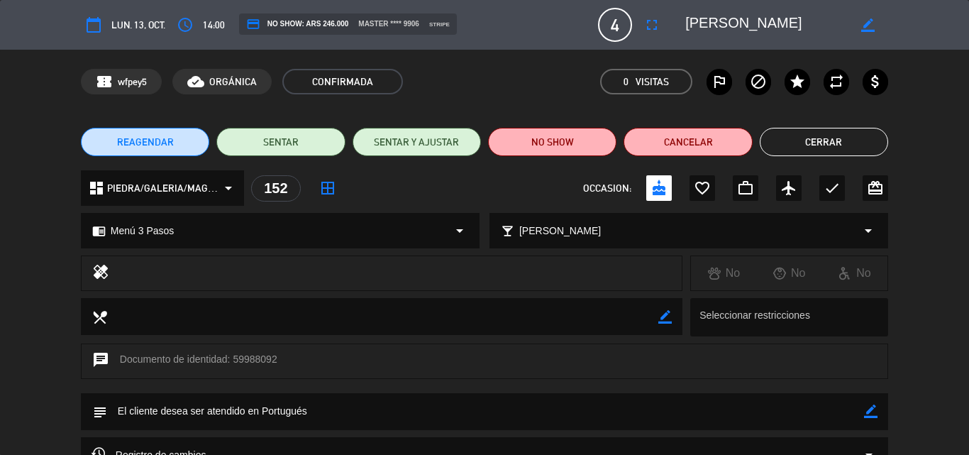
click at [790, 146] on button "Cerrar" at bounding box center [824, 142] width 128 height 28
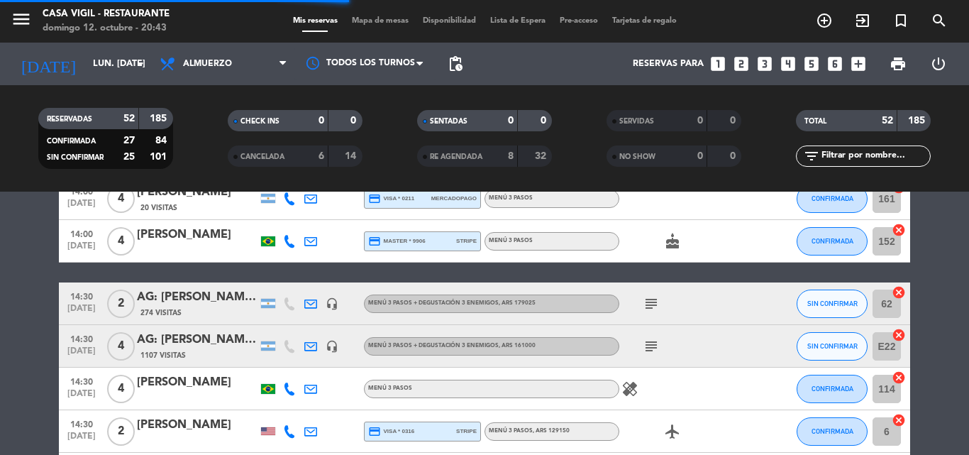
scroll to position [1915, 0]
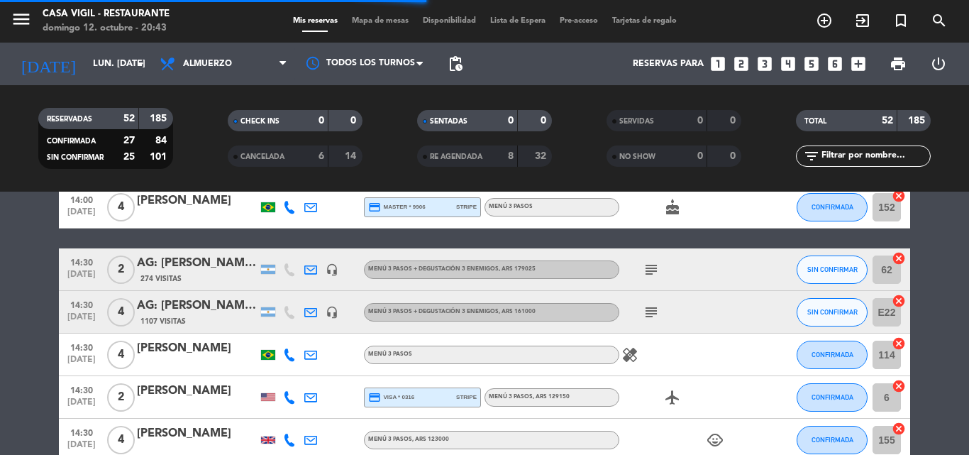
click at [231, 257] on div "AG: [PERSON_NAME] [PERSON_NAME] X2 / SUNTRIP" at bounding box center [197, 263] width 121 height 18
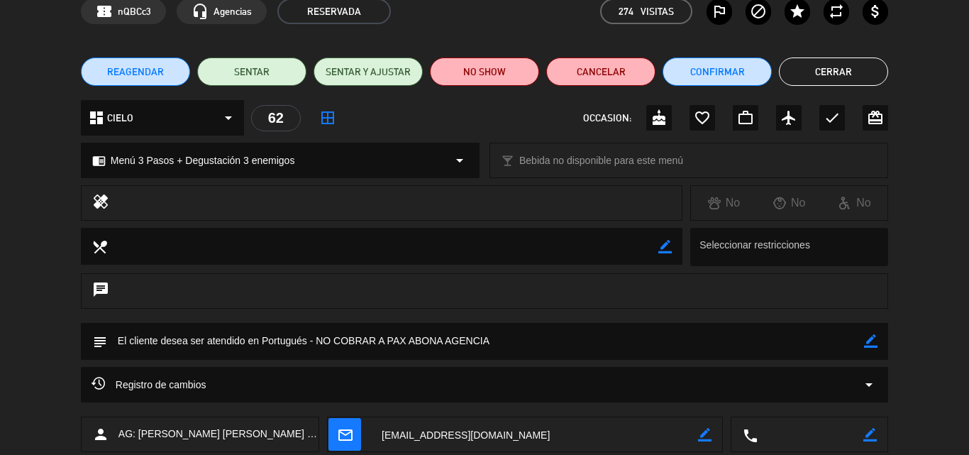
scroll to position [0, 0]
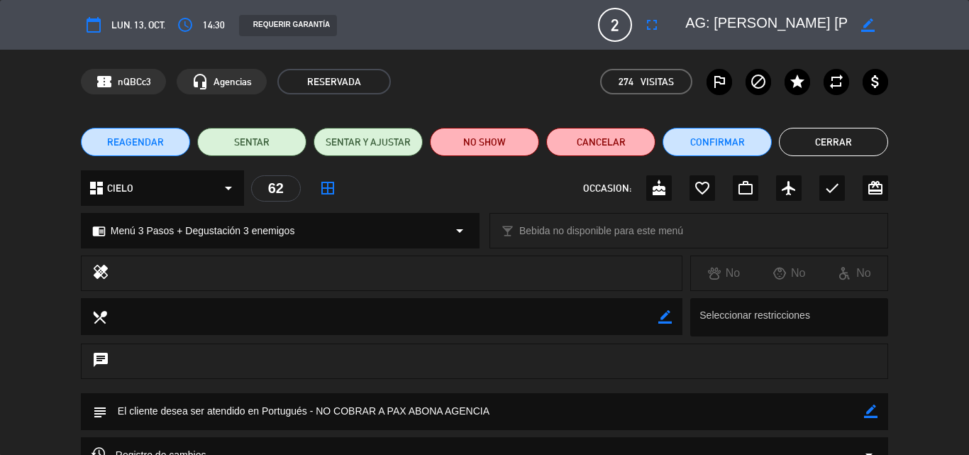
click at [839, 140] on button "Cerrar" at bounding box center [833, 142] width 109 height 28
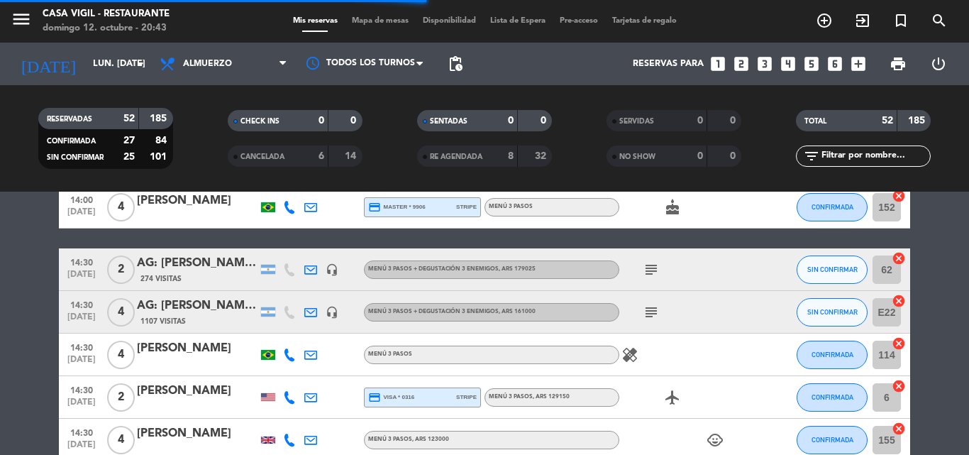
click at [225, 314] on div "AG: [PERSON_NAME] X4/ [PERSON_NAME]" at bounding box center [197, 306] width 121 height 18
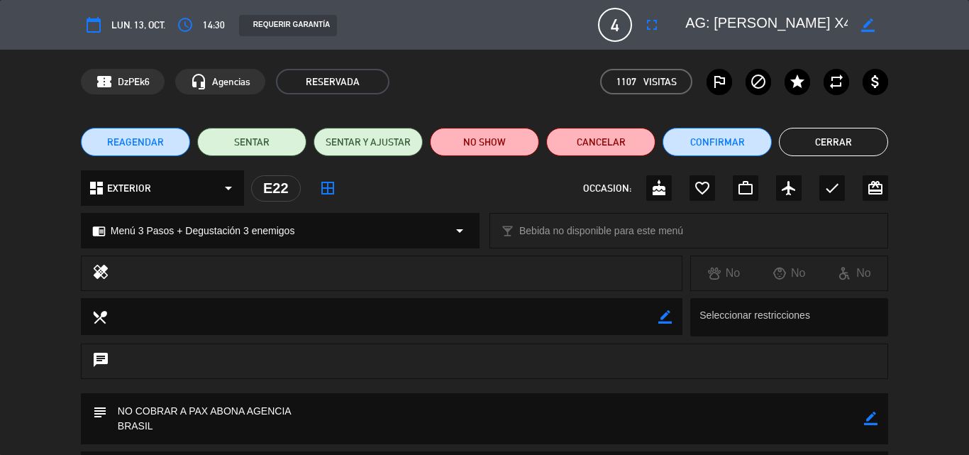
click at [846, 138] on button "Cerrar" at bounding box center [833, 142] width 109 height 28
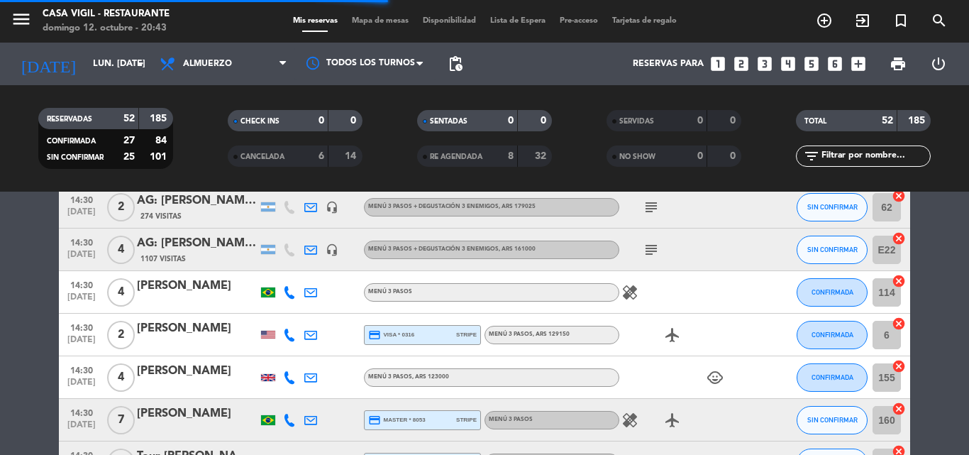
scroll to position [1986, 0]
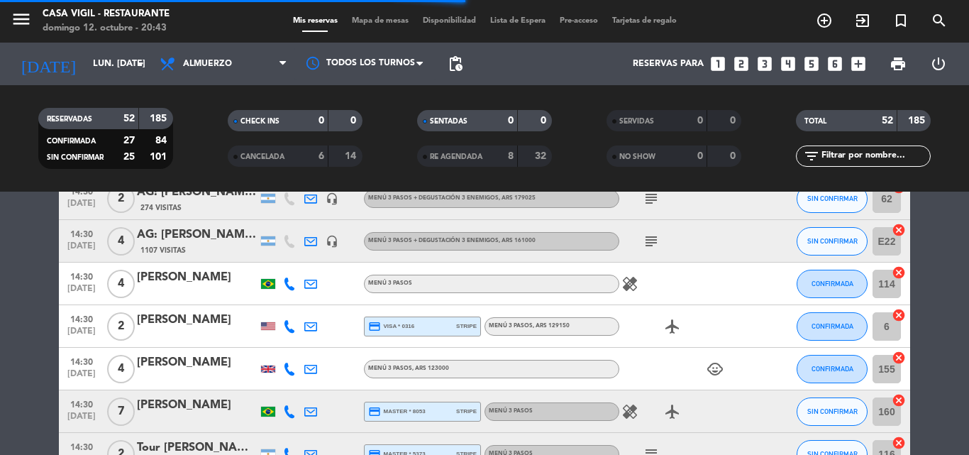
click at [209, 272] on div "[PERSON_NAME]" at bounding box center [197, 277] width 121 height 18
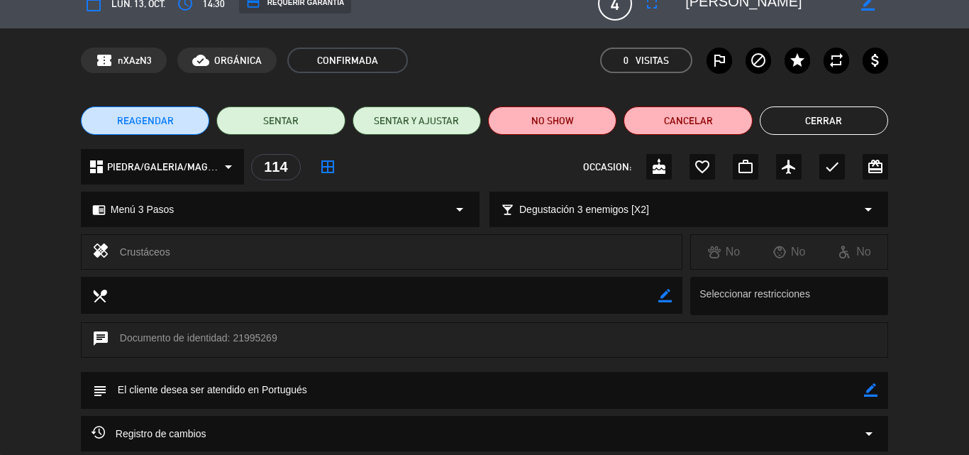
scroll to position [0, 0]
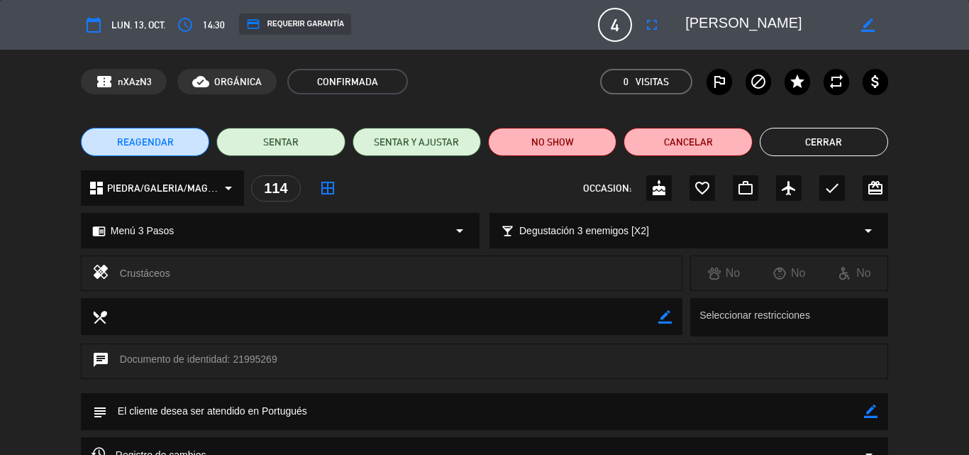
click at [811, 150] on button "Cerrar" at bounding box center [824, 142] width 128 height 28
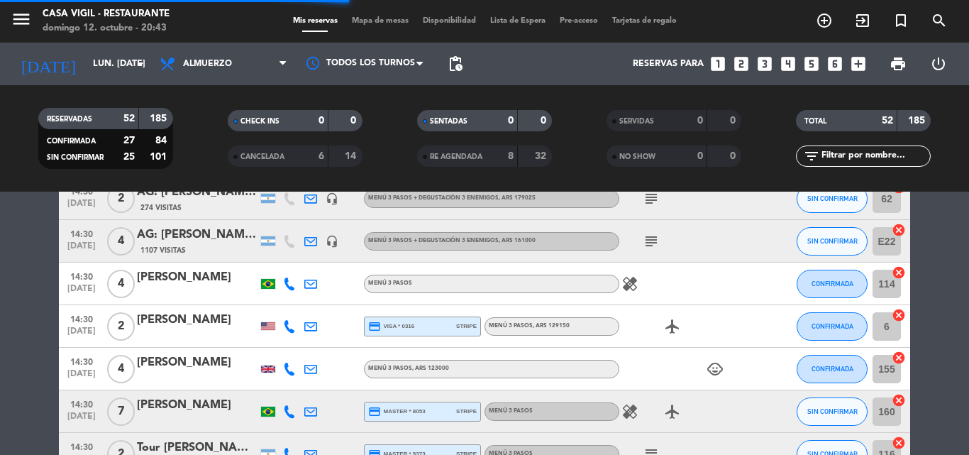
click at [182, 313] on div "[PERSON_NAME]" at bounding box center [197, 320] width 121 height 18
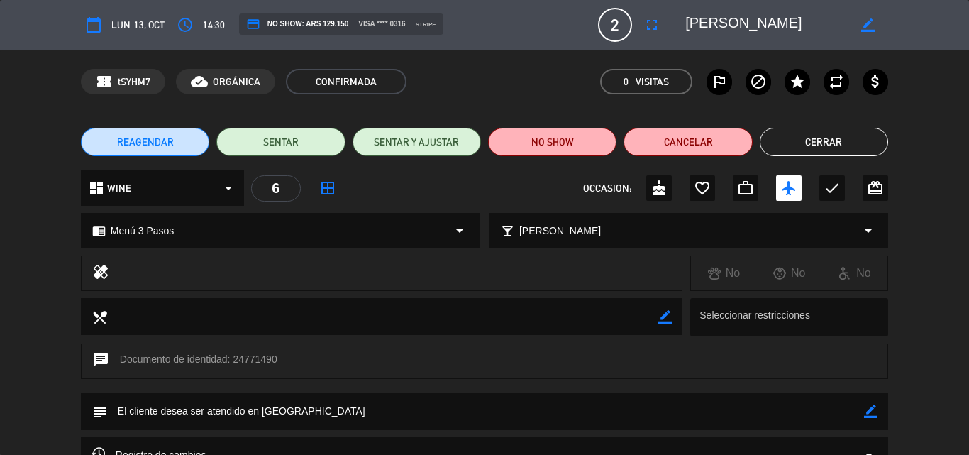
click at [806, 151] on button "Cerrar" at bounding box center [824, 142] width 128 height 28
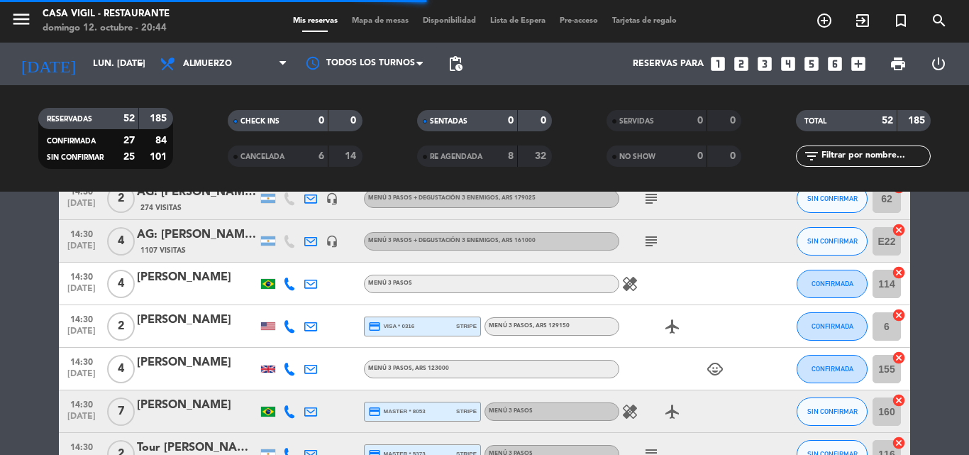
click at [189, 367] on div "[PERSON_NAME]" at bounding box center [197, 362] width 121 height 18
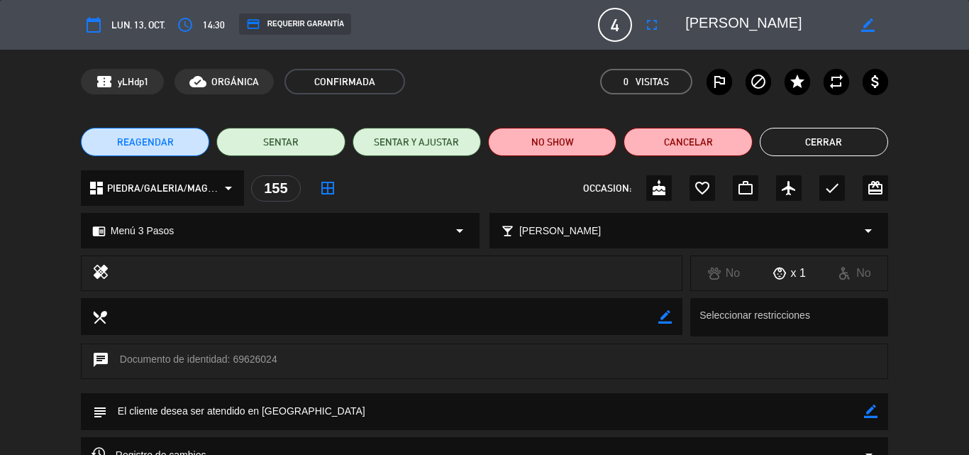
click at [820, 142] on button "Cerrar" at bounding box center [824, 142] width 128 height 28
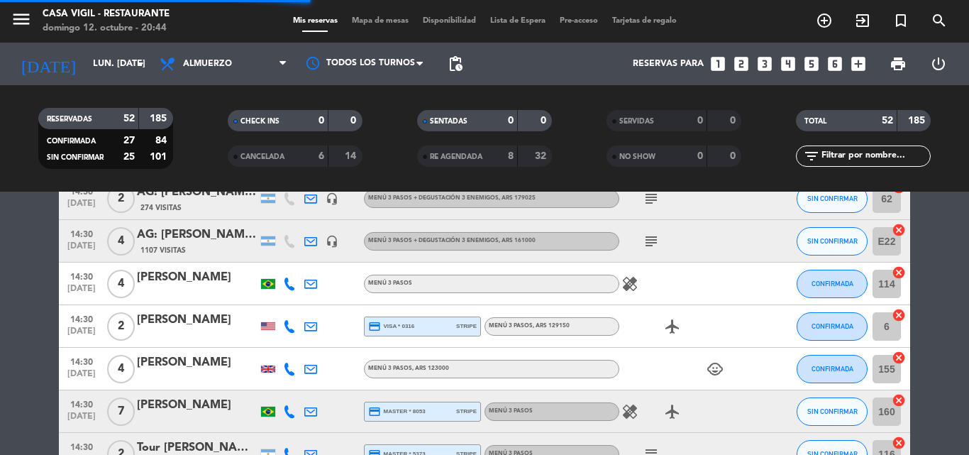
scroll to position [2057, 0]
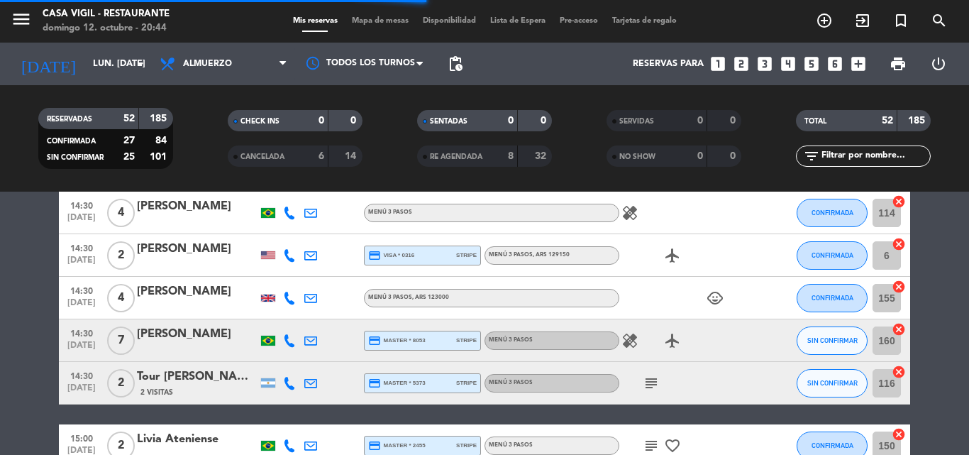
click at [196, 344] on div at bounding box center [197, 349] width 121 height 11
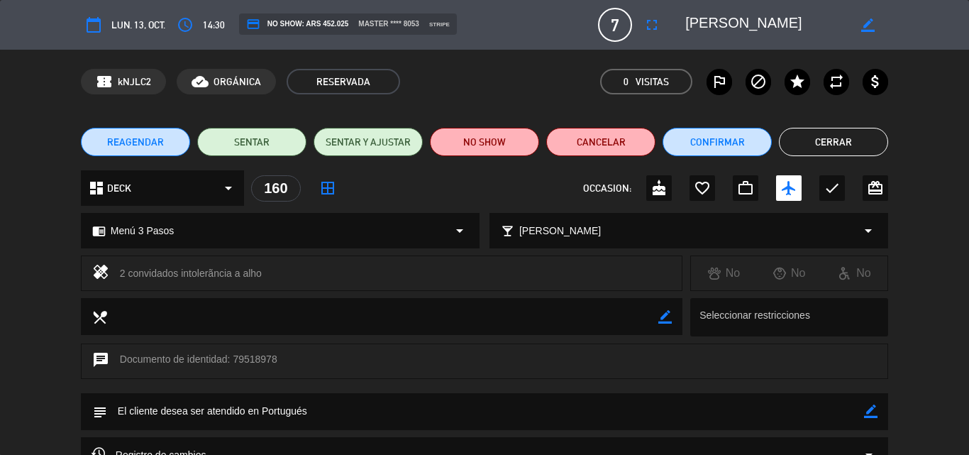
click at [834, 145] on button "Cerrar" at bounding box center [833, 142] width 109 height 28
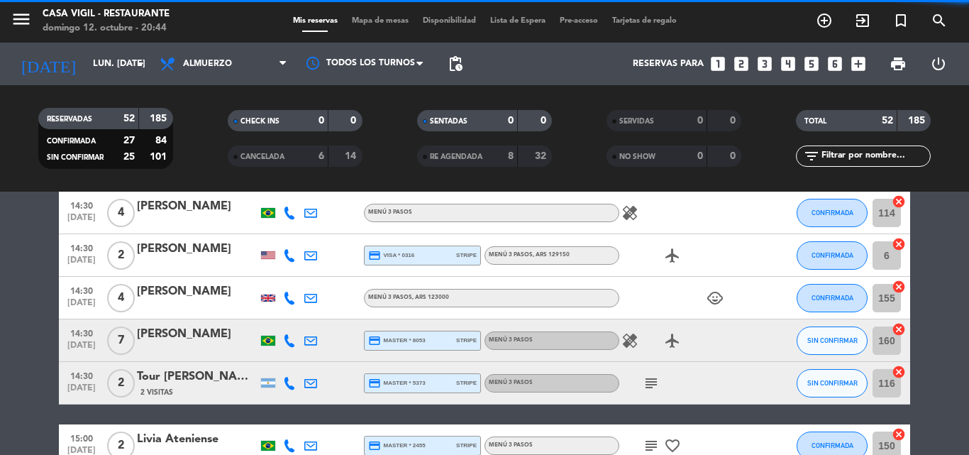
click at [715, 296] on icon "child_care" at bounding box center [715, 297] width 17 height 17
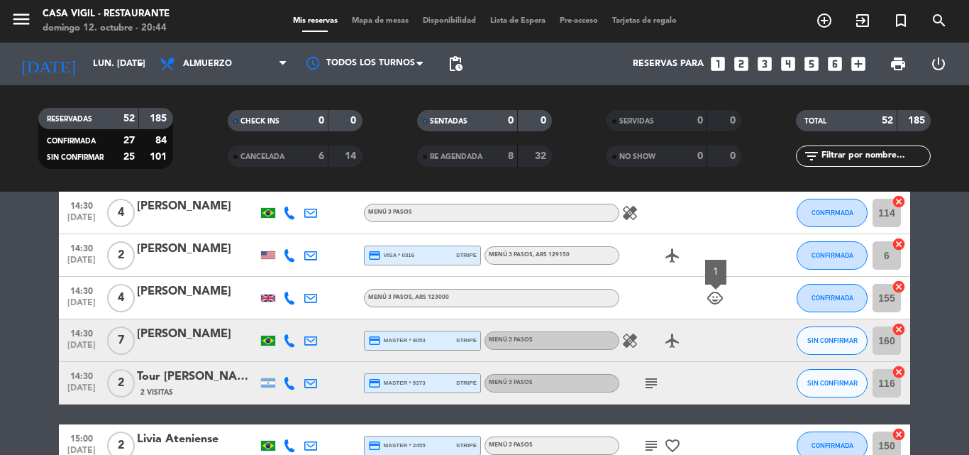
click at [203, 377] on div "Tour [PERSON_NAME][GEOGRAPHIC_DATA]" at bounding box center [197, 376] width 121 height 18
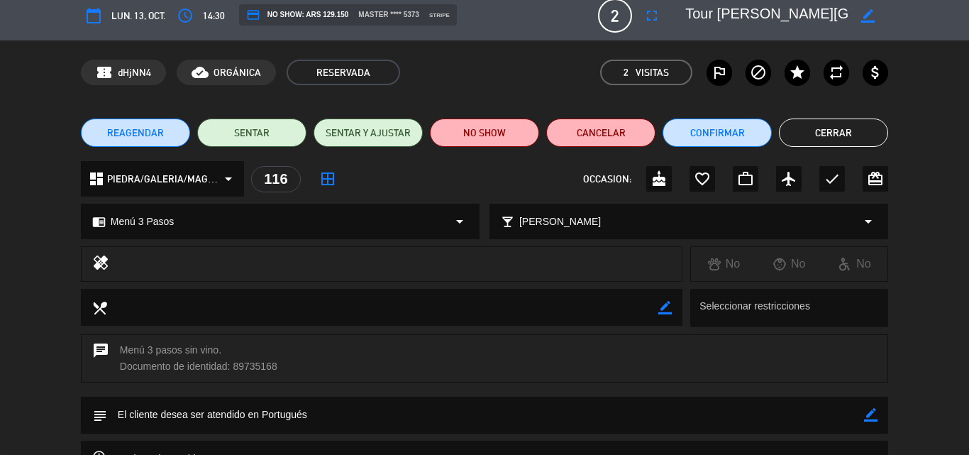
scroll to position [0, 0]
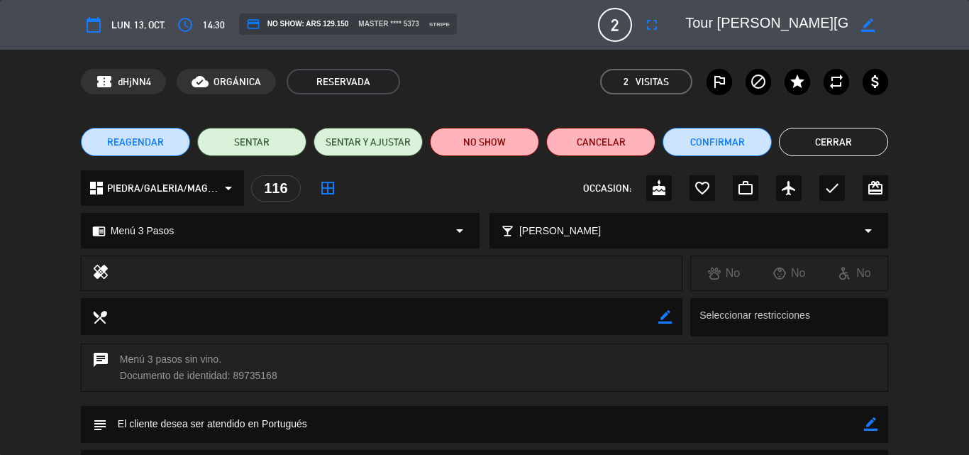
click at [826, 138] on button "Cerrar" at bounding box center [833, 142] width 109 height 28
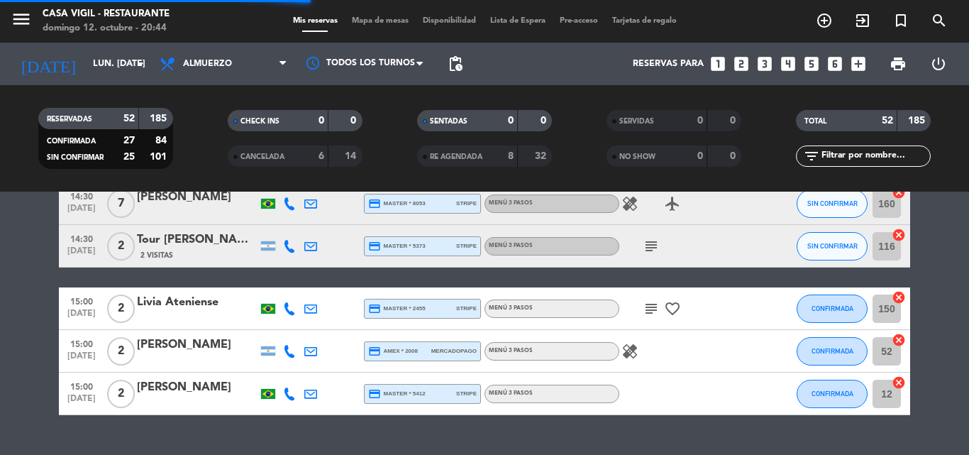
scroll to position [2199, 0]
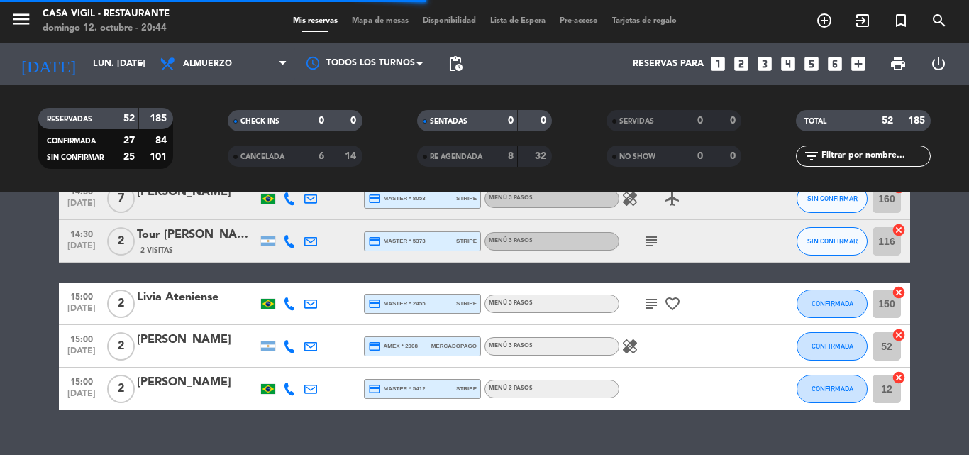
click at [189, 302] on div "Livia Ateniense" at bounding box center [197, 297] width 121 height 18
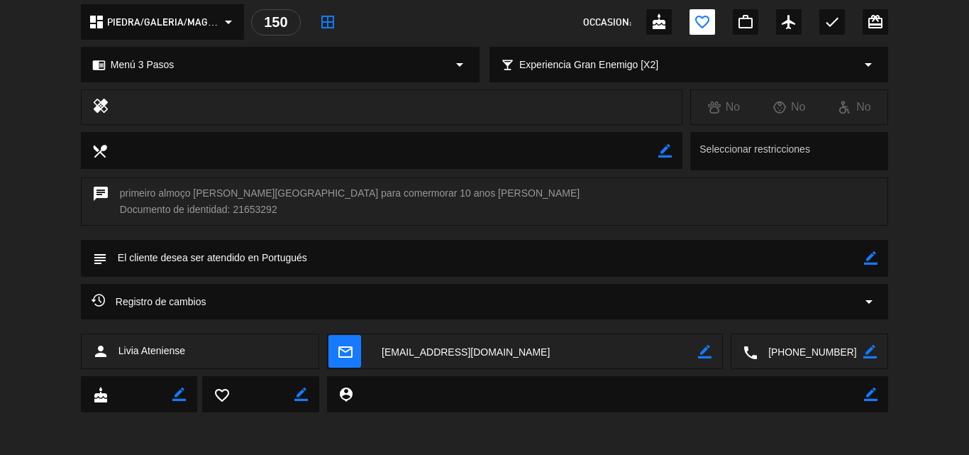
scroll to position [0, 0]
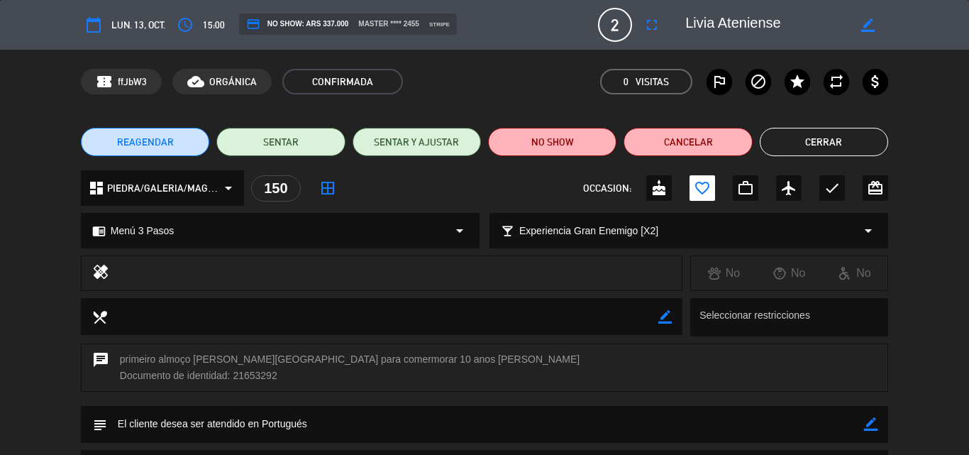
click at [777, 148] on button "Cerrar" at bounding box center [824, 142] width 128 height 28
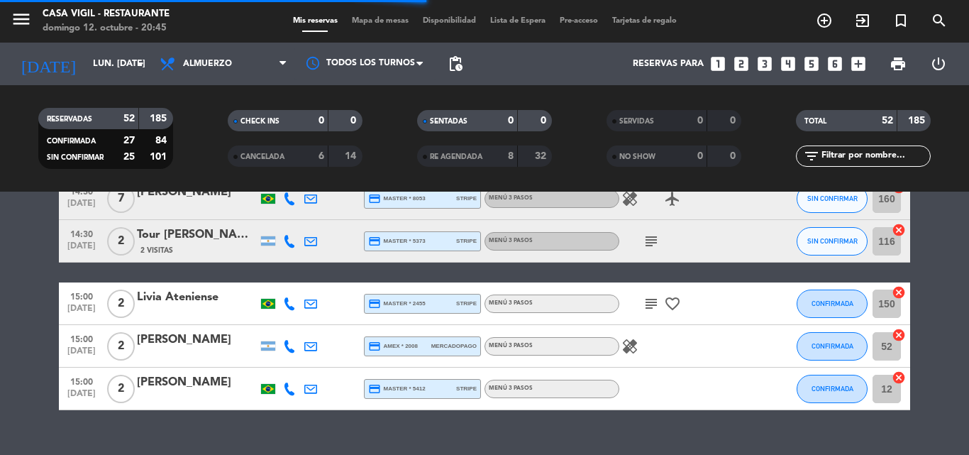
click at [190, 345] on div "[PERSON_NAME]" at bounding box center [197, 340] width 121 height 18
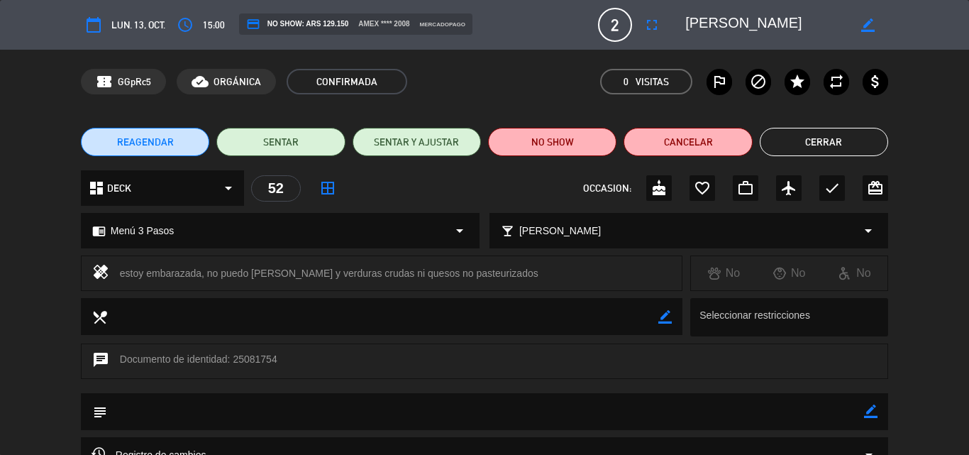
click at [796, 133] on button "Cerrar" at bounding box center [824, 142] width 128 height 28
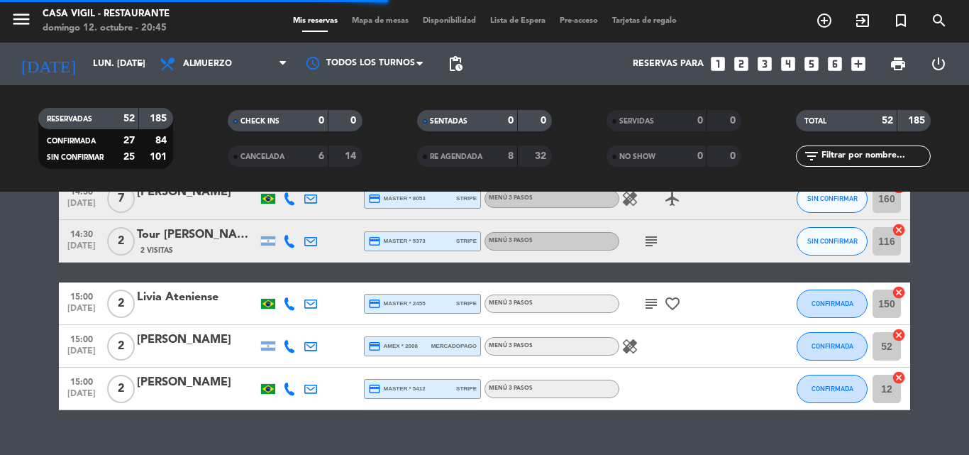
click at [214, 387] on div "[PERSON_NAME]" at bounding box center [197, 382] width 121 height 18
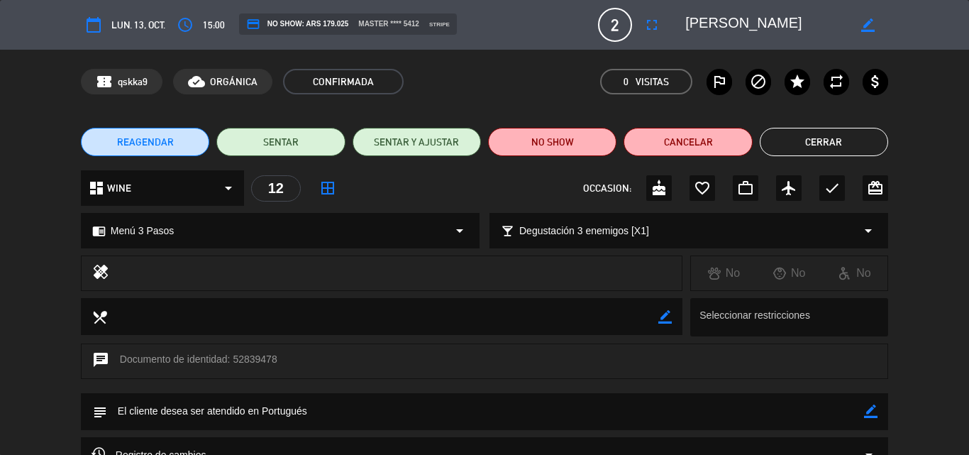
click at [792, 153] on button "Cerrar" at bounding box center [824, 142] width 128 height 28
